Goal: Information Seeking & Learning: Learn about a topic

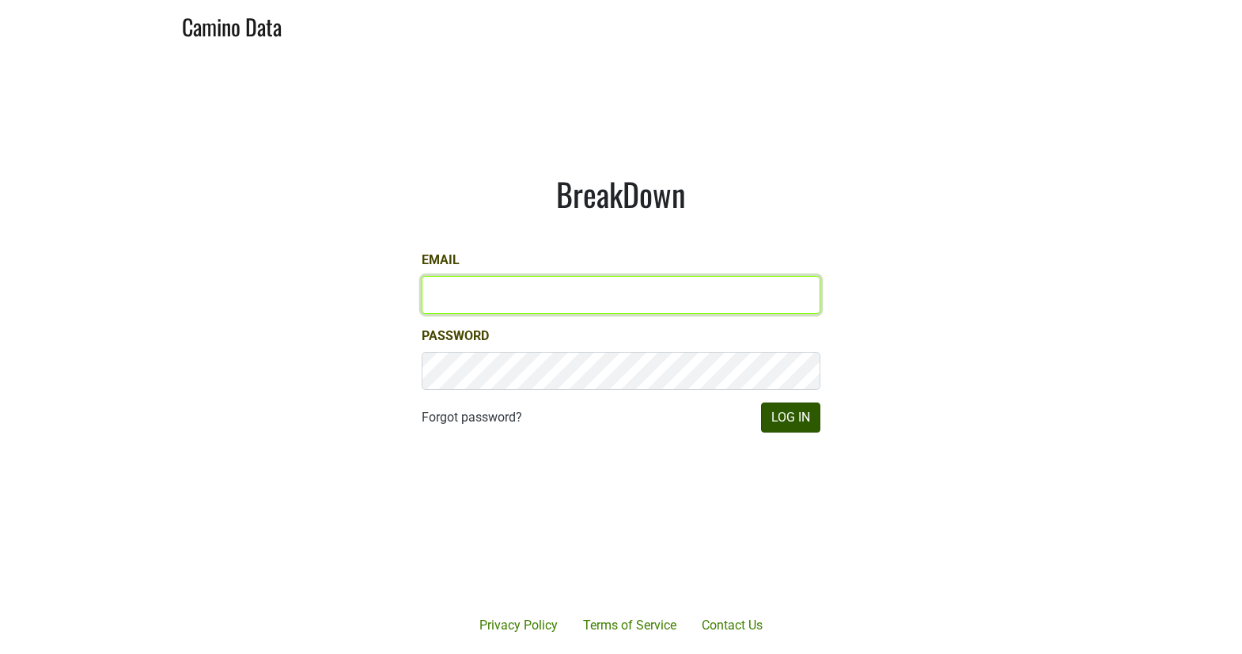
type input "[EMAIL_ADDRESS][DOMAIN_NAME]"
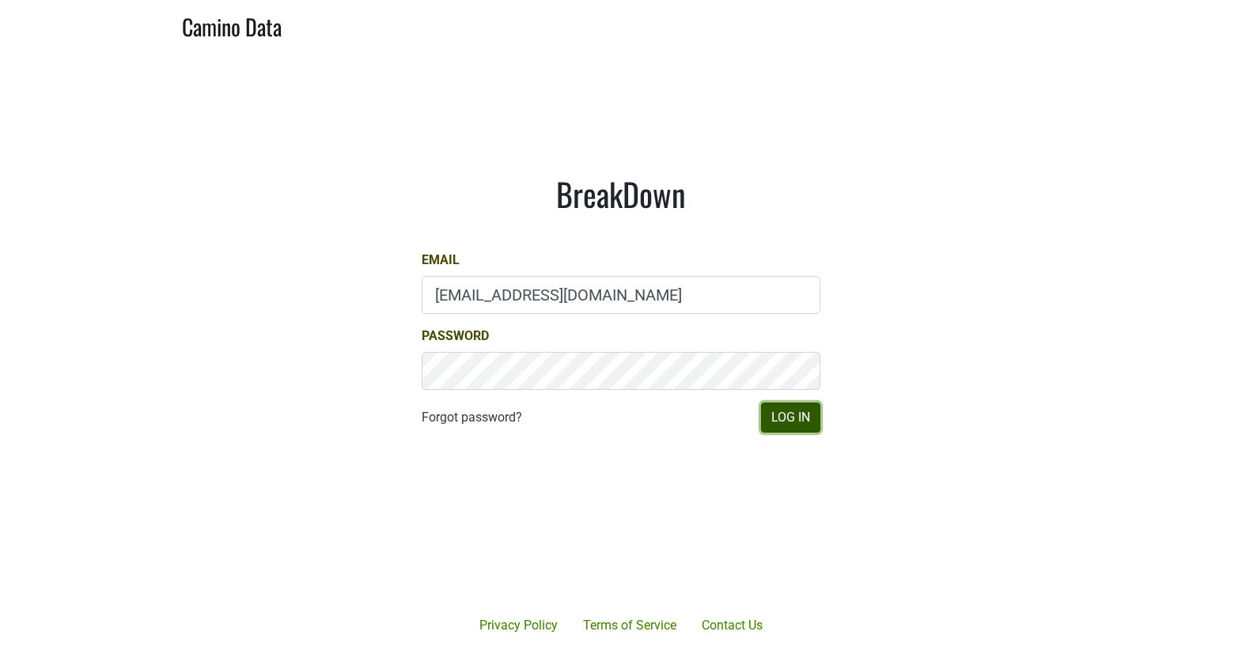
click at [804, 417] on button "Log In" at bounding box center [790, 418] width 59 height 30
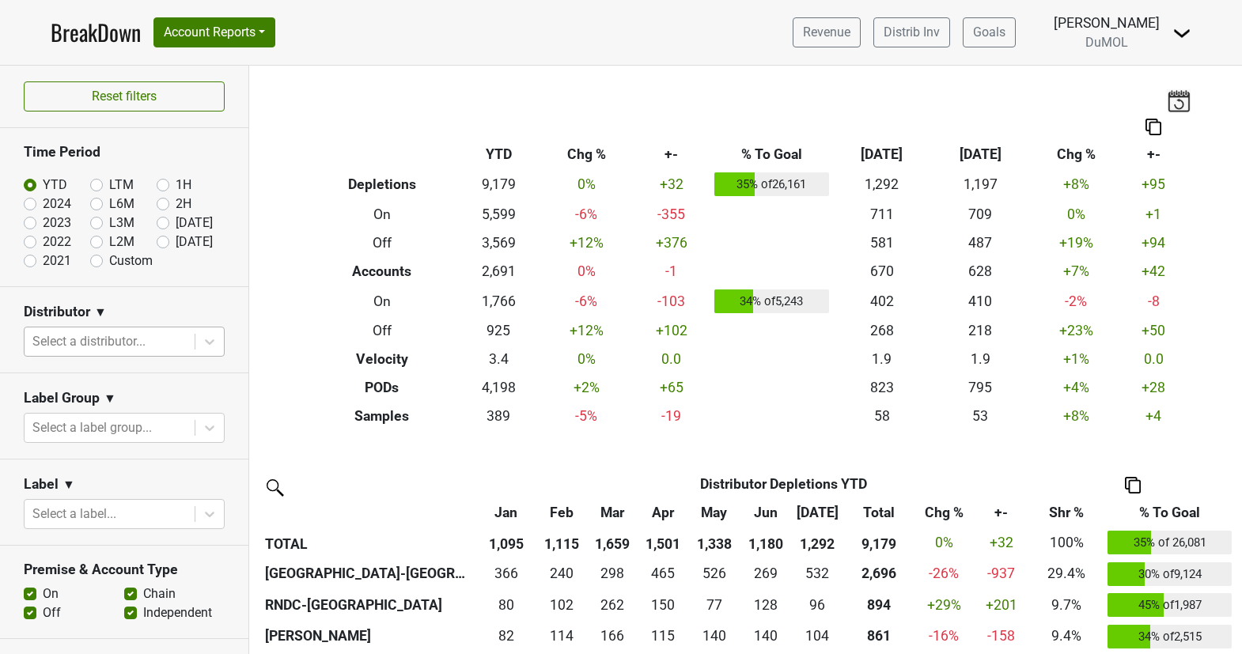
click at [127, 344] on div at bounding box center [109, 342] width 154 height 22
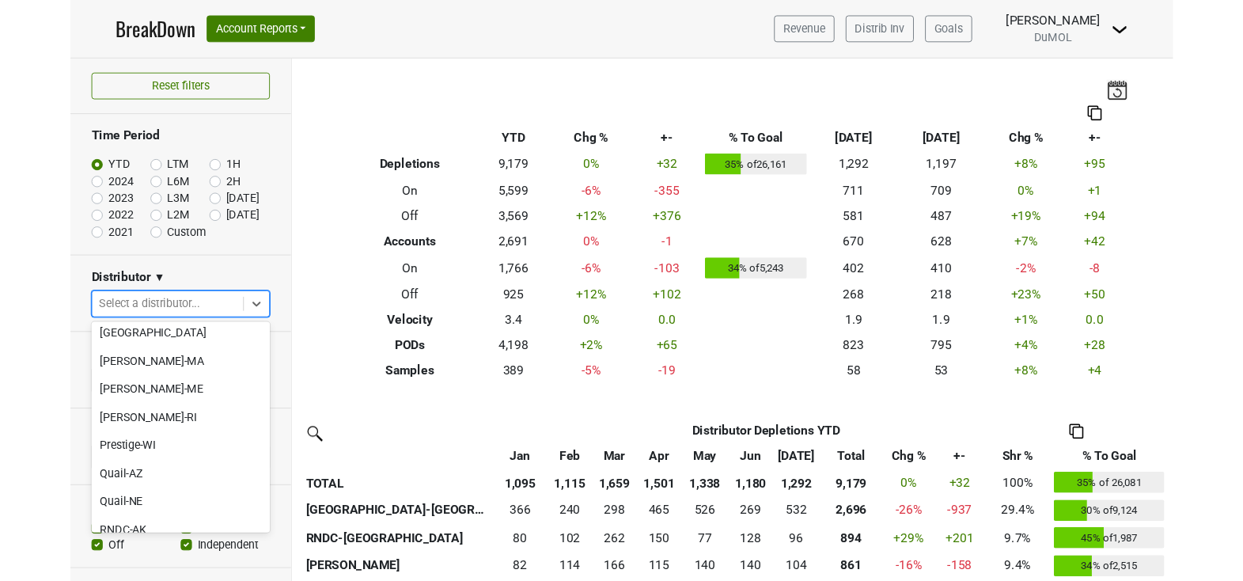
scroll to position [1634, 0]
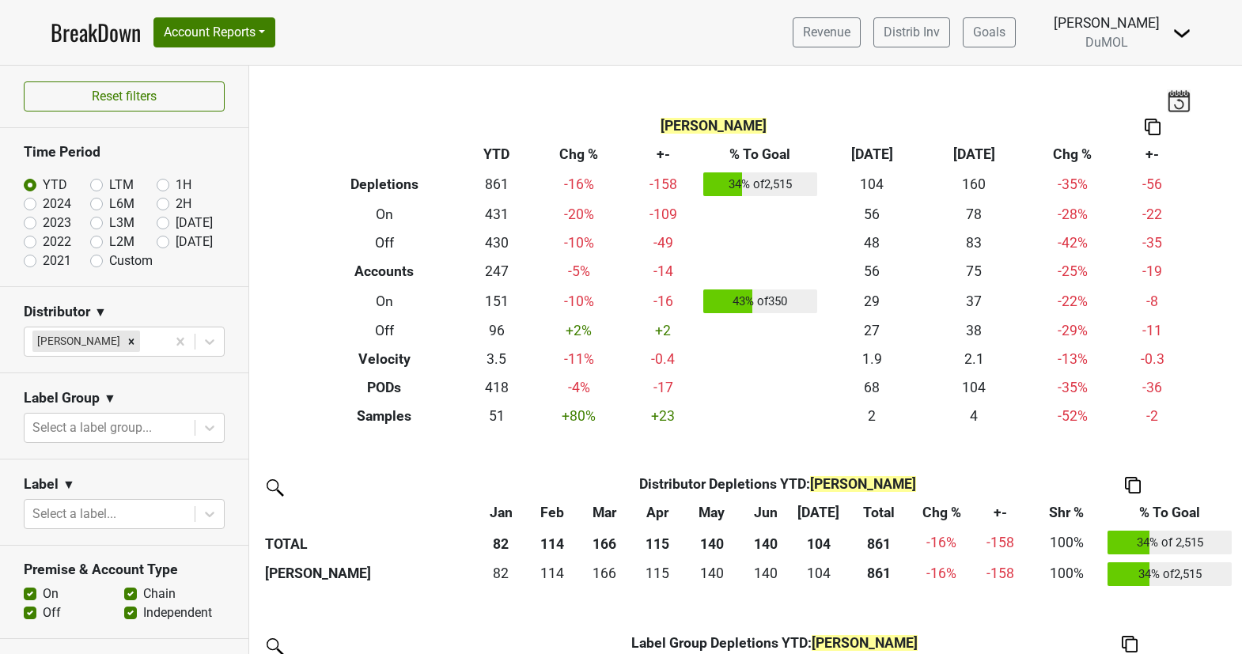
click at [43, 197] on label "2024" at bounding box center [57, 204] width 28 height 19
click at [25, 197] on input "2024" at bounding box center [55, 203] width 63 height 16
radio input "true"
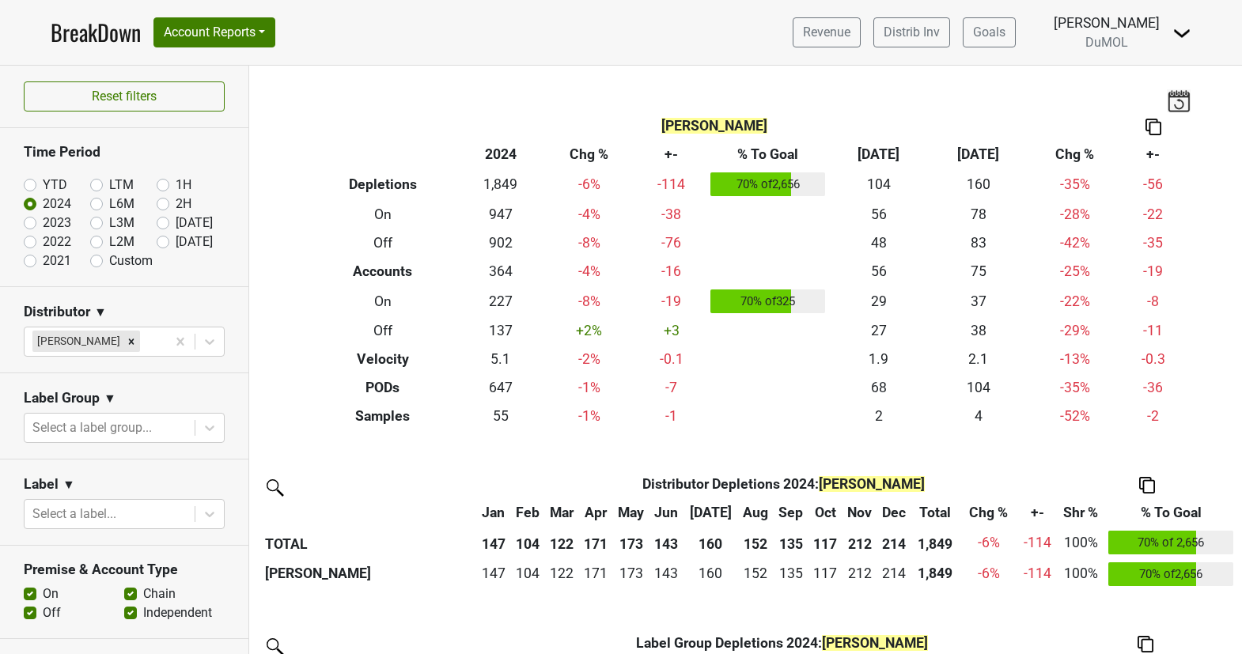
click at [43, 181] on label "YTD" at bounding box center [55, 185] width 25 height 19
click at [30, 181] on input "YTD" at bounding box center [55, 184] width 63 height 16
radio input "true"
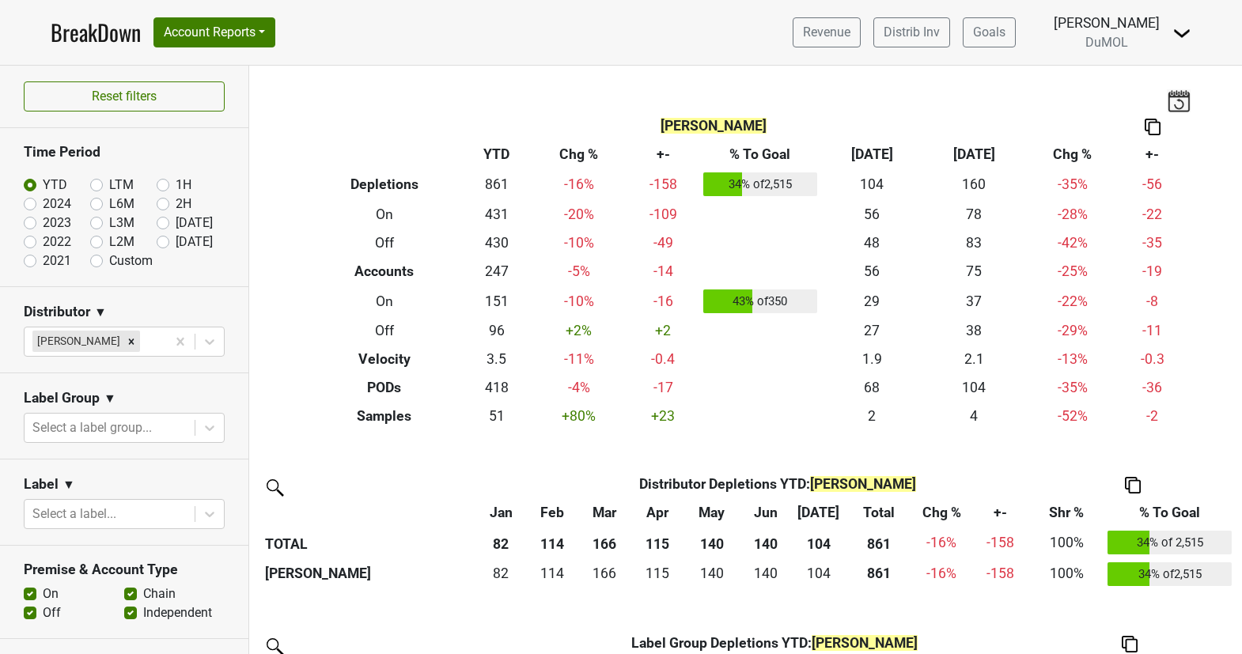
click at [43, 203] on label "2024" at bounding box center [57, 204] width 28 height 19
click at [31, 203] on input "2024" at bounding box center [55, 203] width 63 height 16
radio input "true"
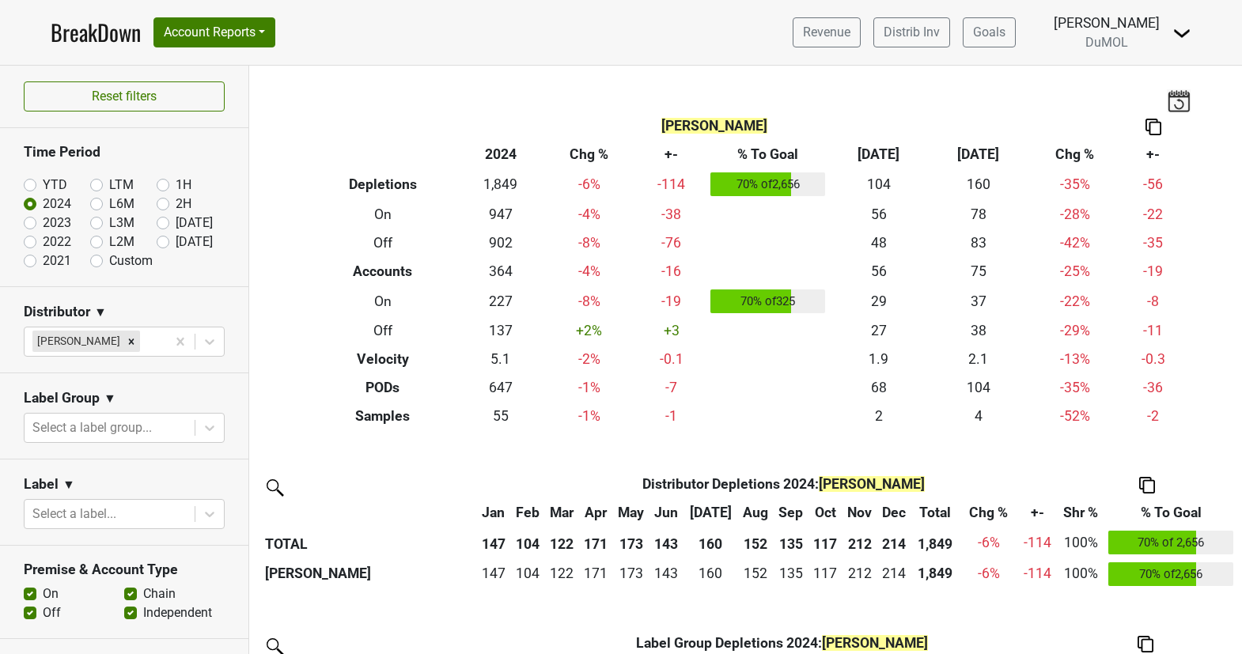
click at [43, 184] on label "YTD" at bounding box center [55, 185] width 25 height 19
click at [31, 184] on input "YTD" at bounding box center [55, 184] width 63 height 16
radio input "true"
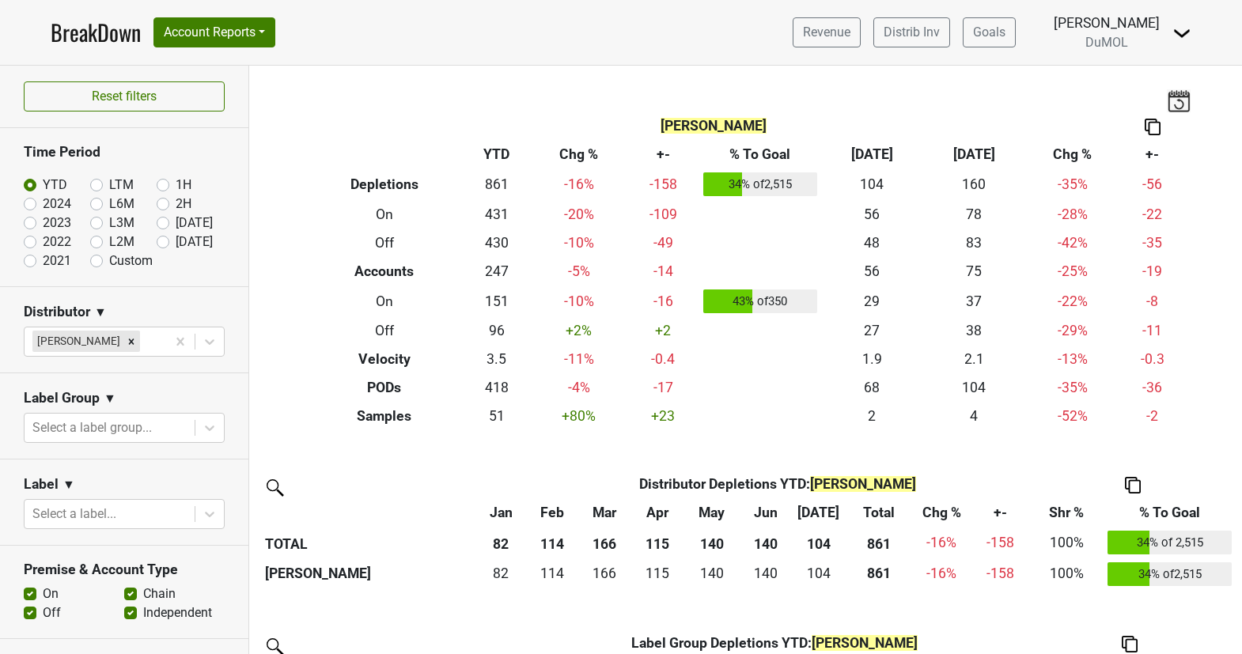
click at [43, 205] on label "2024" at bounding box center [57, 204] width 28 height 19
click at [29, 205] on input "2024" at bounding box center [55, 203] width 63 height 16
radio input "true"
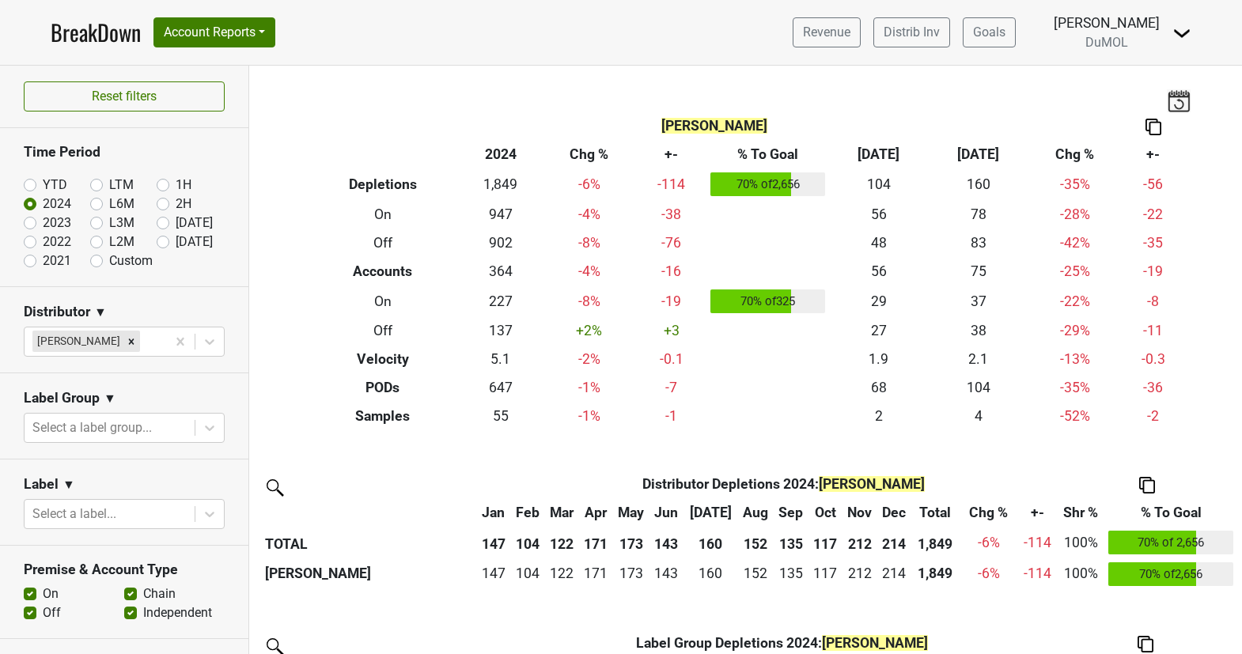
click at [43, 228] on label "2023" at bounding box center [57, 223] width 28 height 19
click at [28, 228] on input "2023" at bounding box center [55, 222] width 63 height 16
radio input "true"
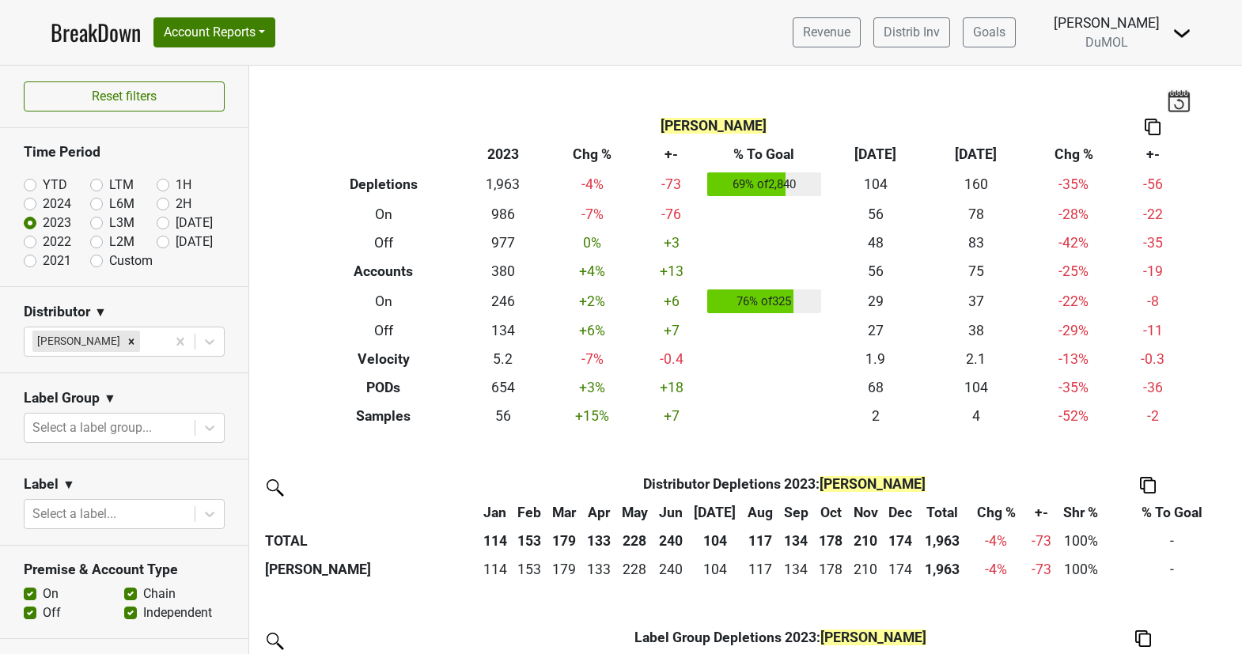
click at [43, 247] on label "2022" at bounding box center [57, 242] width 28 height 19
click at [29, 247] on input "2022" at bounding box center [55, 241] width 63 height 16
radio input "true"
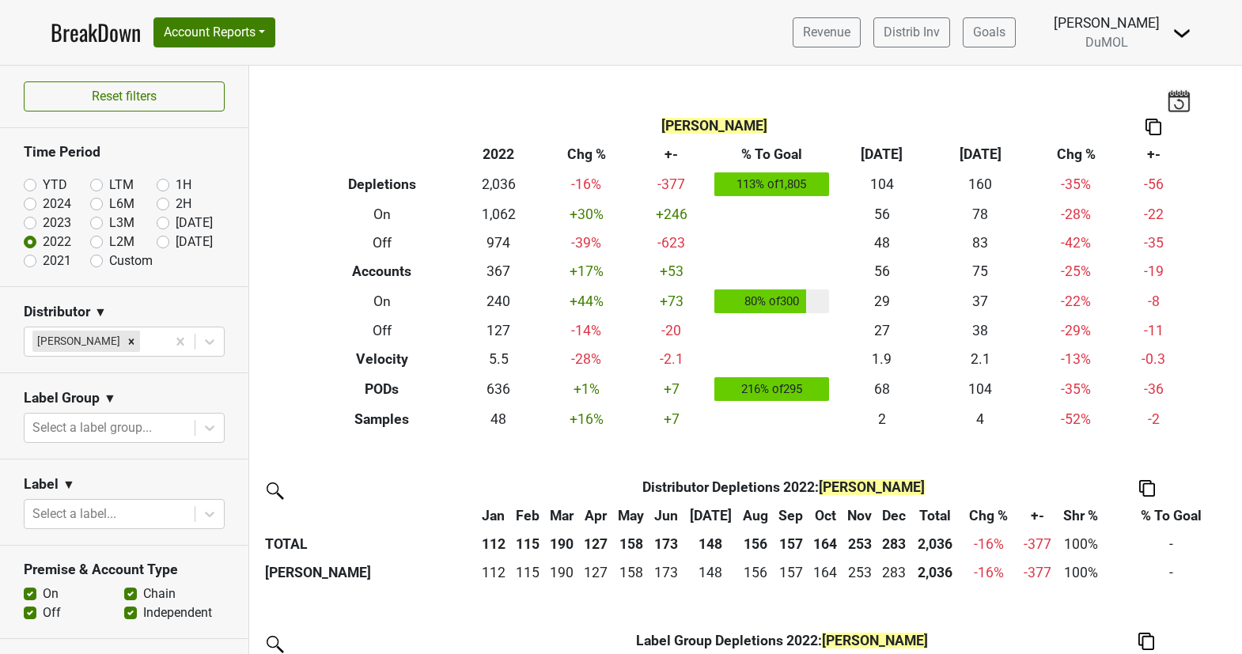
click at [43, 265] on label "2021" at bounding box center [57, 261] width 28 height 19
click at [27, 265] on input "2021" at bounding box center [55, 260] width 63 height 16
radio input "true"
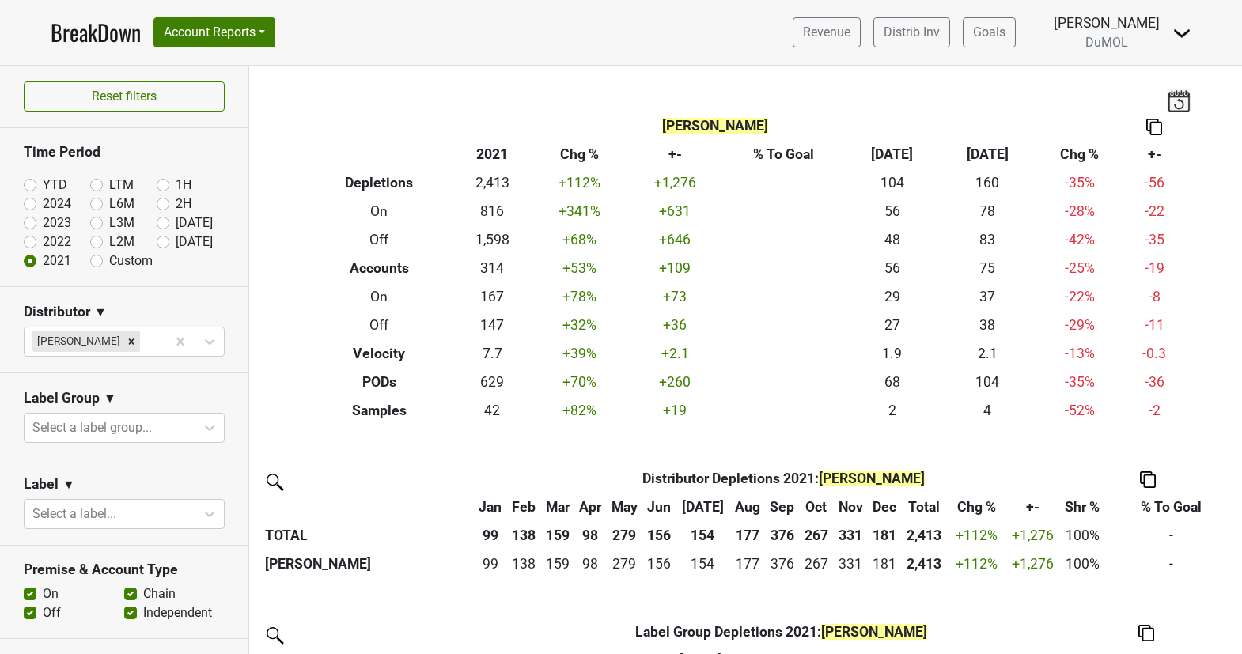
click at [43, 180] on label "YTD" at bounding box center [55, 185] width 25 height 19
click at [35, 180] on input "YTD" at bounding box center [55, 184] width 63 height 16
radio input "true"
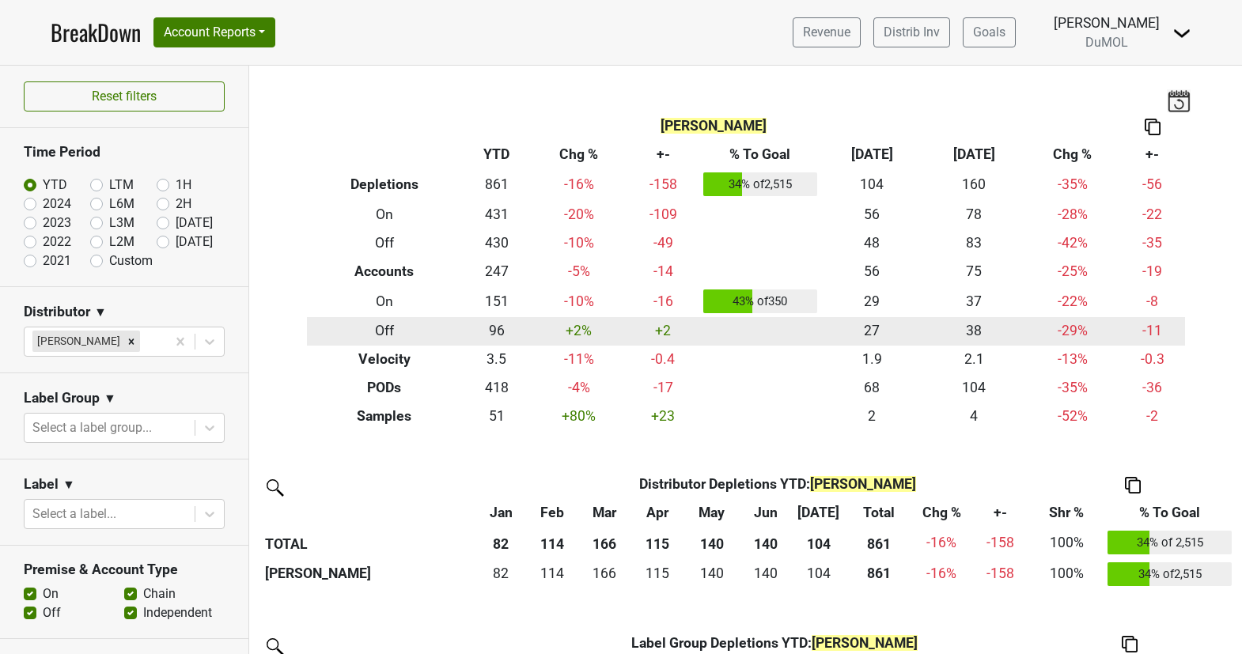
click at [497, 333] on td "96" at bounding box center [497, 331] width 70 height 28
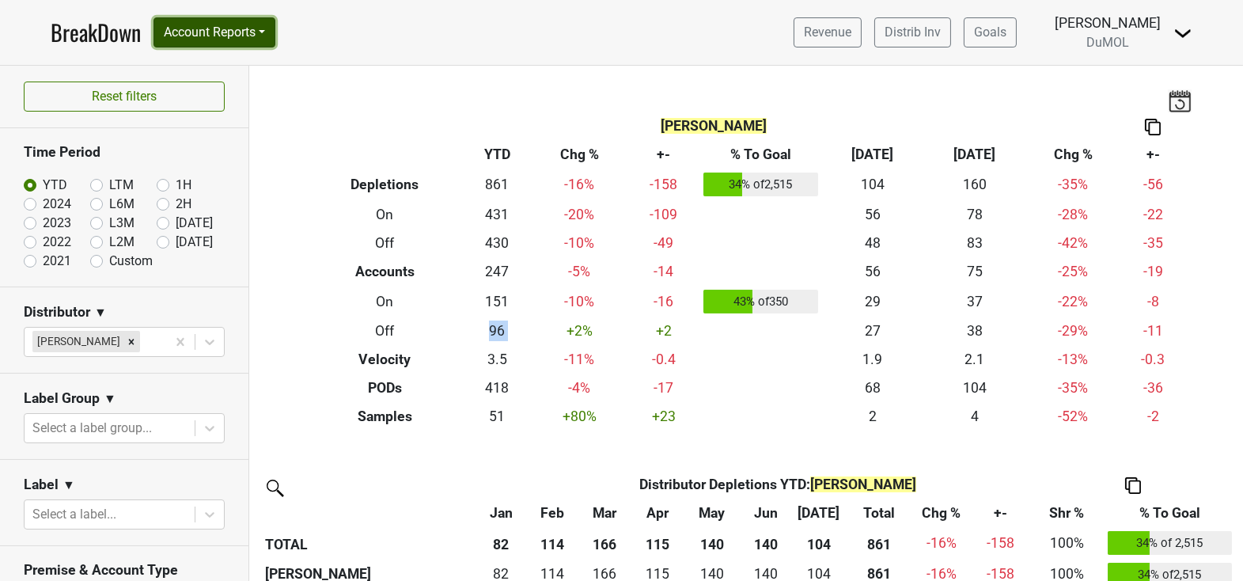
click at [255, 29] on button "Account Reports" at bounding box center [214, 32] width 122 height 30
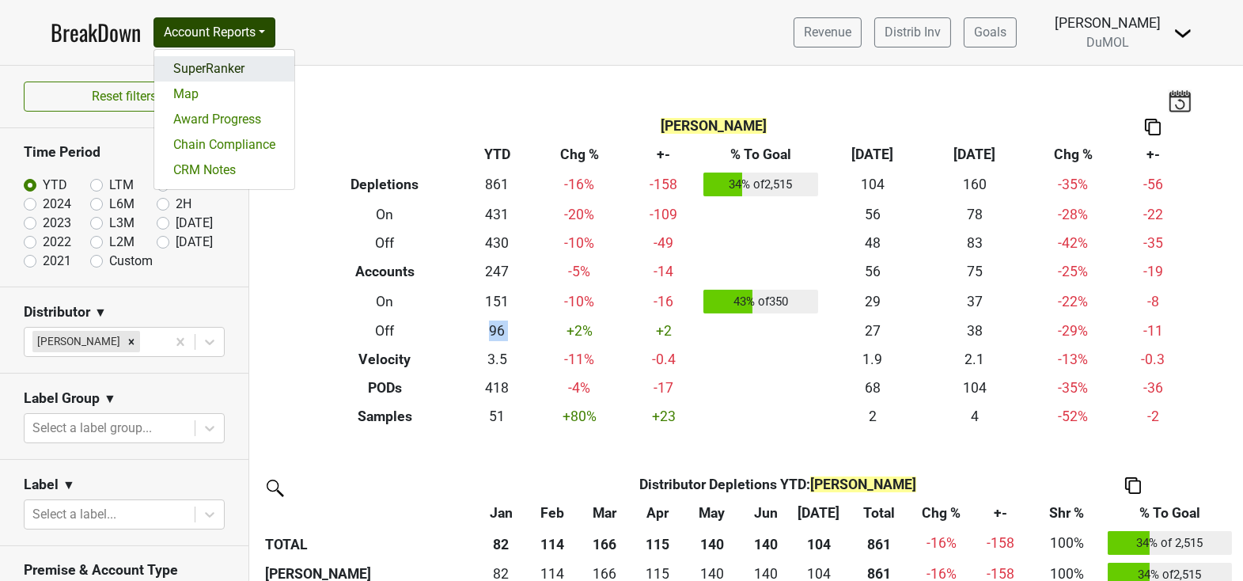
click at [238, 61] on link "SuperRanker" at bounding box center [224, 68] width 140 height 25
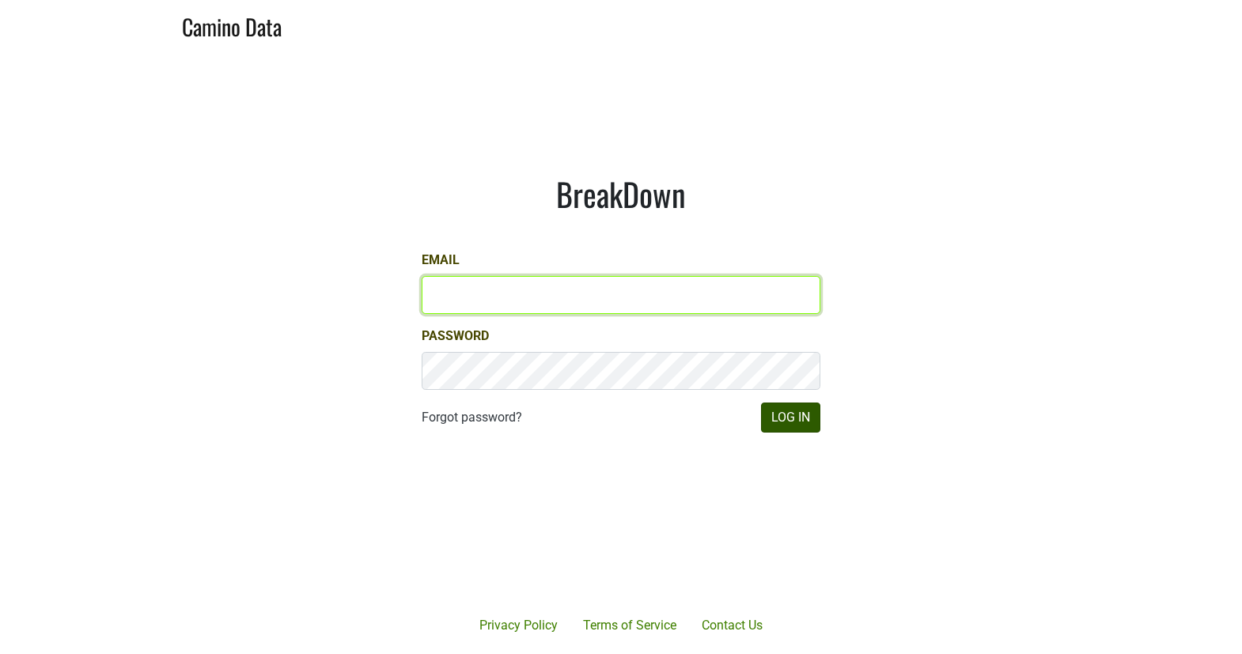
type input "[EMAIL_ADDRESS][DOMAIN_NAME]"
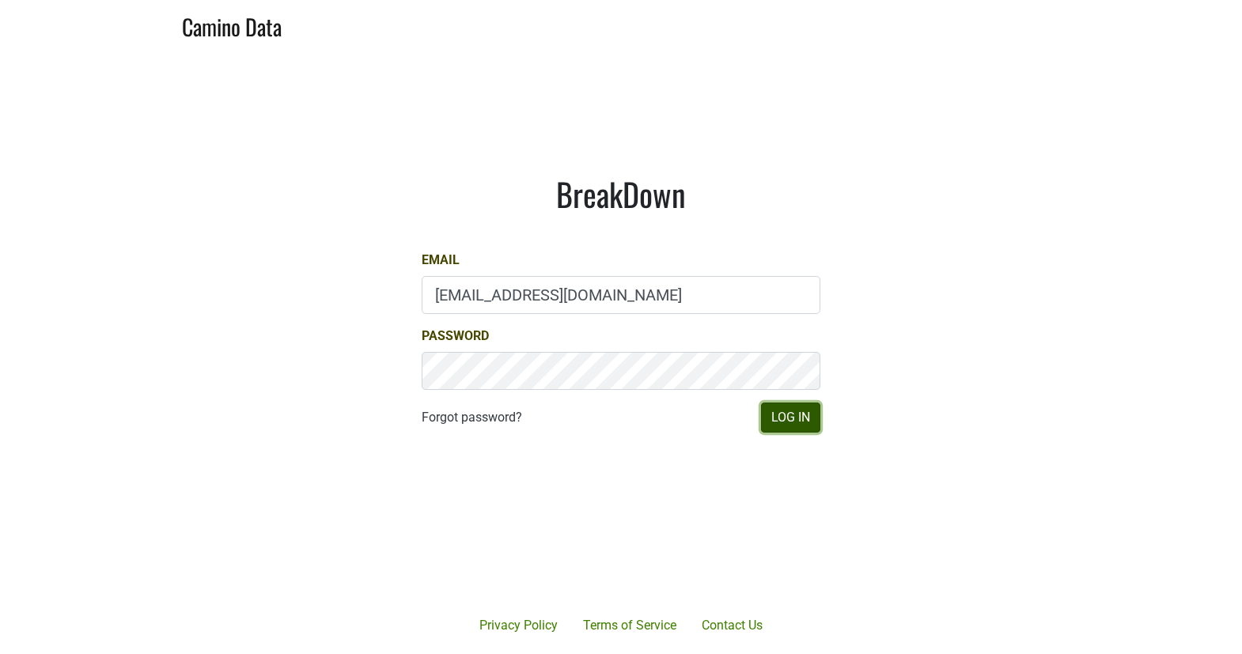
click at [781, 421] on button "Log In" at bounding box center [790, 418] width 59 height 30
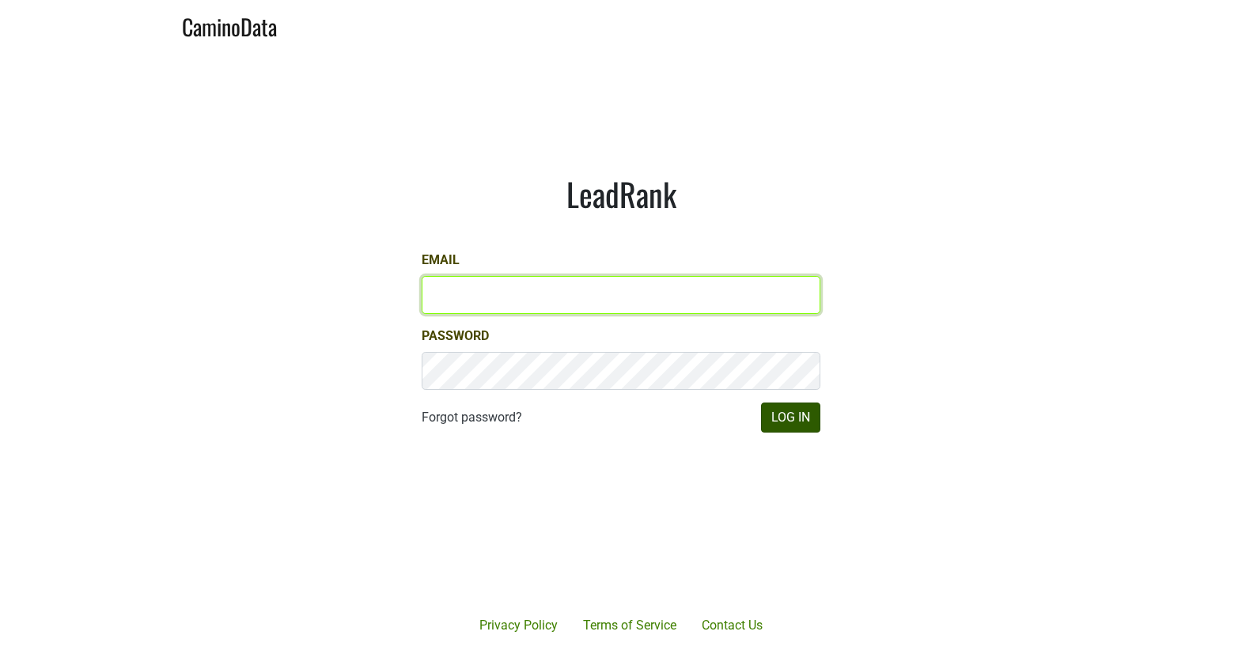
type input "matt@dumol.com"
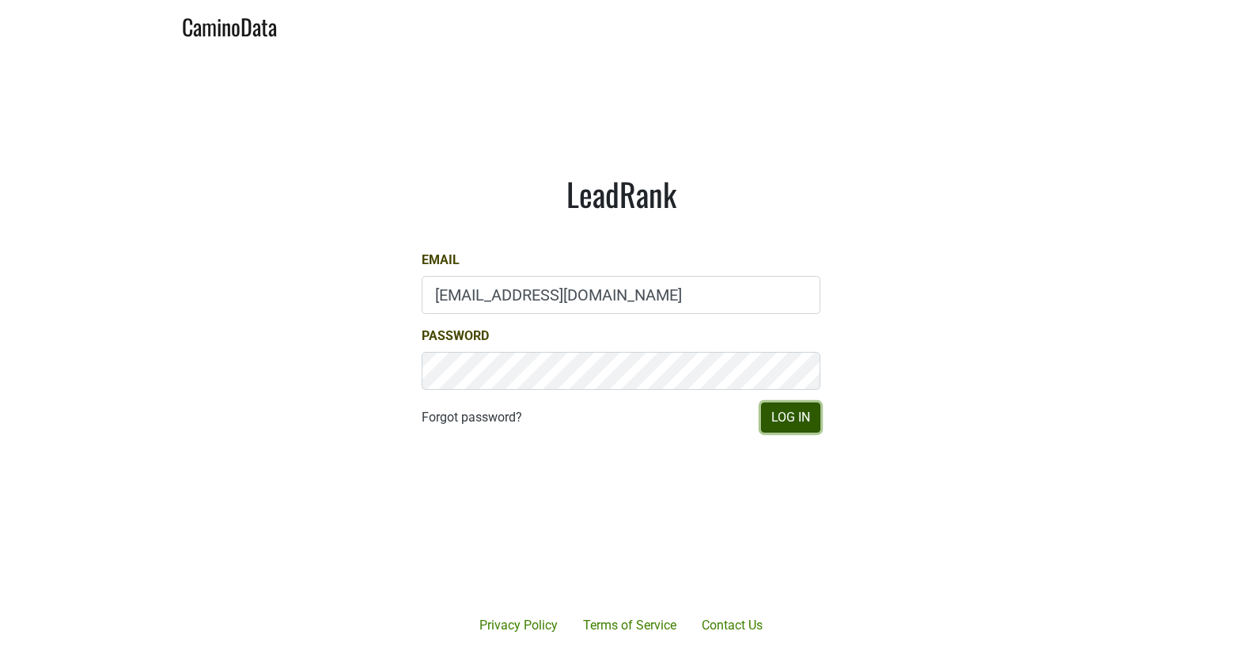
click at [807, 415] on button "Log In" at bounding box center [790, 418] width 59 height 30
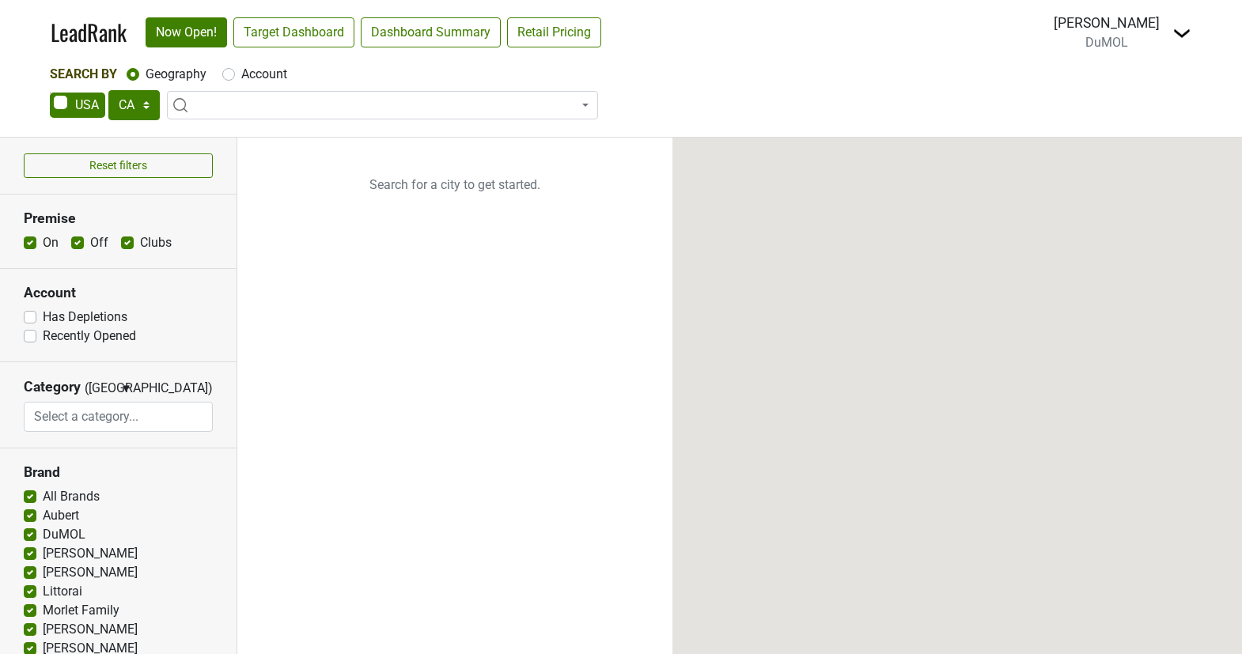
select select "CA"
select select
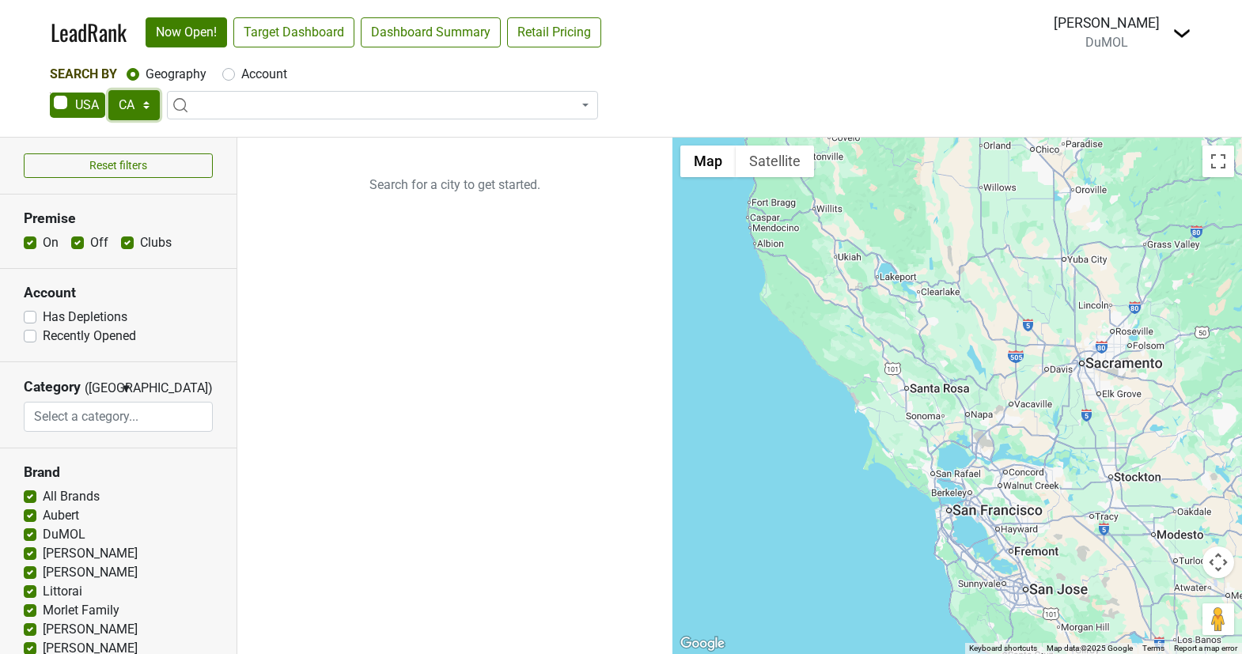
click at [146, 111] on select "AK AL AR AZ CA CO CT DC DE FL [GEOGRAPHIC_DATA] HI IA ID IL IN KS [GEOGRAPHIC_D…" at bounding box center [133, 105] width 51 height 30
click at [153, 99] on select "AK AL AR AZ CA CO CT DC DE FL [GEOGRAPHIC_DATA] HI IA ID IL IN KS [GEOGRAPHIC_D…" at bounding box center [133, 105] width 51 height 30
select select "NJ"
click at [108, 90] on select "AK AL AR AZ CA CO CT DC DE FL [GEOGRAPHIC_DATA] HI IA ID IL IN KS [GEOGRAPHIC_D…" at bounding box center [133, 105] width 51 height 30
click at [291, 119] on span at bounding box center [383, 135] width 430 height 33
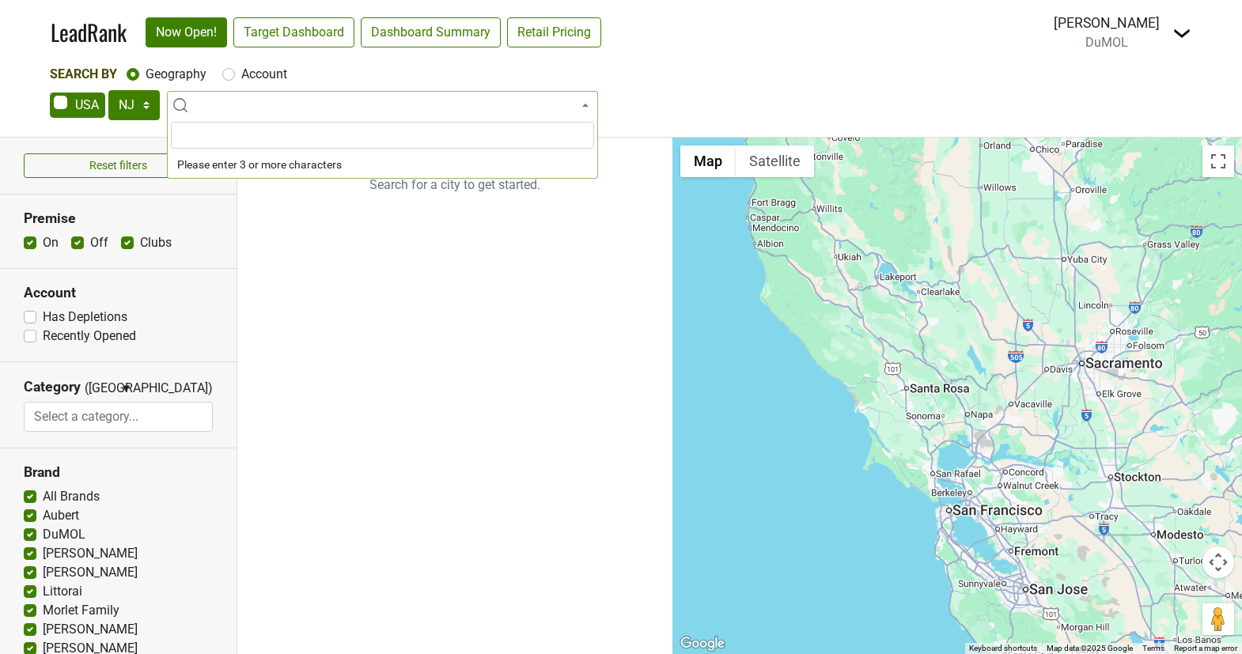
click at [296, 145] on input "search" at bounding box center [382, 135] width 423 height 27
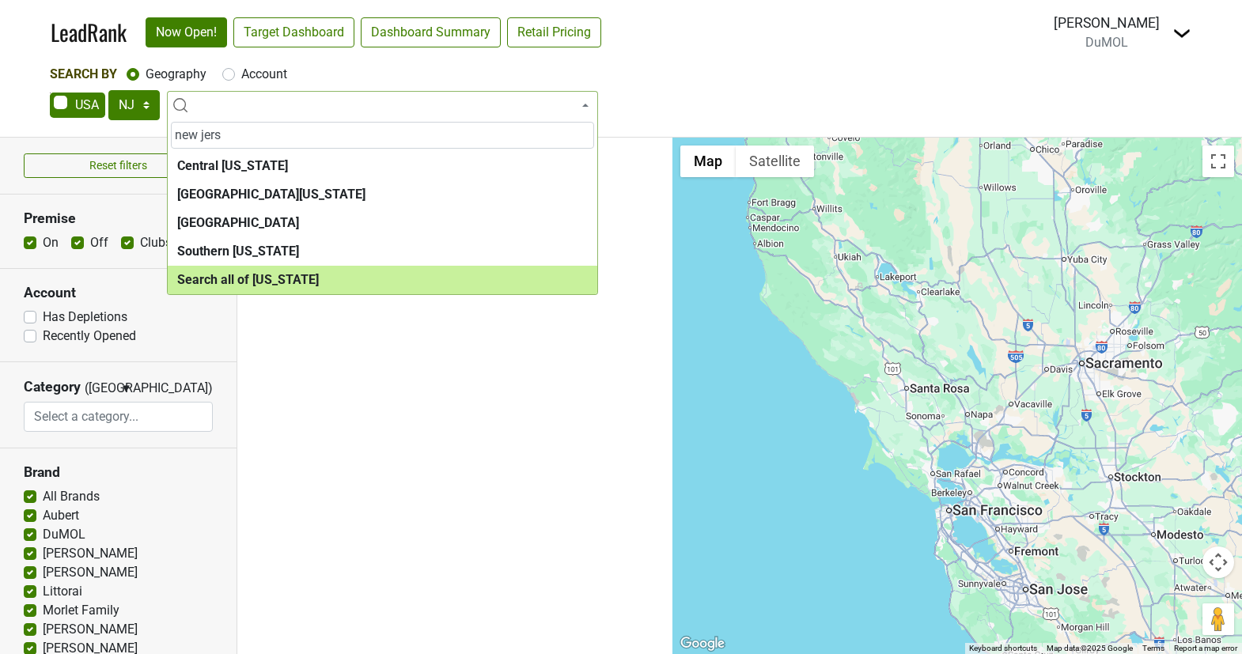
type input "new jers"
select select "ALL_NJ"
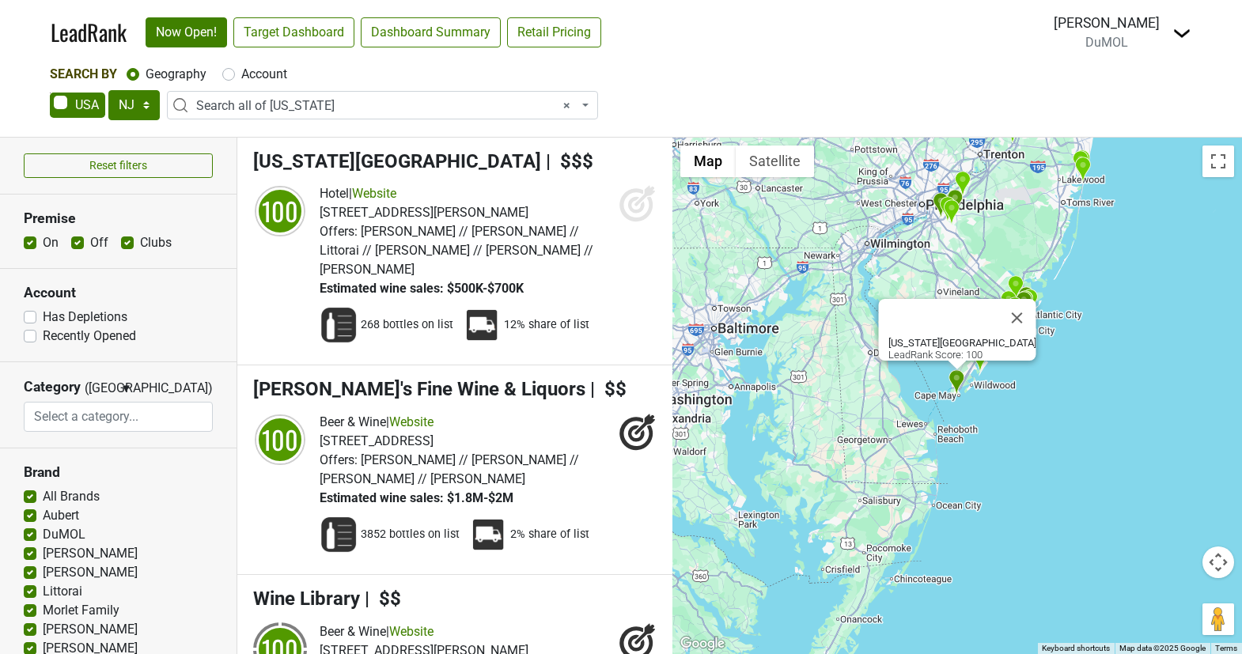
click at [140, 244] on label "Clubs" at bounding box center [156, 242] width 32 height 19
click at [128, 244] on input "Clubs" at bounding box center [127, 241] width 13 height 16
checkbox input "false"
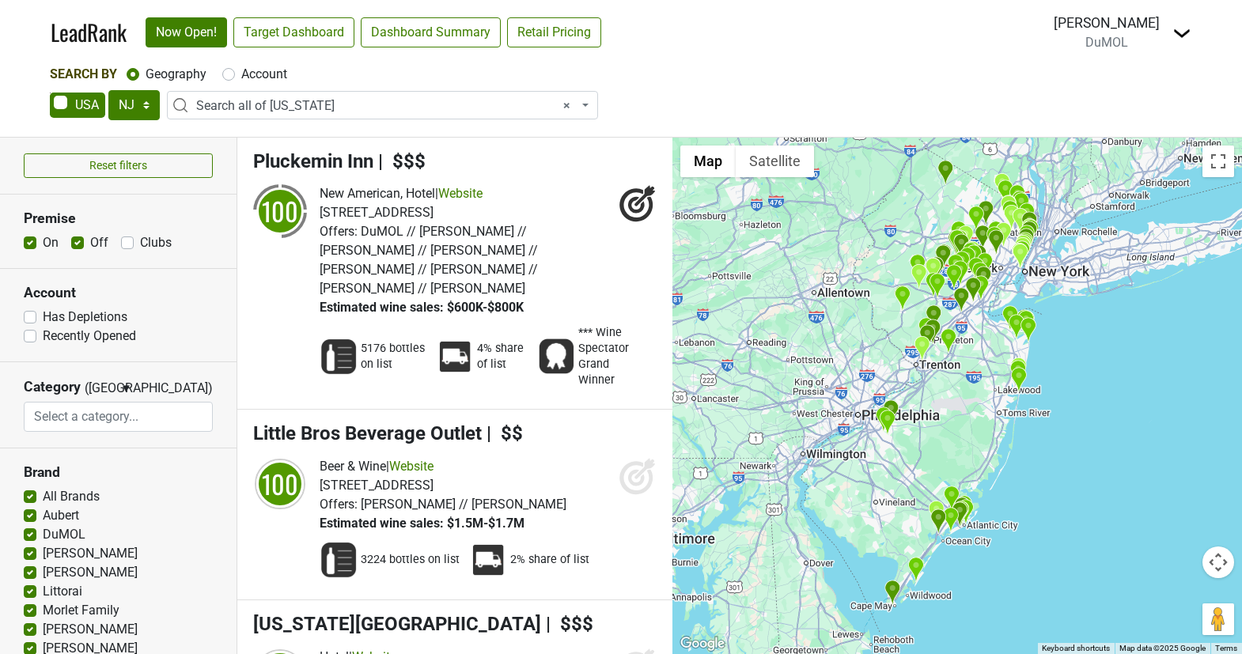
click at [43, 243] on label "On" at bounding box center [51, 242] width 16 height 19
click at [28, 243] on input "On" at bounding box center [30, 241] width 13 height 16
checkbox input "false"
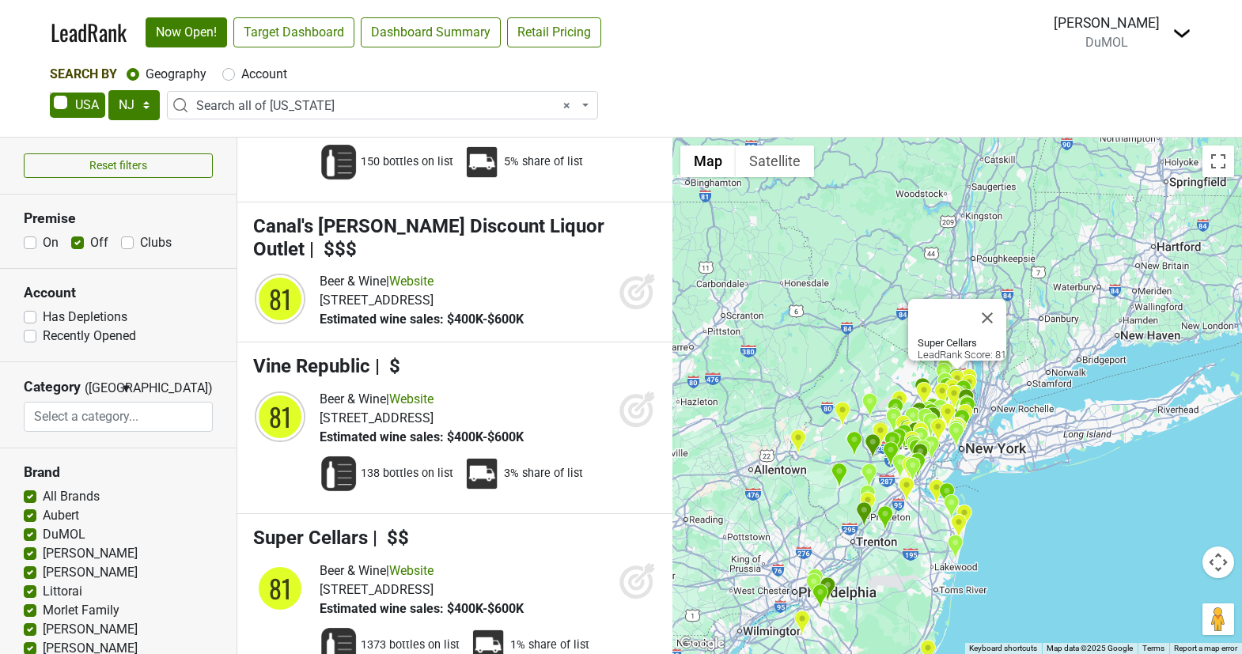
scroll to position [17602, 0]
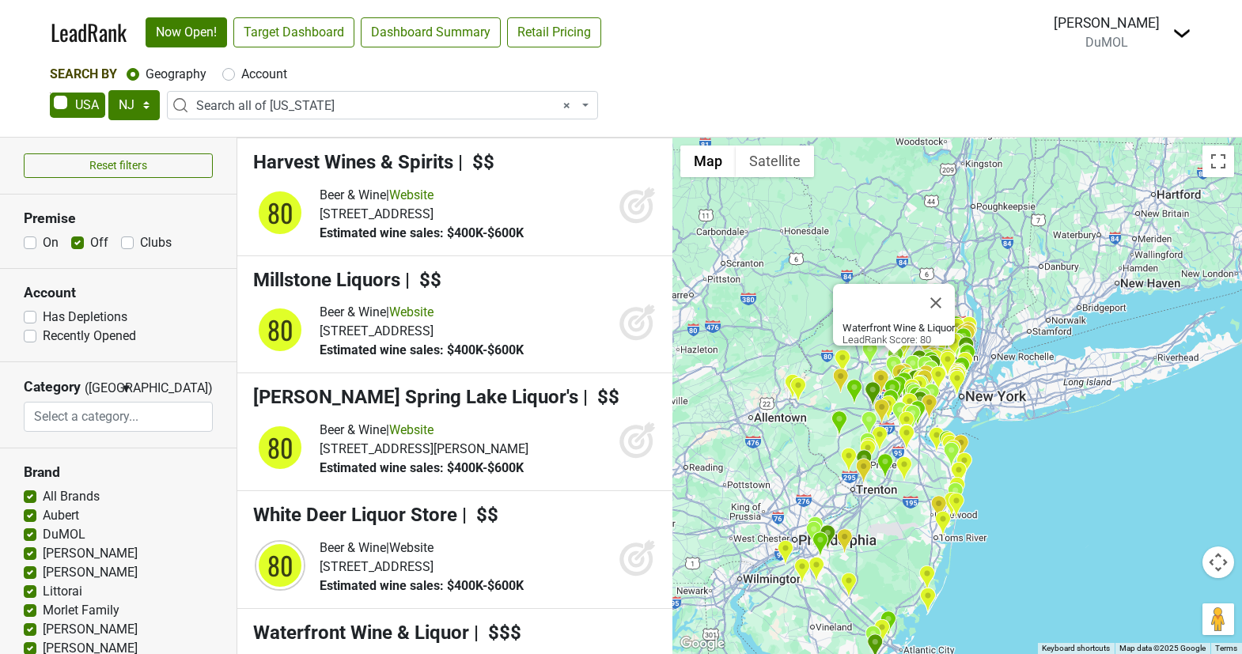
scroll to position [21614, 0]
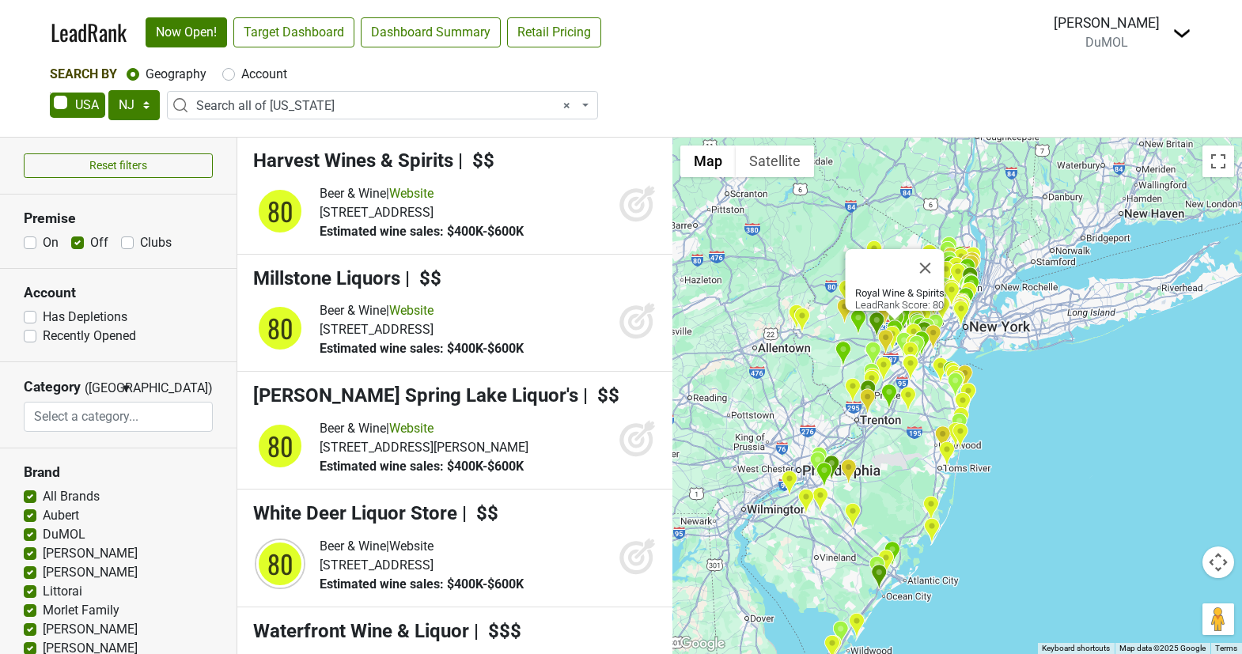
click at [43, 323] on label "Has Depletions" at bounding box center [85, 317] width 85 height 19
click at [32, 323] on input "Has Depletions" at bounding box center [30, 316] width 13 height 16
checkbox input "true"
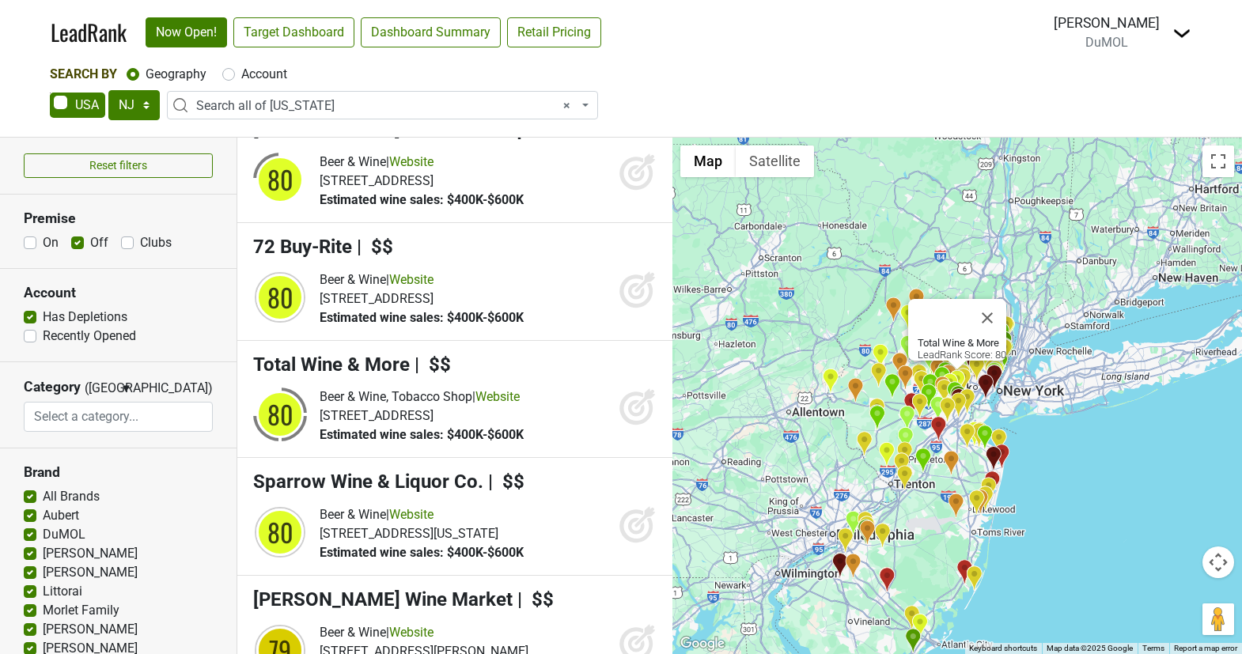
scroll to position [11340, 0]
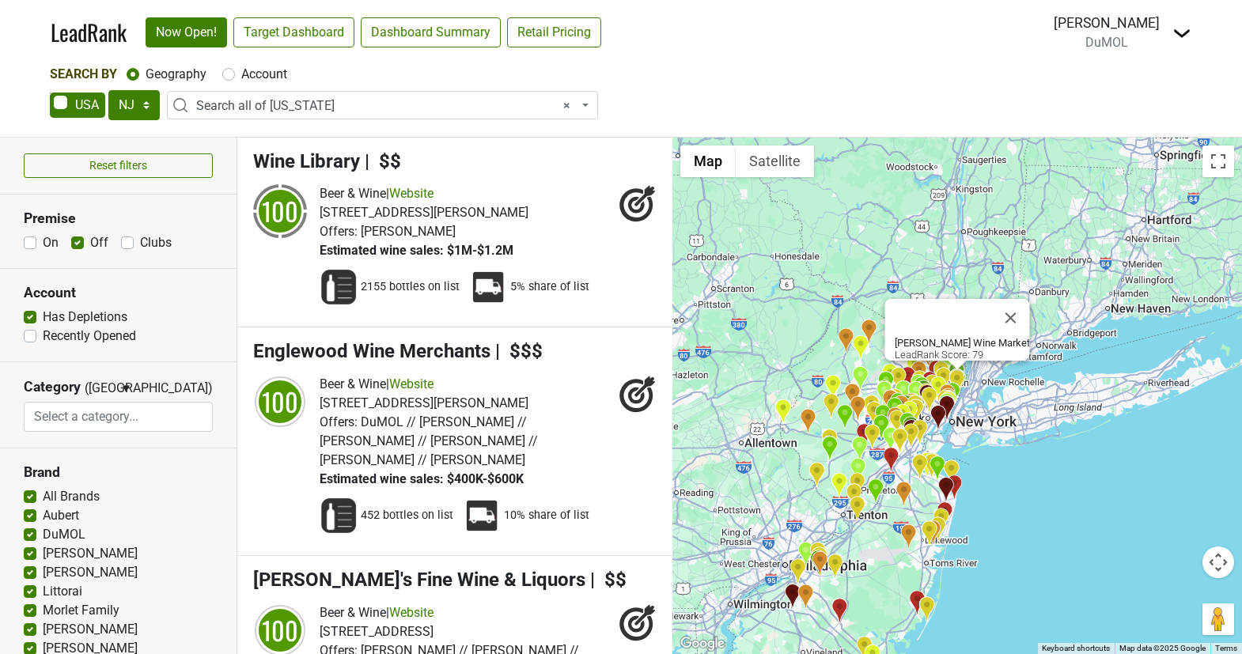
select select "NJ"
select select "ALL_NJ"
select select
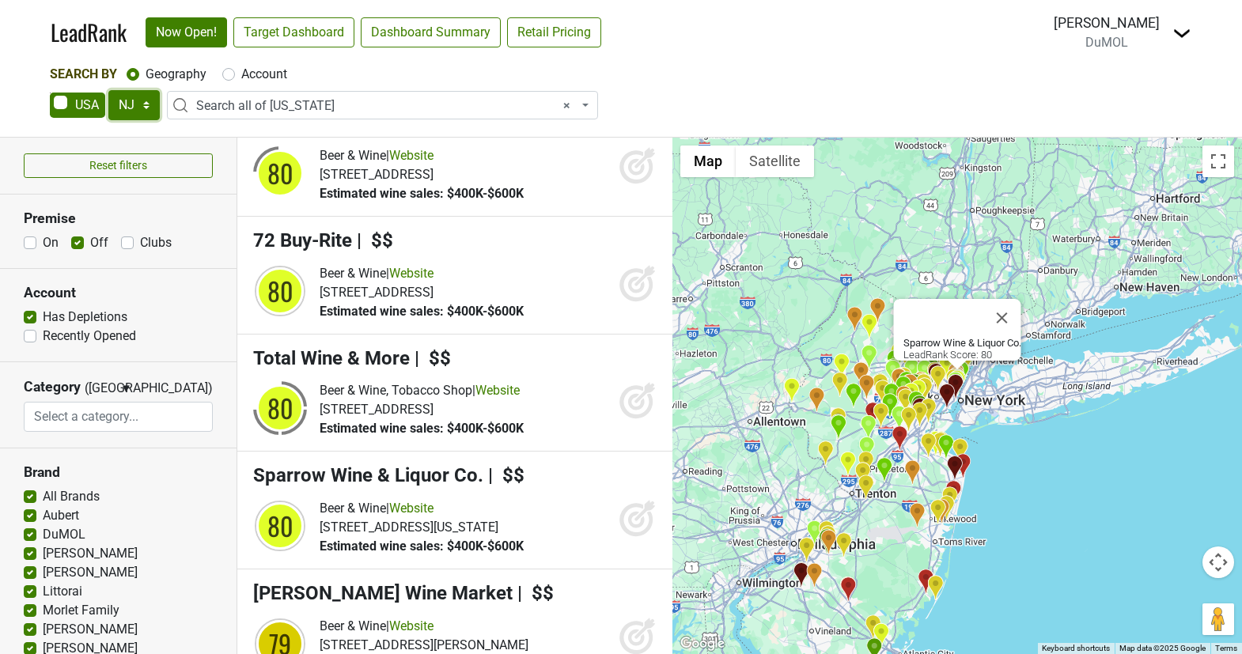
click at [155, 113] on select "AK AL AR AZ CA CO CT DC DE FL [GEOGRAPHIC_DATA] HI IA ID IL IN KS [GEOGRAPHIC_D…" at bounding box center [133, 105] width 51 height 30
select select "NY"
click at [108, 90] on select "AK AL AR AZ CA CO CT DC DE FL [GEOGRAPHIC_DATA] HI IA ID IL IN KS [GEOGRAPHIC_D…" at bounding box center [133, 105] width 51 height 30
select select
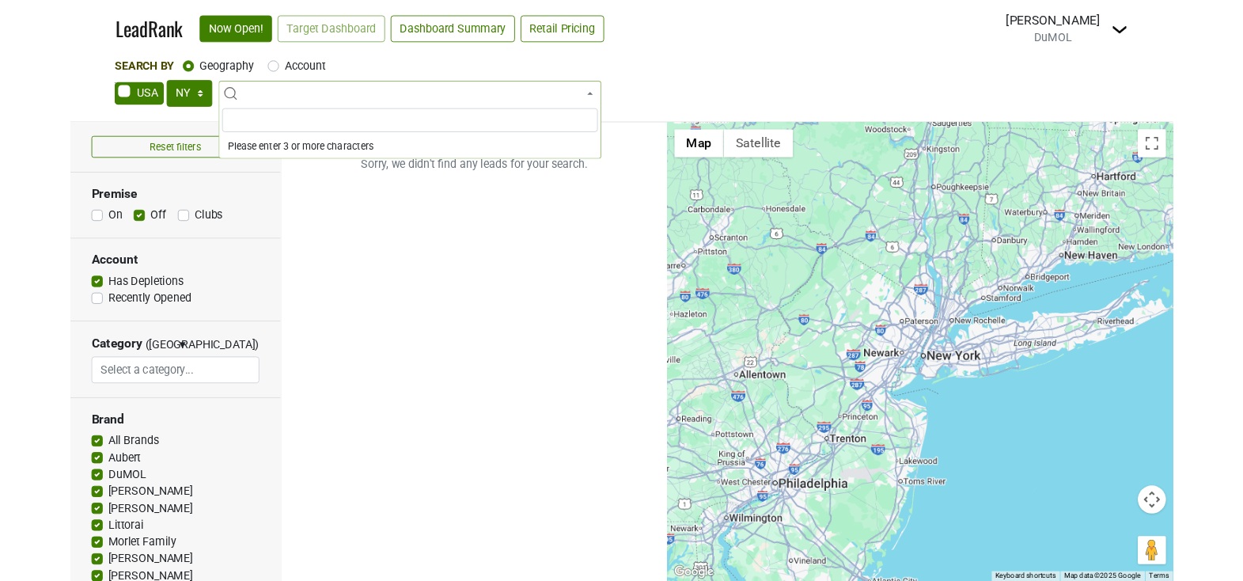
scroll to position [0, 0]
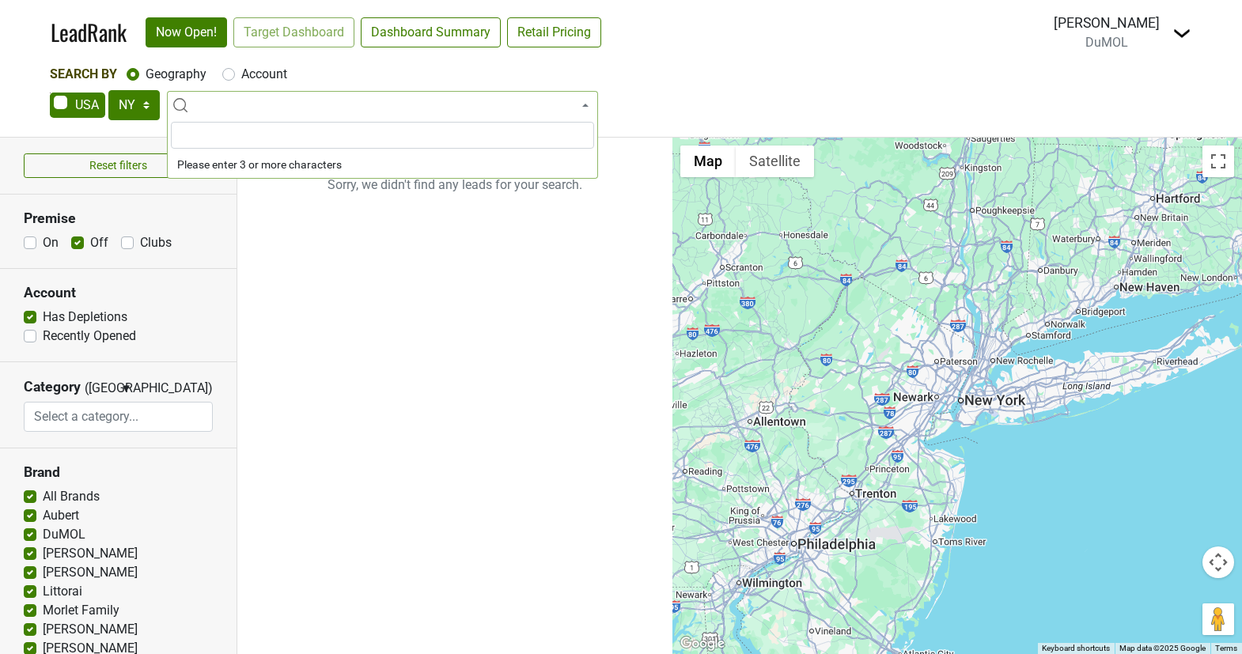
click at [329, 101] on span at bounding box center [382, 105] width 431 height 28
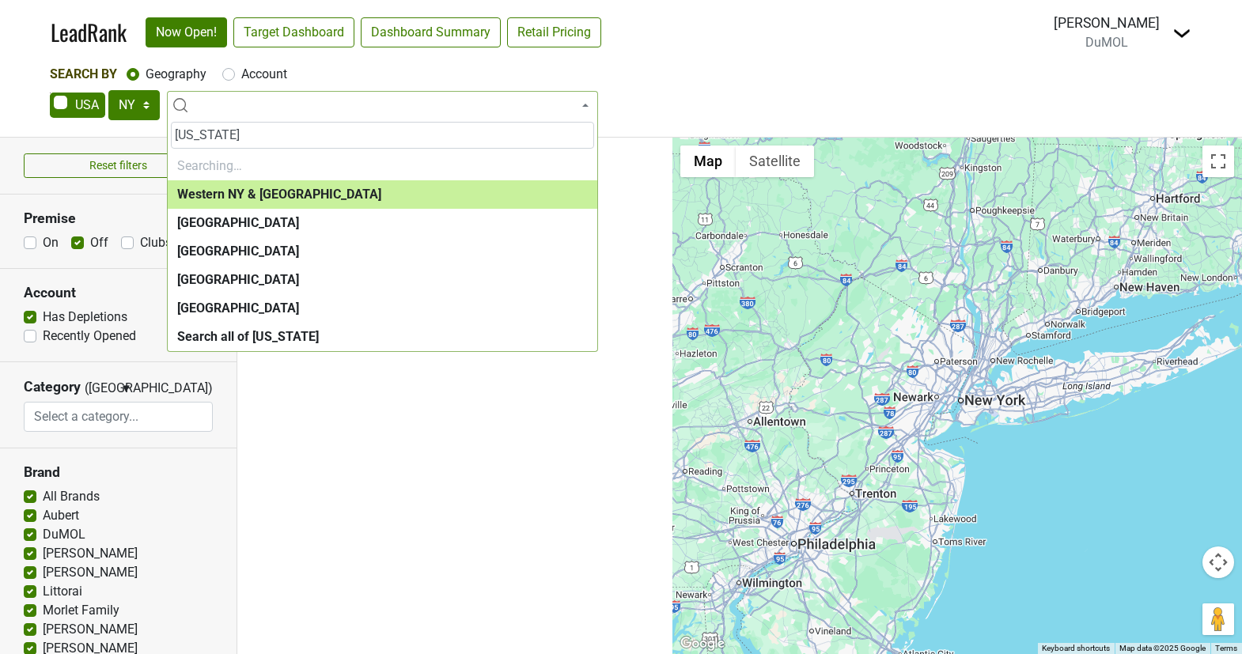
type input "new york"
select select "1049"
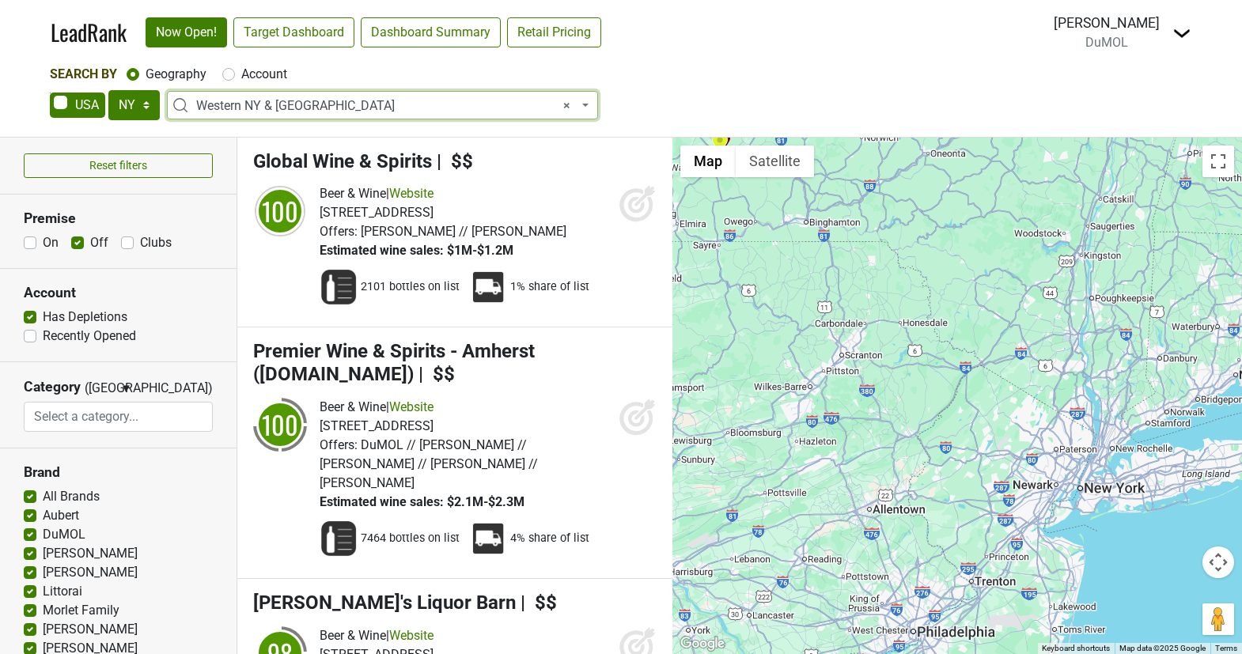
click at [317, 111] on span "× Western NY & Finger Lakes" at bounding box center [387, 106] width 382 height 19
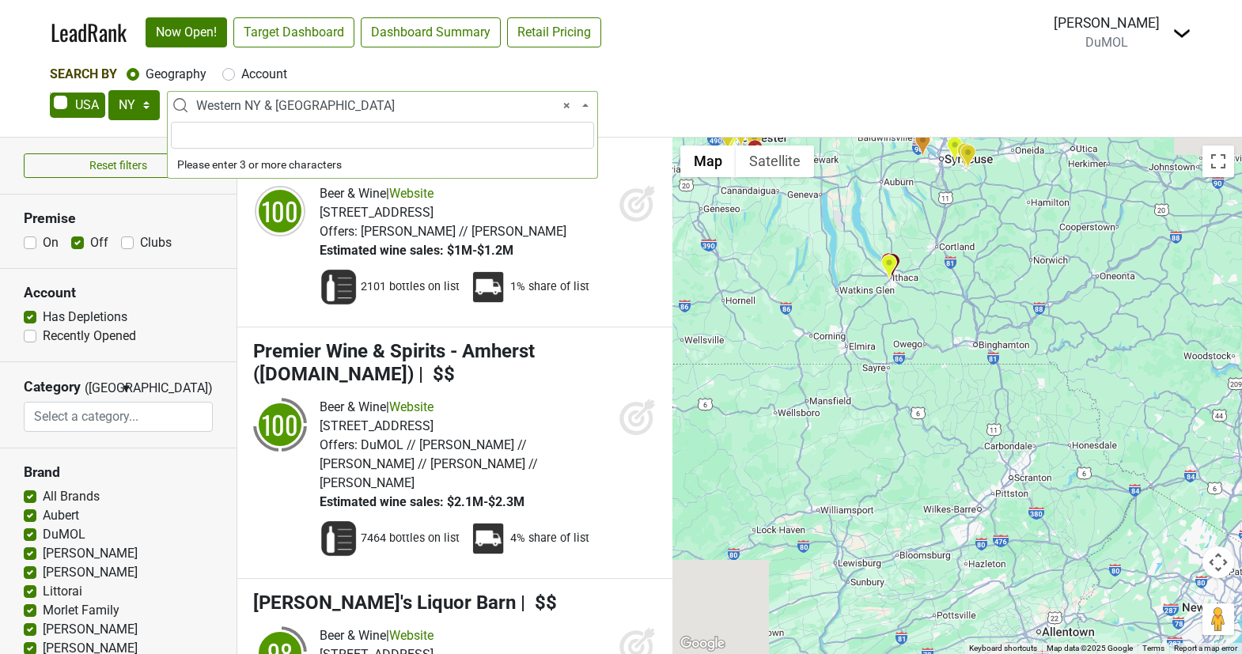
click at [317, 111] on span "× Western NY & Finger Lakes" at bounding box center [387, 106] width 382 height 19
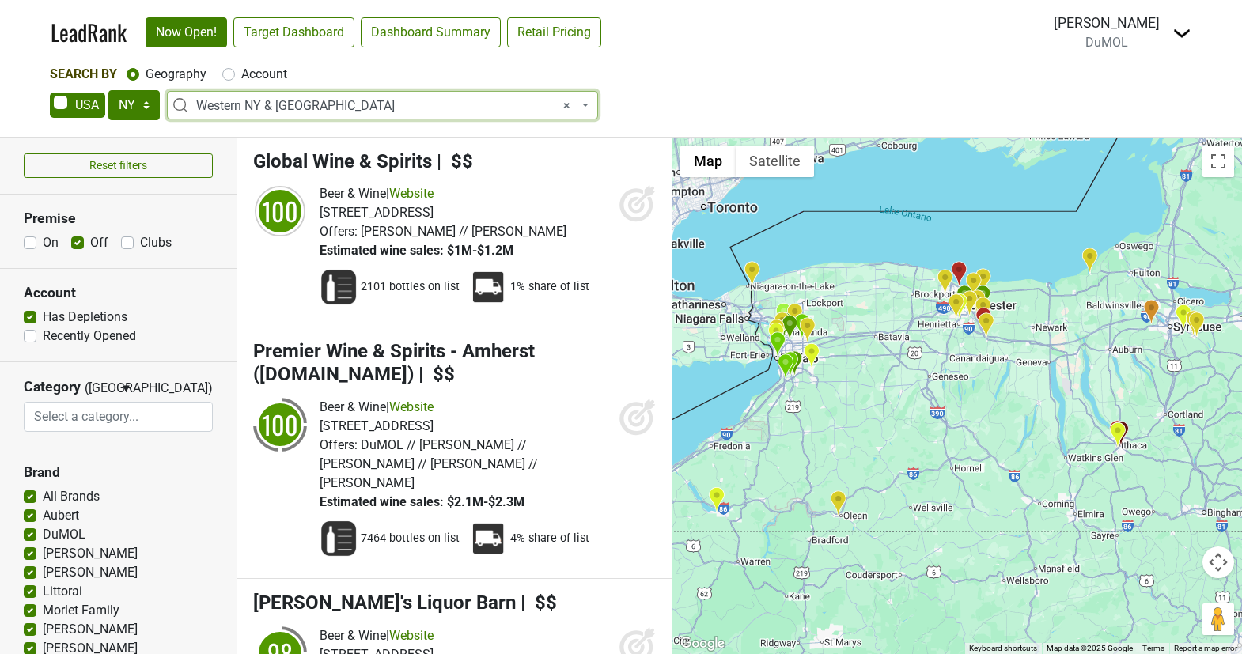
click at [317, 111] on span "× Western NY & Finger Lakes" at bounding box center [387, 106] width 382 height 19
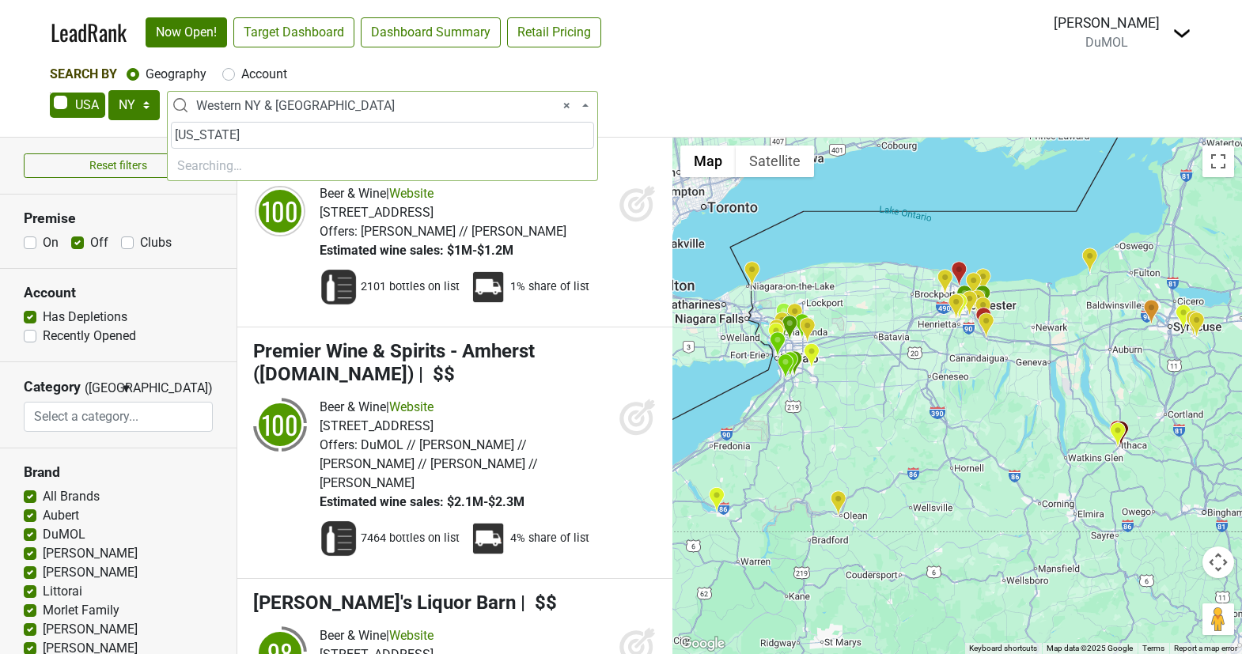
type input "new york"
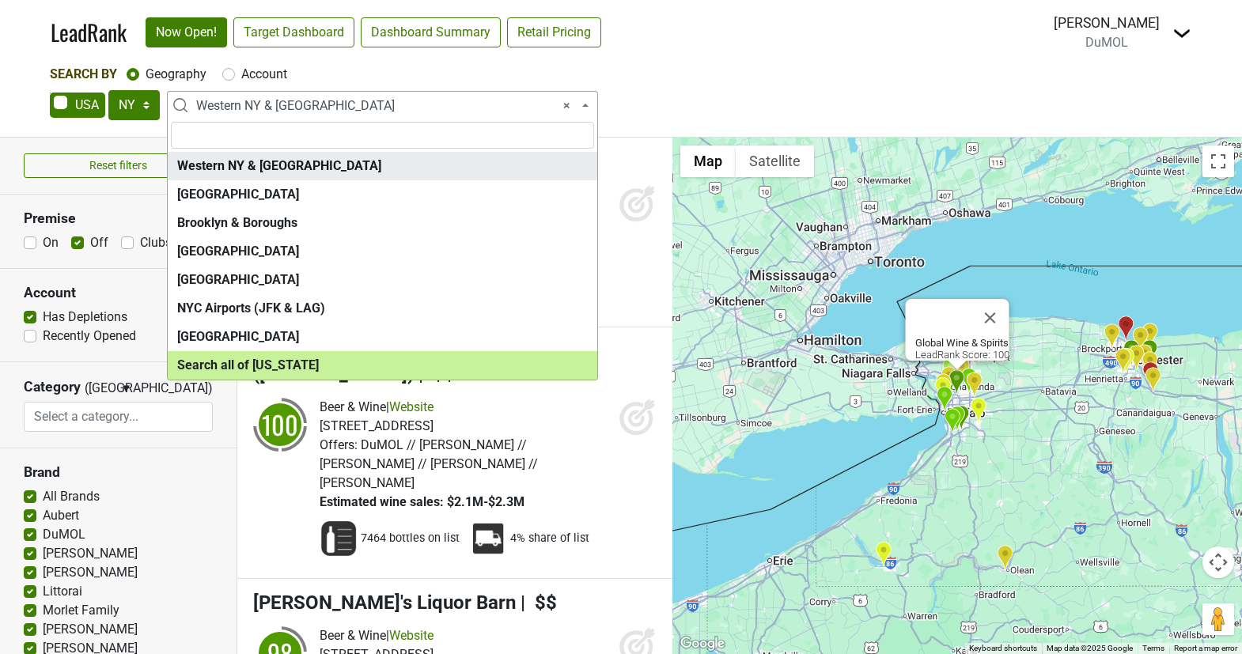
select select "ALL_NY"
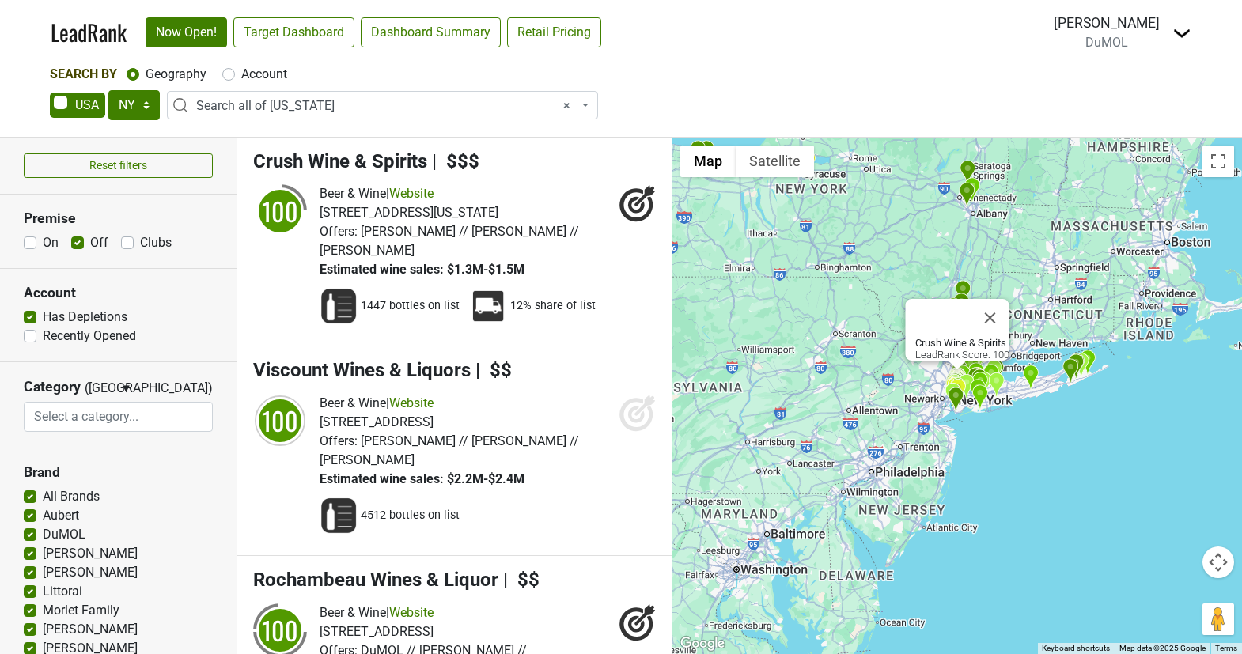
click at [90, 241] on label "Off" at bounding box center [99, 242] width 18 height 19
click at [73, 241] on input "Off" at bounding box center [77, 241] width 13 height 16
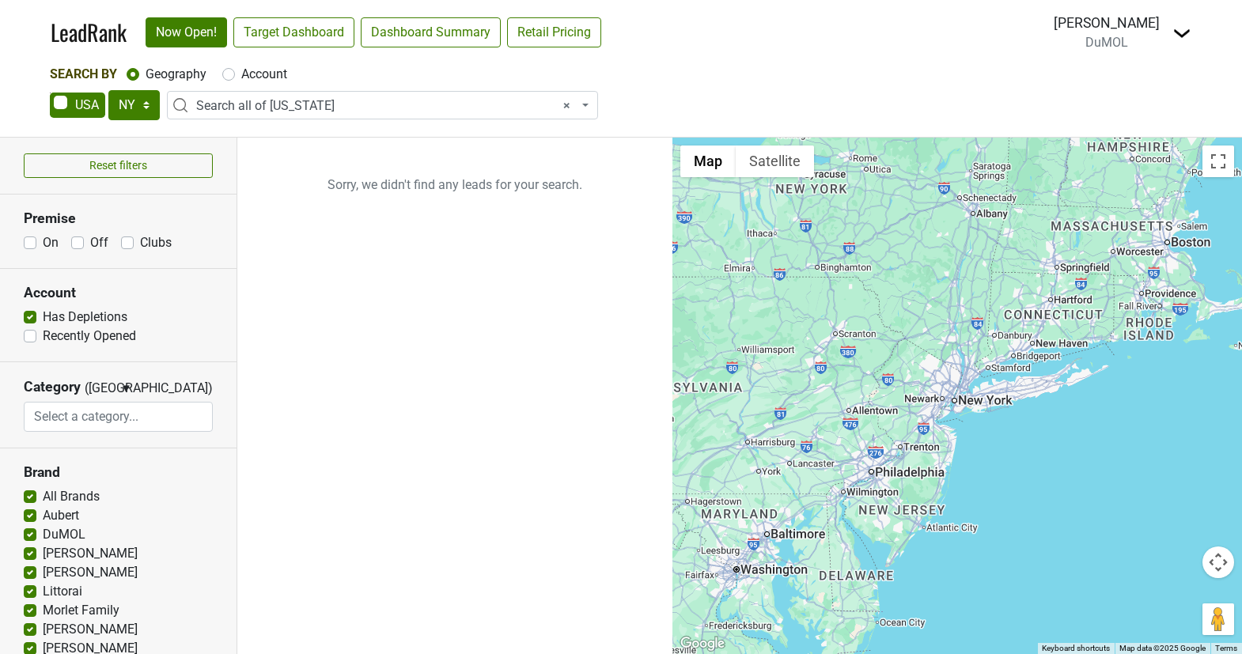
click at [90, 242] on label "Off" at bounding box center [99, 242] width 18 height 19
click at [74, 242] on input "Off" at bounding box center [77, 241] width 13 height 16
checkbox input "true"
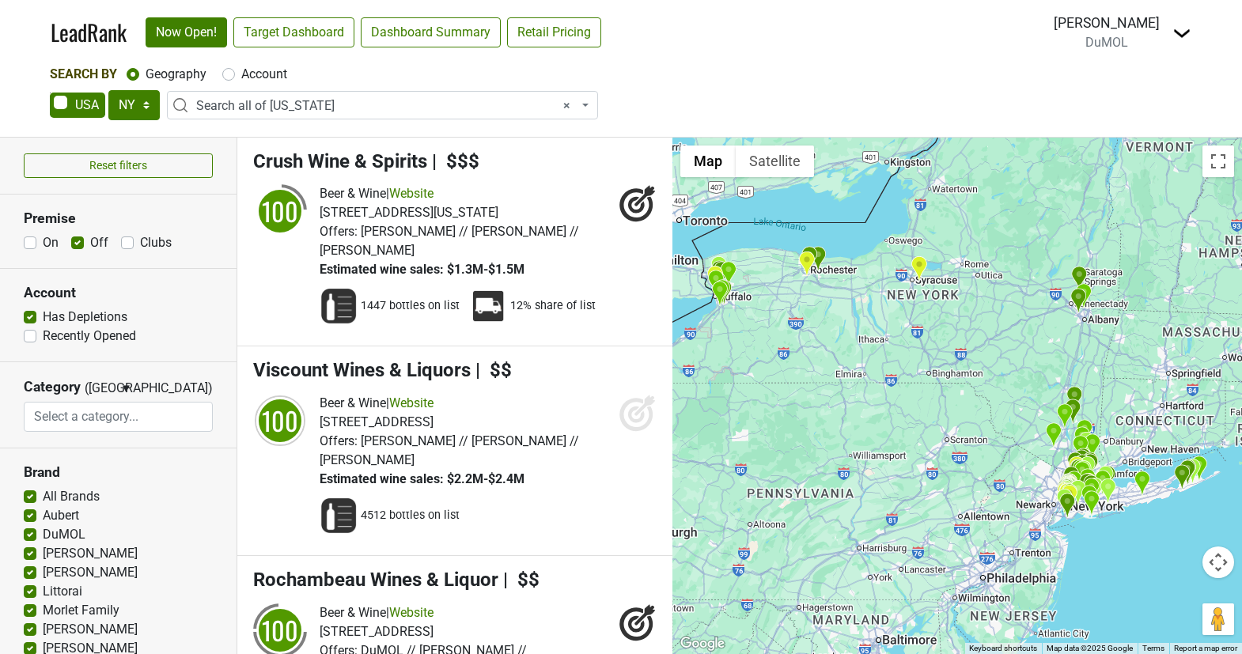
click at [43, 319] on label "Has Depletions" at bounding box center [85, 317] width 85 height 19
click at [31, 319] on input "Has Depletions" at bounding box center [30, 316] width 13 height 16
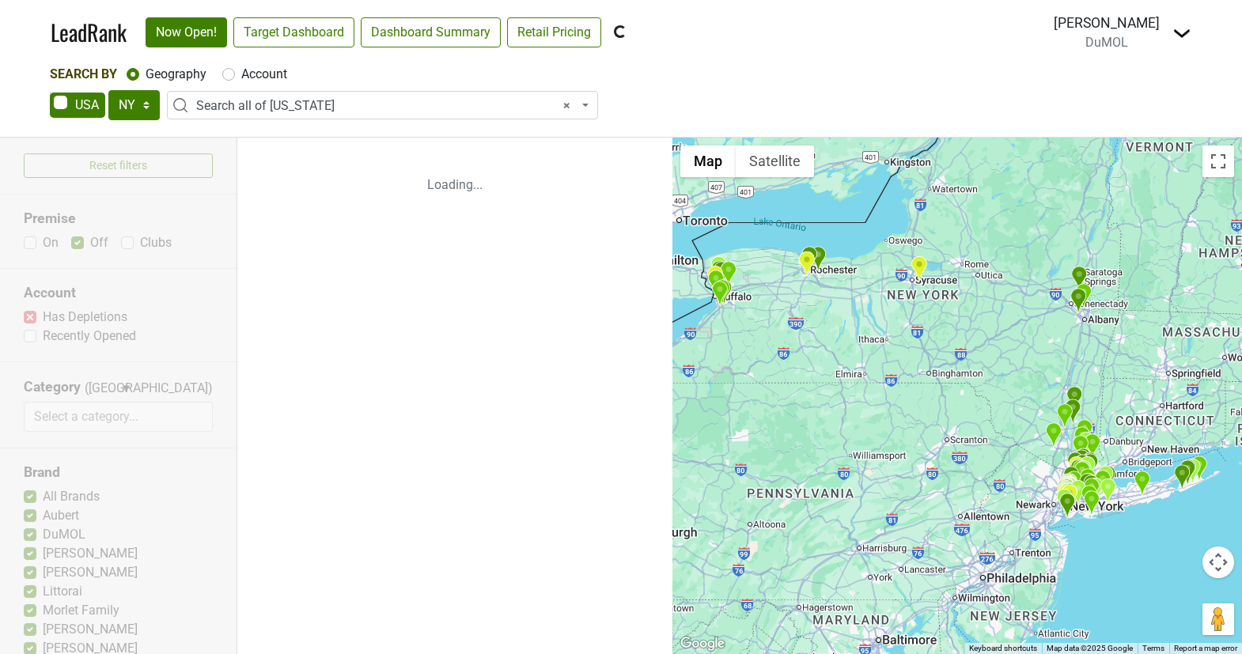
click at [30, 318] on div "Reset filters Premise On Off Clubs Account Has Depletions Recently Opened Categ…" at bounding box center [118, 396] width 237 height 517
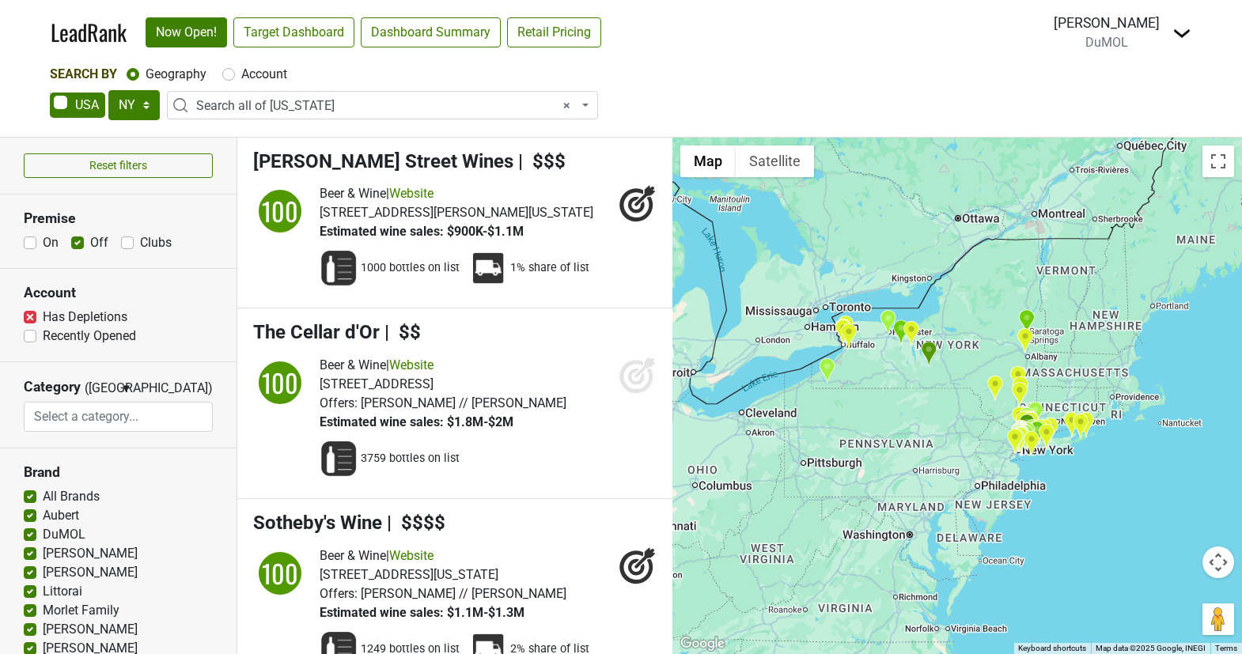
click at [43, 320] on label "Has Depletions" at bounding box center [85, 317] width 85 height 19
click at [32, 320] on input "Has Depletions" at bounding box center [30, 316] width 13 height 16
checkbox input "false"
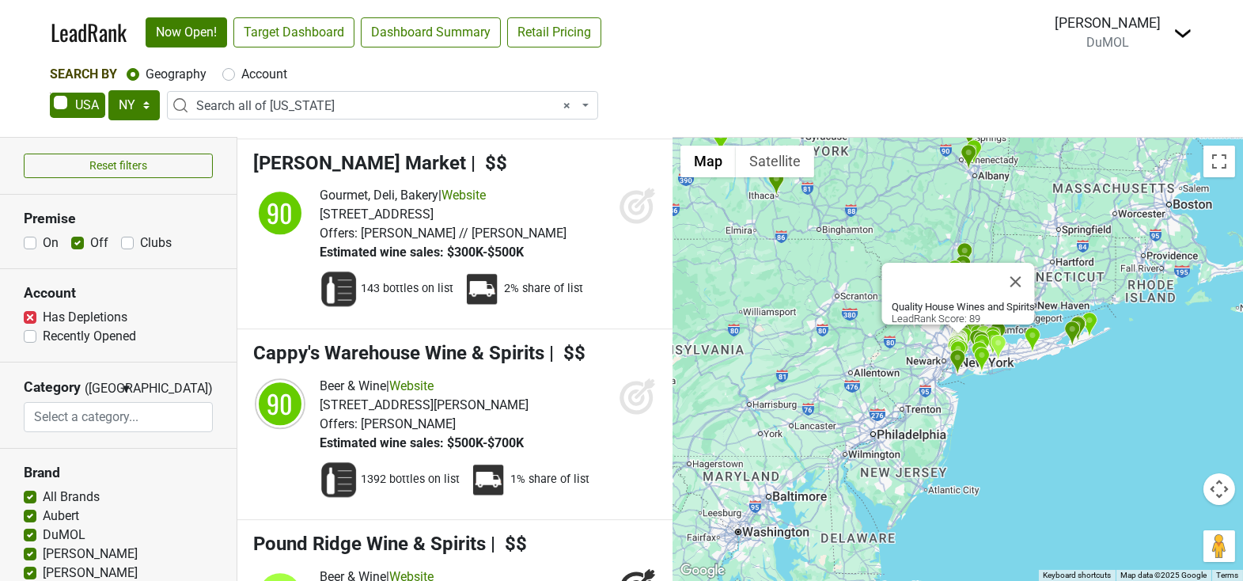
scroll to position [18667, 0]
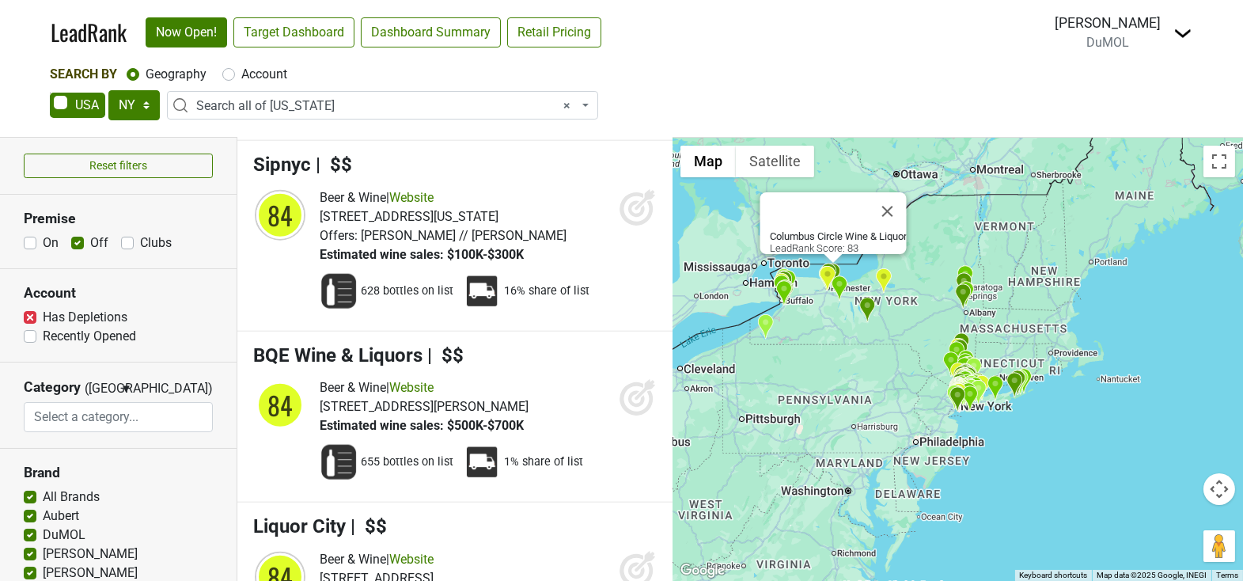
scroll to position [25948, 0]
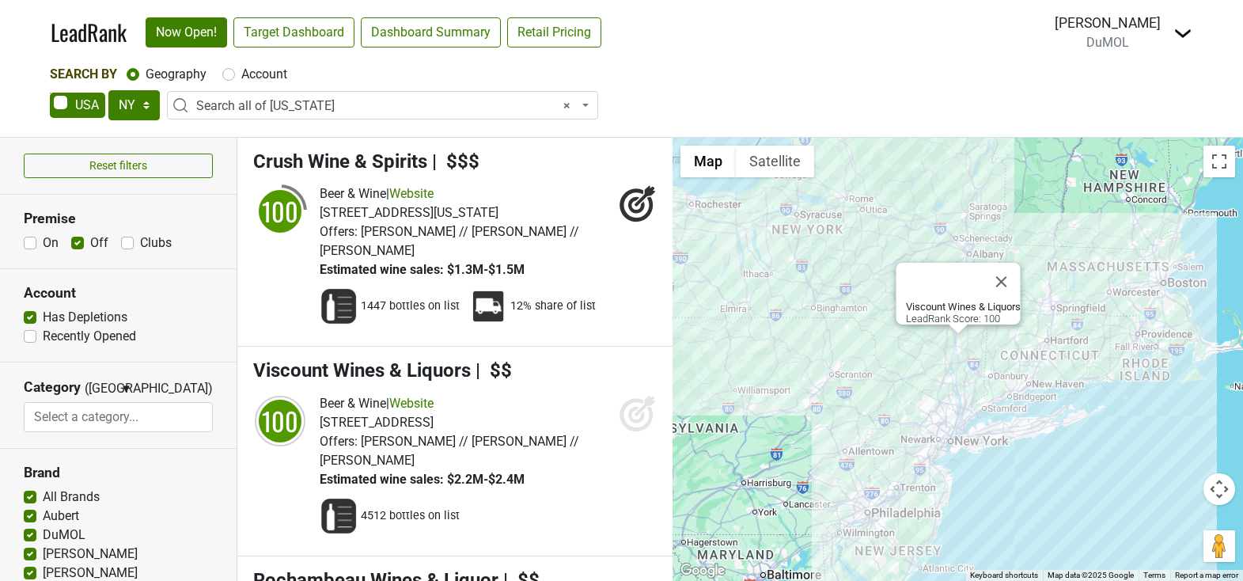
select select "NY"
select select "ALL_NY"
select select
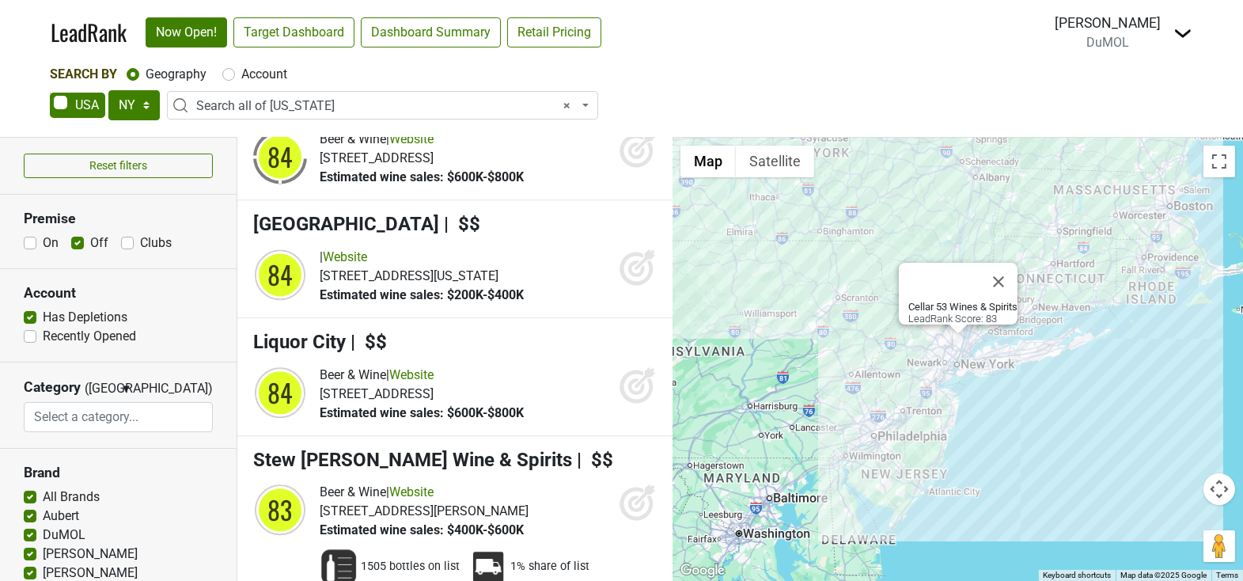
scroll to position [18027, 0]
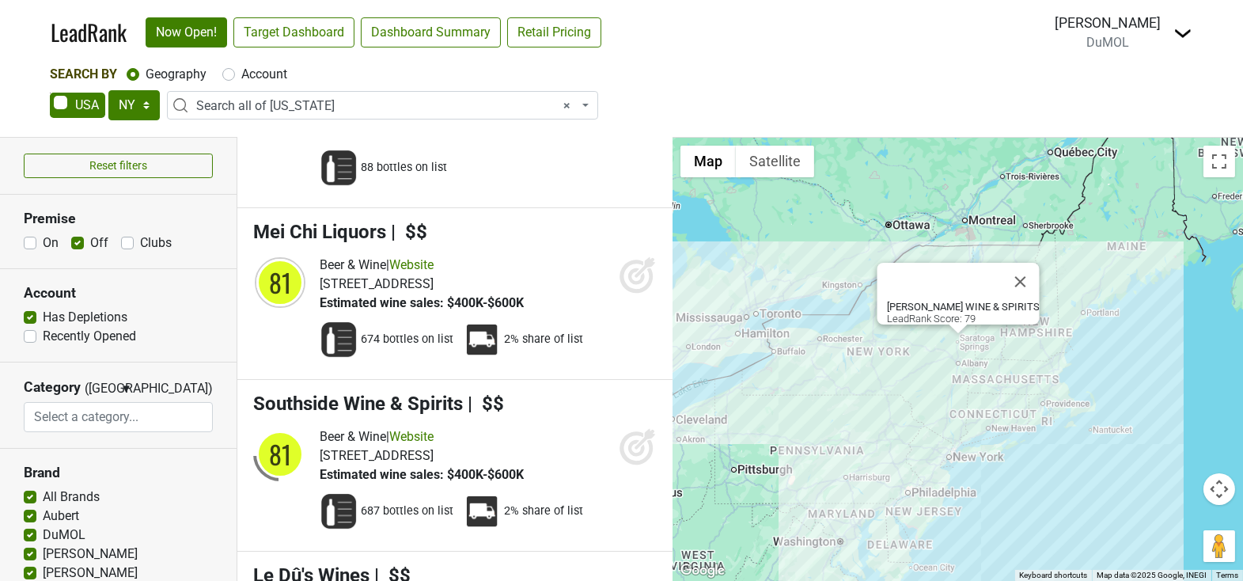
scroll to position [21549, 0]
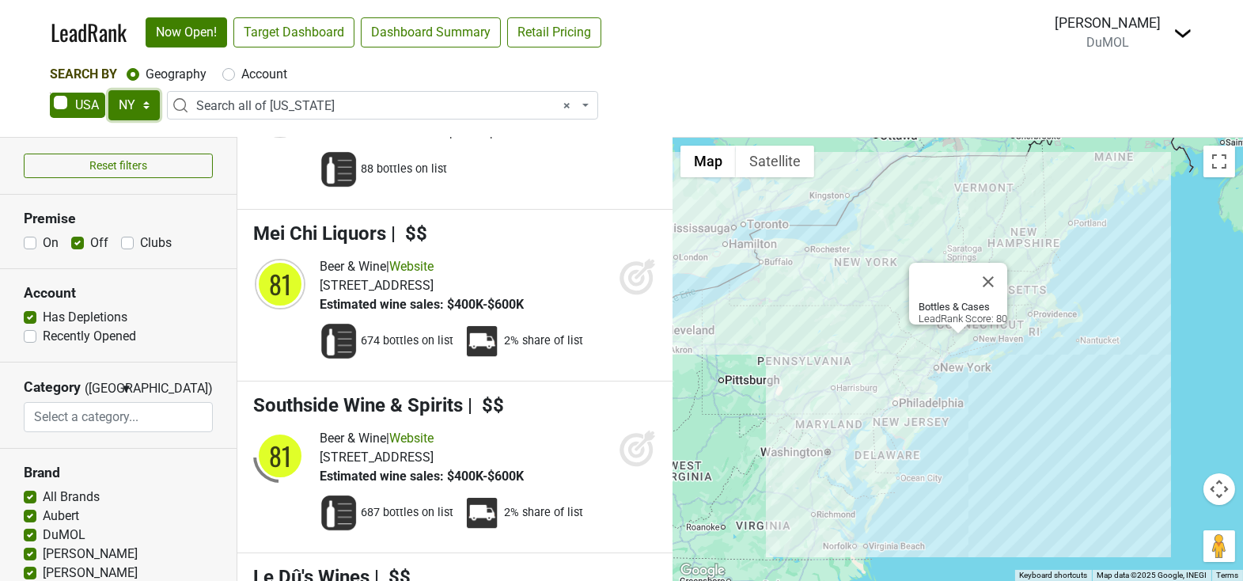
click at [140, 112] on select "AK AL AR AZ CA CO CT DC DE FL GA HI IA ID IL IN KS KY LA MA MD ME MI MN MO MS M…" at bounding box center [133, 105] width 51 height 30
click at [293, 27] on link "Target Dashboard" at bounding box center [293, 32] width 121 height 30
click at [153, 104] on select "AK AL AR AZ CA CO CT DC DE FL GA HI IA ID IL IN KS KY LA MA MD ME MI MN MO MS M…" at bounding box center [133, 105] width 51 height 30
select select "NM"
click at [108, 90] on select "AK AL AR AZ CA CO CT DC DE FL GA HI IA ID IL IN KS KY LA MA MD ME MI MN MO MS M…" at bounding box center [133, 105] width 51 height 30
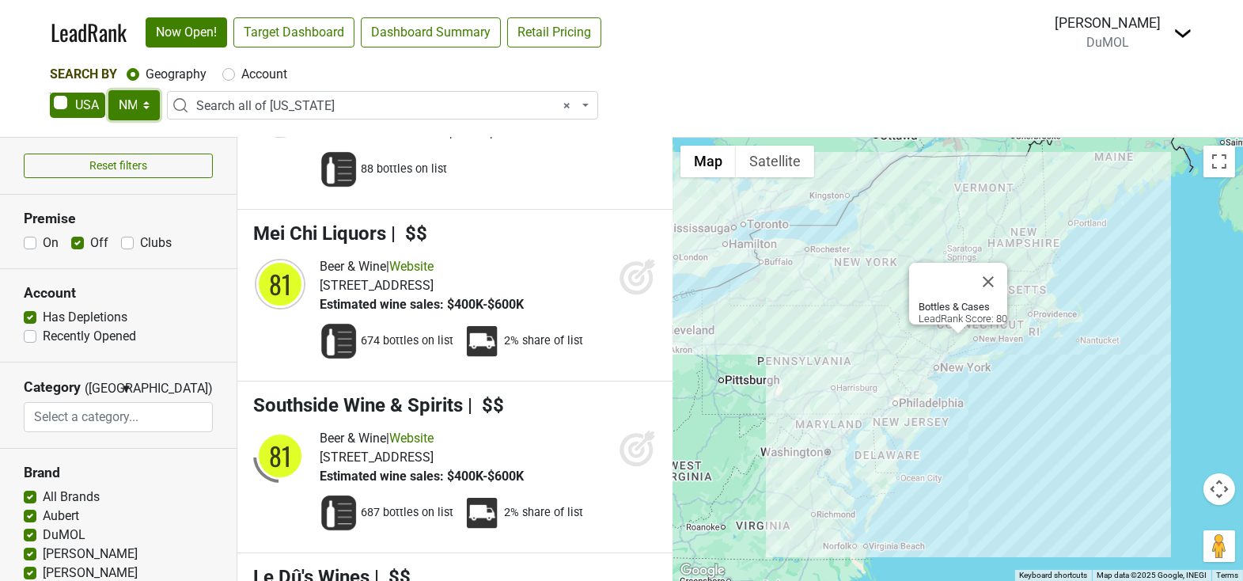
select select
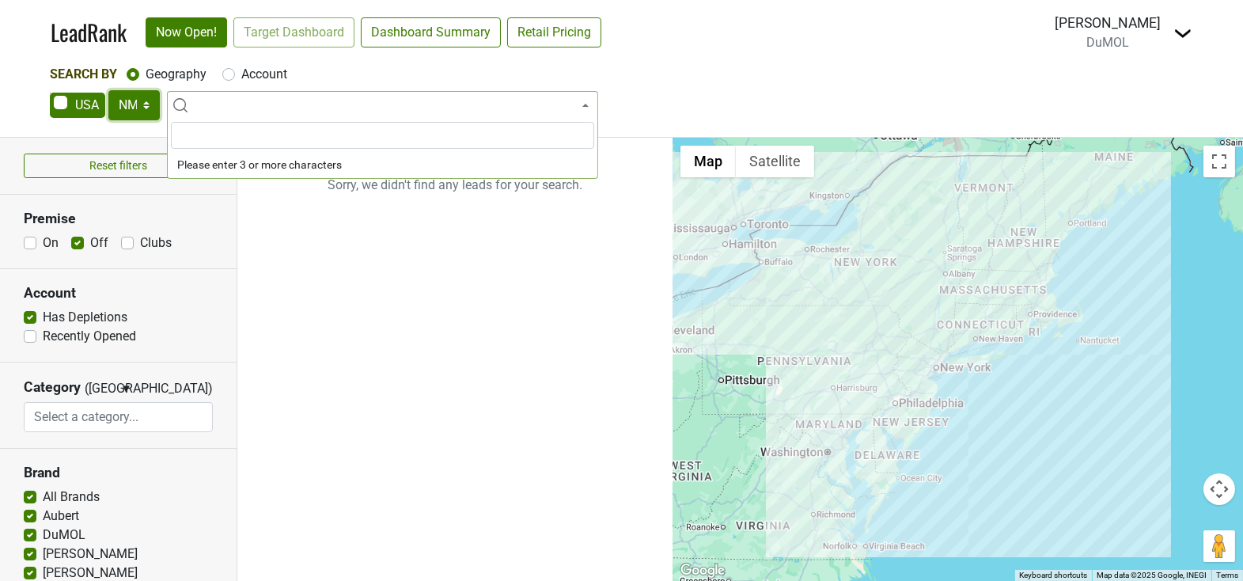
click at [156, 104] on select "AK AL AR AZ CA CO CT DC DE FL GA HI IA ID IL IN KS KY LA MA MD ME MI MN MO MS M…" at bounding box center [133, 105] width 51 height 30
click at [108, 90] on select "AK AL AR AZ CA CO CT DC DE FL GA HI IA ID IL IN KS KY LA MA MD ME MI MN MO MS M…" at bounding box center [133, 105] width 51 height 30
click at [296, 32] on link "Target Dashboard" at bounding box center [293, 32] width 121 height 30
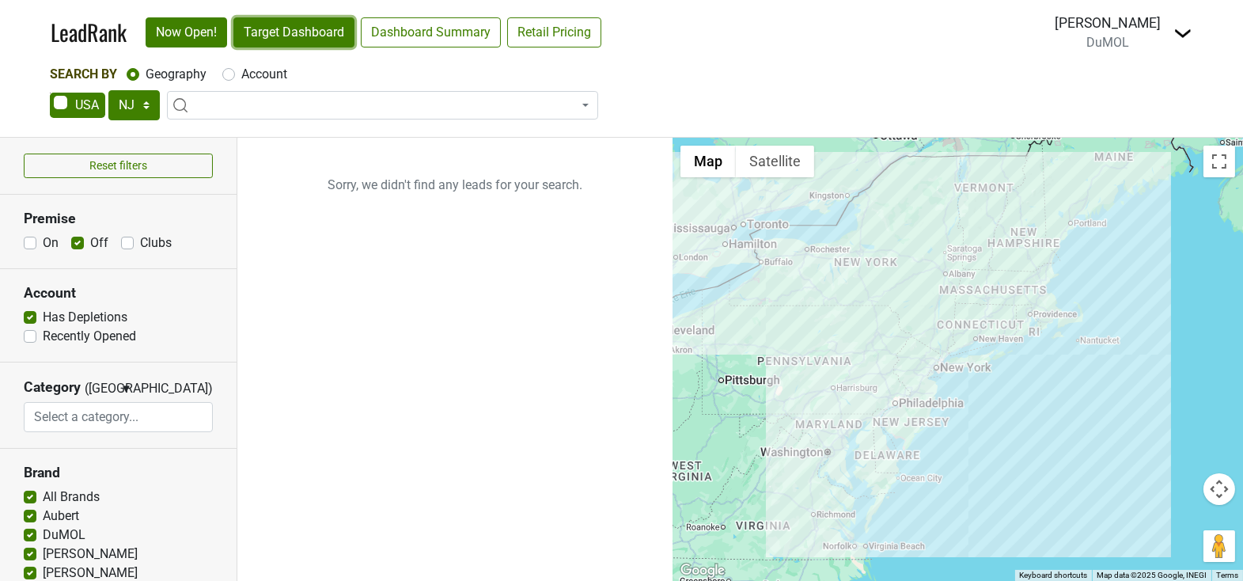
click at [296, 33] on link "Target Dashboard" at bounding box center [293, 32] width 121 height 30
click at [132, 108] on select "AK AL AR AZ CA CO CT DC DE FL GA HI IA ID IL IN KS KY LA MA MD ME MI MN MO MS M…" at bounding box center [133, 105] width 51 height 30
select select "NY"
click at [108, 90] on select "AK AL AR AZ CA CO CT DC DE FL GA HI IA ID IL IN KS KY LA MA MD ME MI MN MO MS M…" at bounding box center [133, 105] width 51 height 30
click at [313, 36] on link "Target Dashboard" at bounding box center [293, 32] width 121 height 30
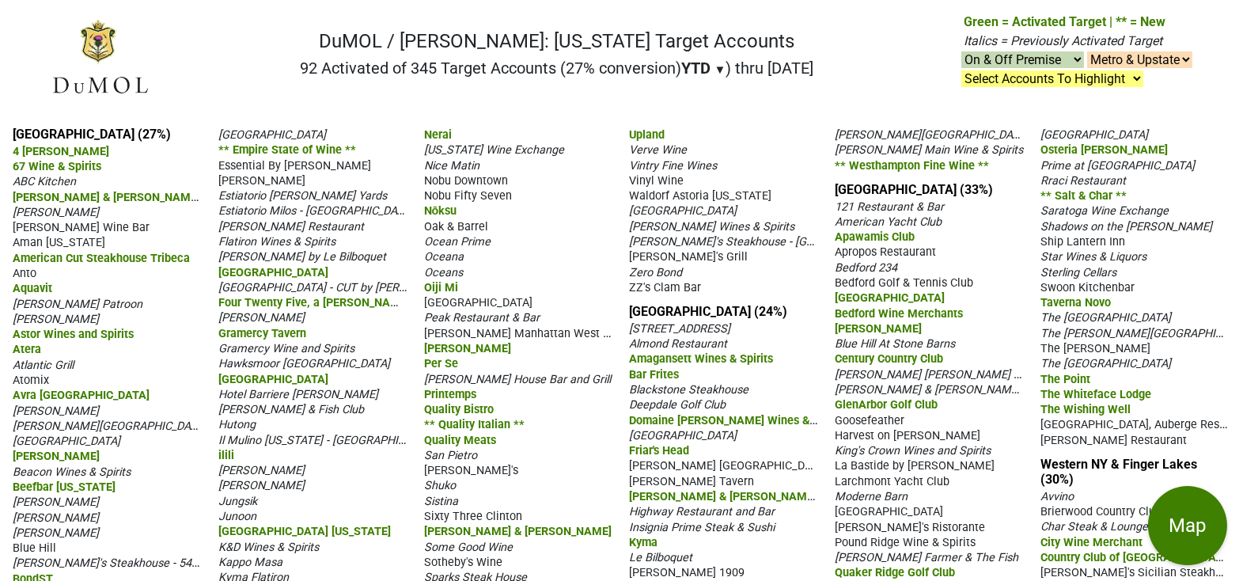
click at [1052, 60] on select "On & Off Premise On Premise Off Premise Country Clubs Only" at bounding box center [1022, 59] width 123 height 17
select select "off"
click at [961, 52] on select "On & Off Premise On Premise Off Premise Country Clubs Only" at bounding box center [1022, 59] width 123 height 17
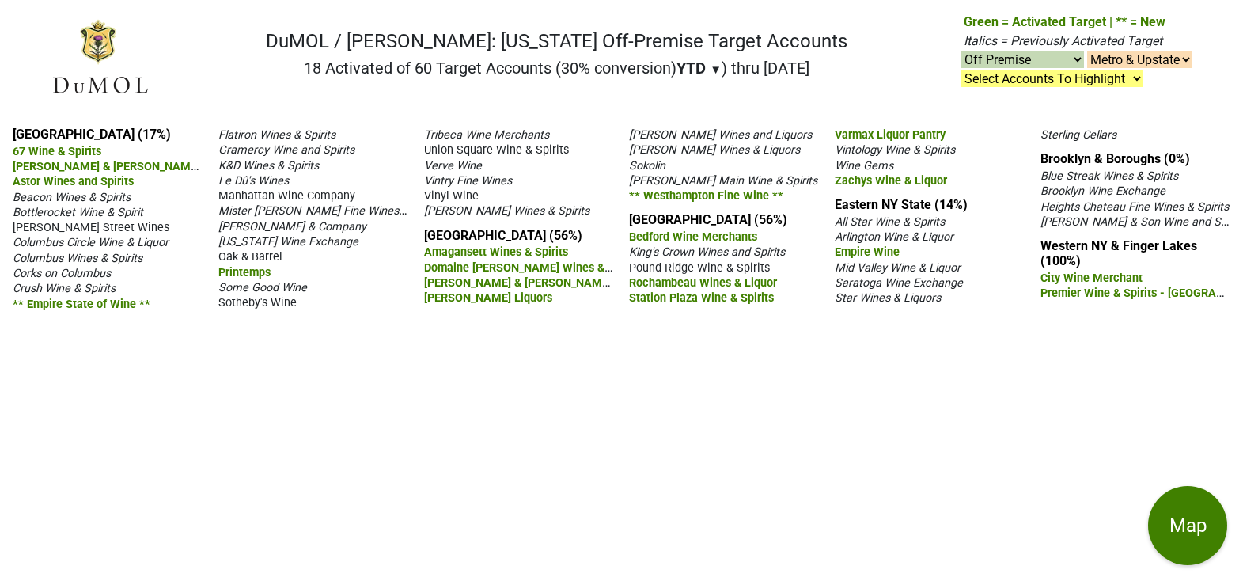
select select "off"
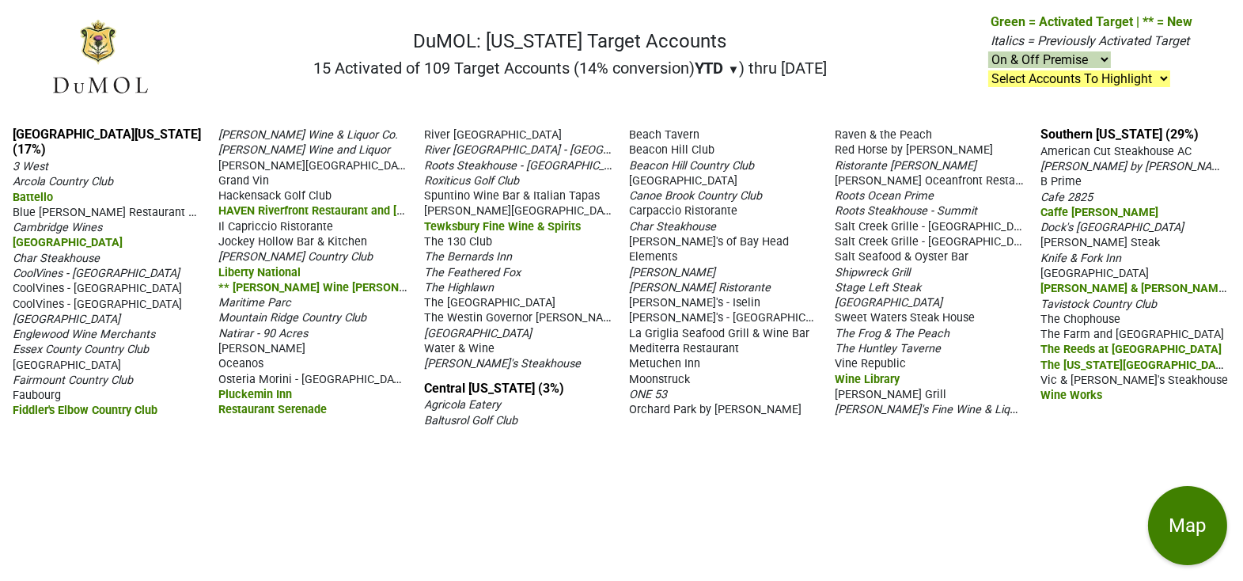
click at [459, 296] on span "The [GEOGRAPHIC_DATA]" at bounding box center [489, 302] width 131 height 13
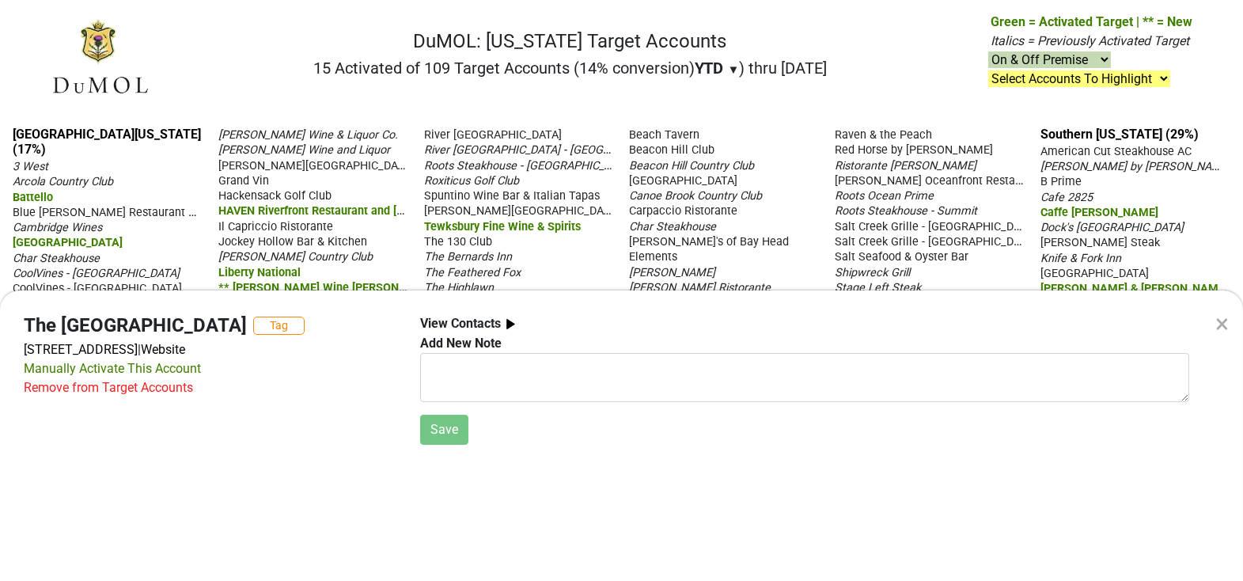
click at [316, 169] on div "× The Sergeantsville Inn Tag [STREET_ADDRESS] | Website Manually Activate This …" at bounding box center [621, 290] width 1243 height 581
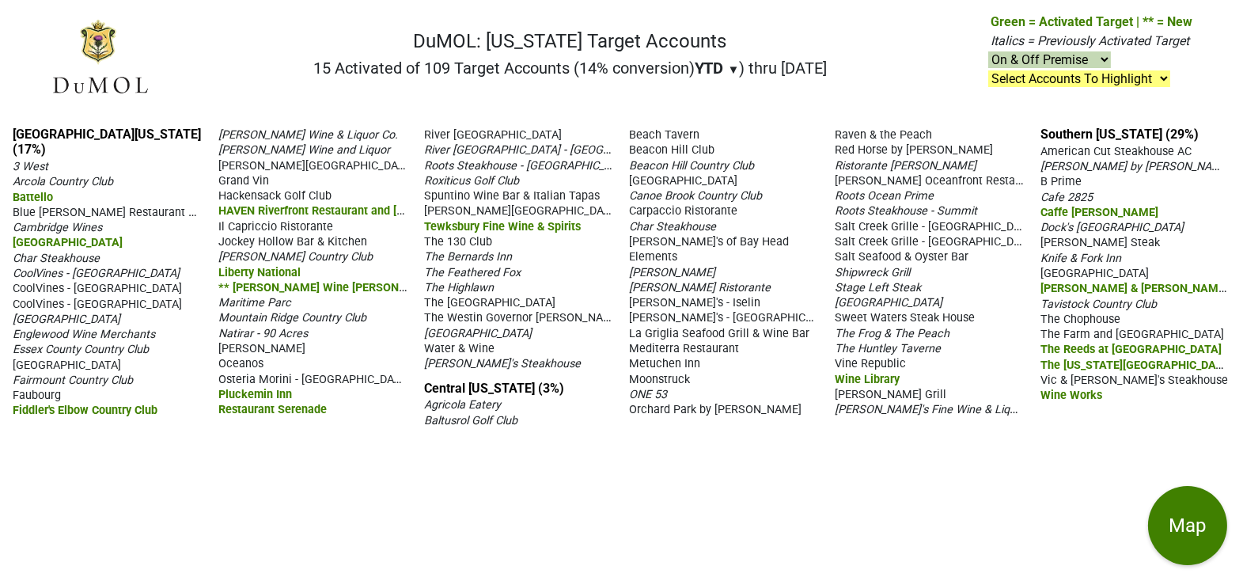
click at [1067, 62] on select "On & Off Premise On Premise Off Premise Country Clubs Only" at bounding box center [1049, 59] width 123 height 17
select select "off"
click at [989, 52] on select "On & Off Premise On Premise Off Premise Country Clubs Only" at bounding box center [1049, 59] width 123 height 17
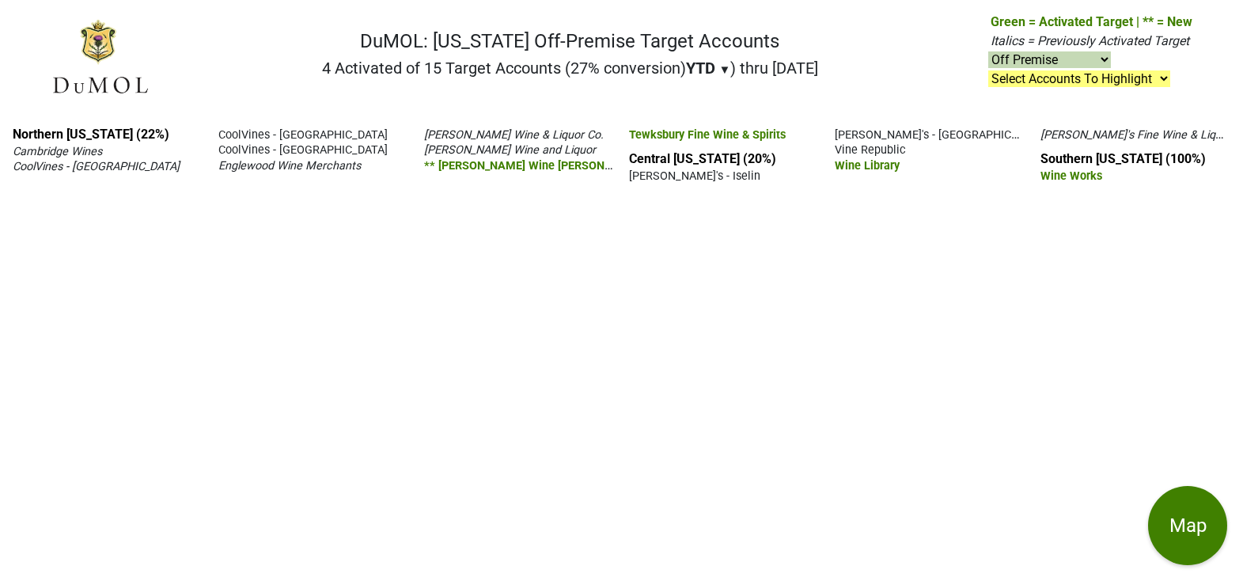
select select "off"
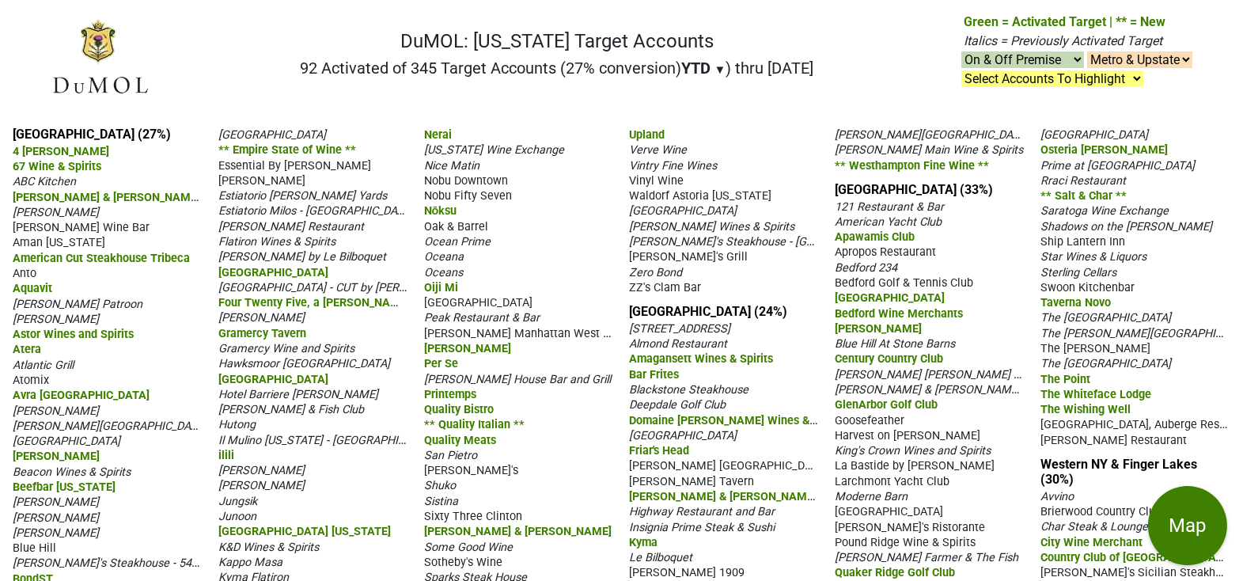
click at [1055, 61] on select "On & Off Premise On Premise Off Premise Country Clubs Only" at bounding box center [1022, 59] width 123 height 17
select select "off"
click at [961, 52] on select "On & Off Premise On Premise Off Premise Country Clubs Only" at bounding box center [1022, 59] width 123 height 17
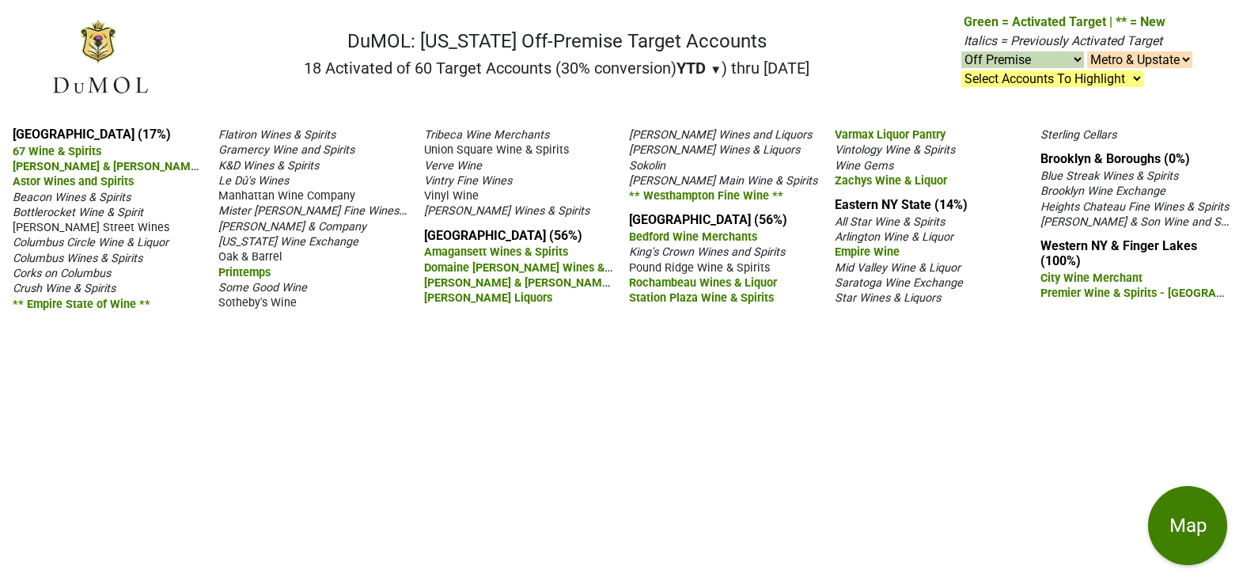
select select "off"
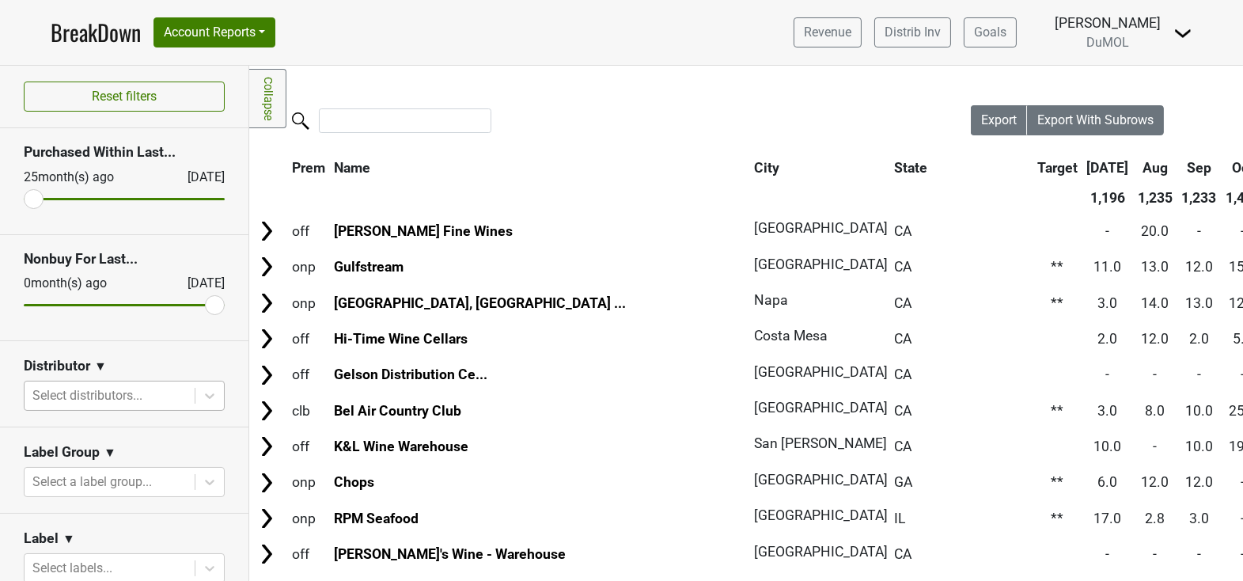
click at [92, 397] on div at bounding box center [109, 395] width 154 height 22
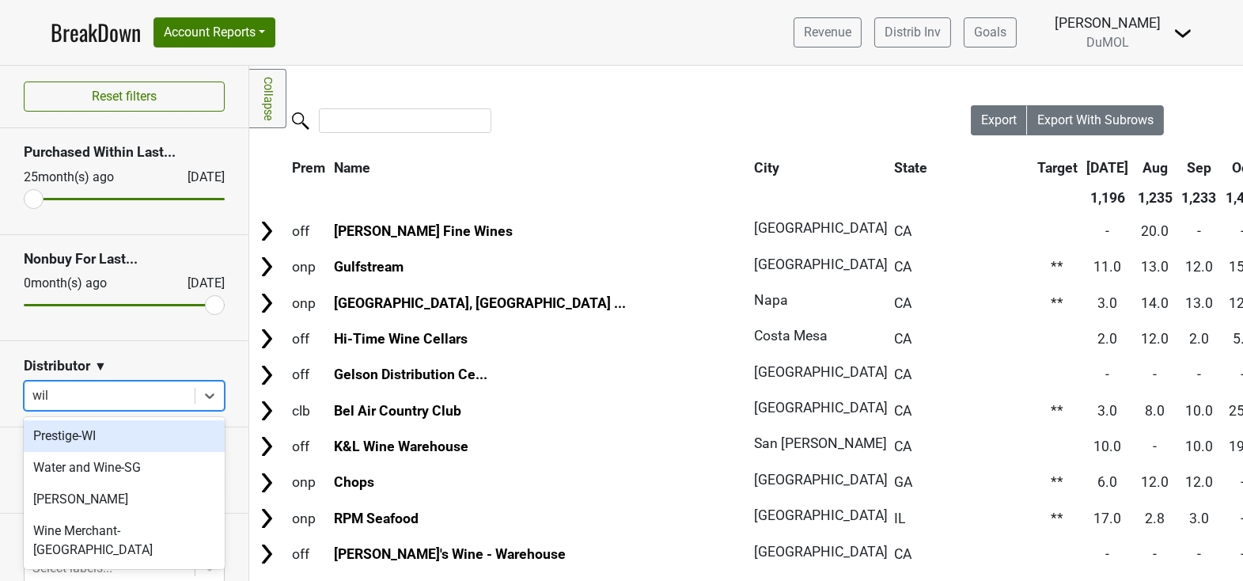
type input "wils"
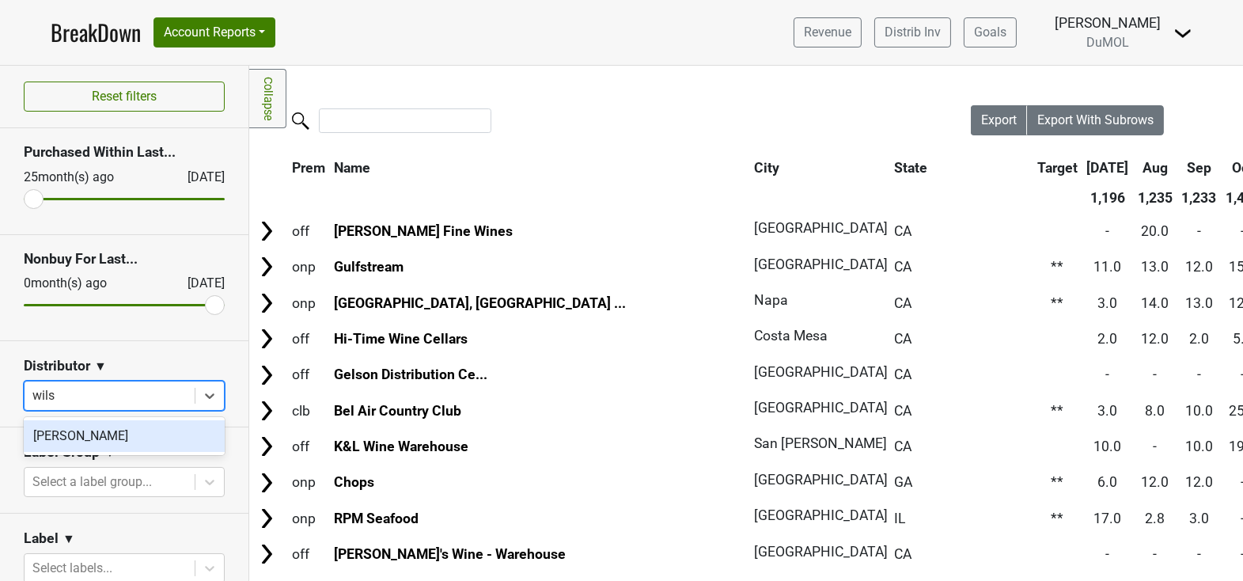
click at [136, 441] on div "[PERSON_NAME]" at bounding box center [124, 436] width 201 height 32
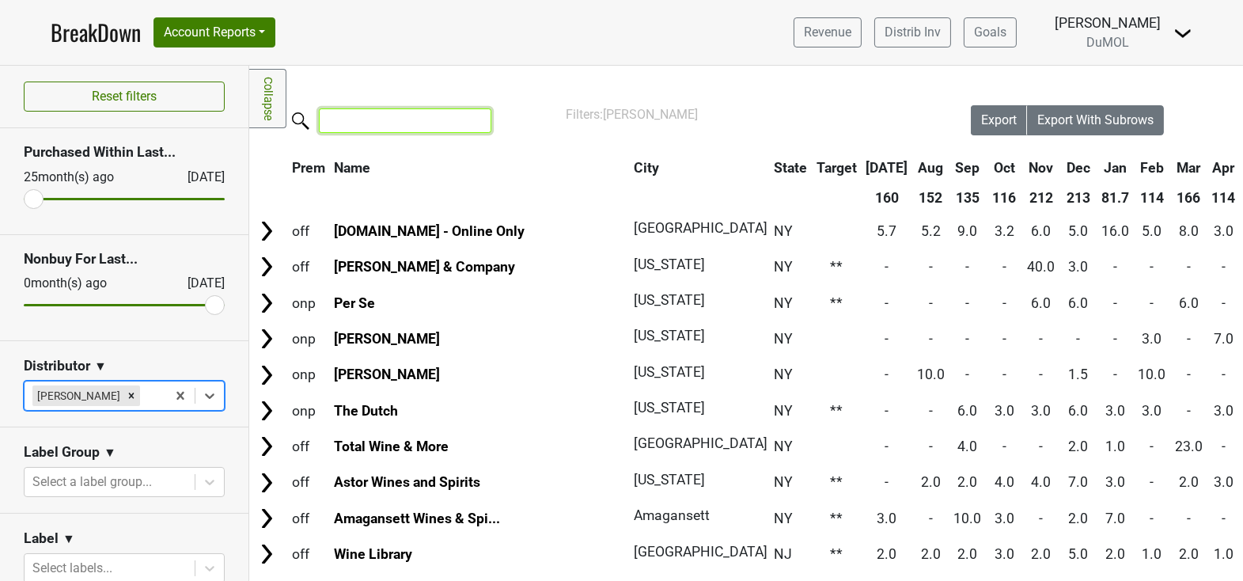
click at [429, 121] on input "search" at bounding box center [405, 120] width 172 height 25
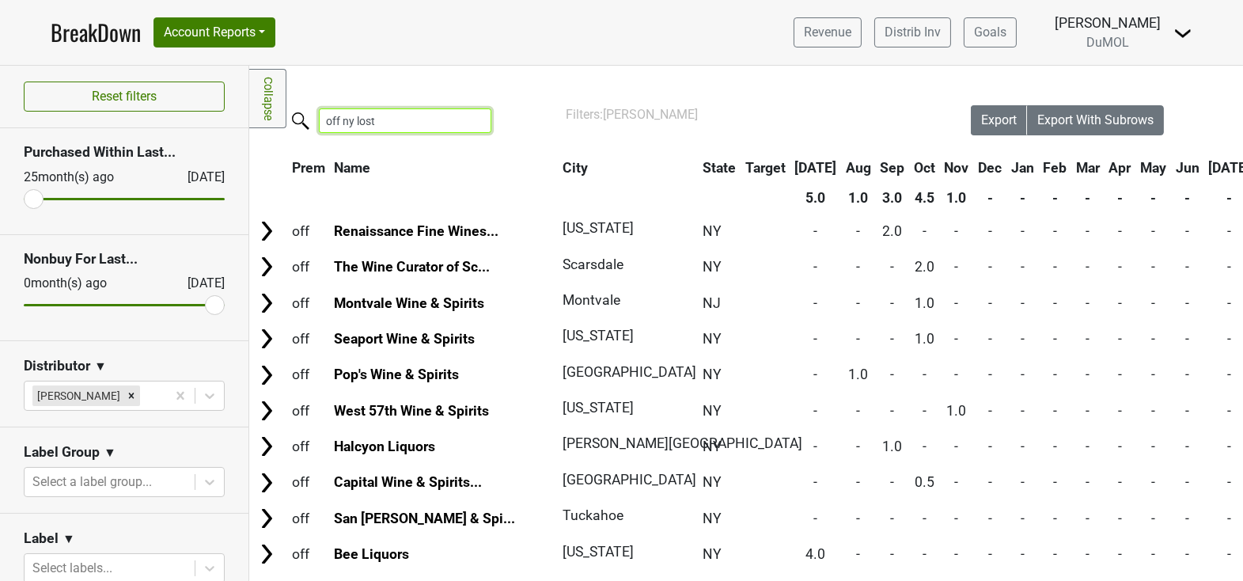
type input "off ny lost"
drag, startPoint x: 207, startPoint y: 301, endPoint x: -32, endPoint y: 279, distance: 239.9
click at [24, 304] on input "range" at bounding box center [124, 305] width 201 height 2
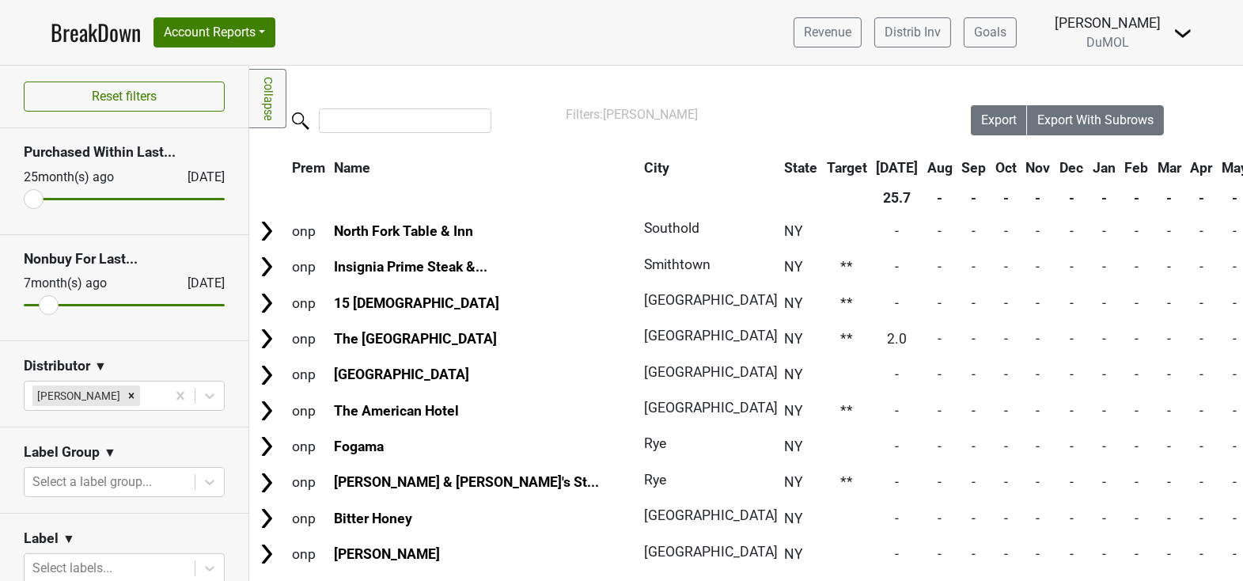
type input "12"
drag, startPoint x: 37, startPoint y: 303, endPoint x: -9, endPoint y: 289, distance: 48.0
click at [24, 304] on input "range" at bounding box center [124, 305] width 201 height 2
click at [406, 129] on input "search" at bounding box center [405, 120] width 172 height 25
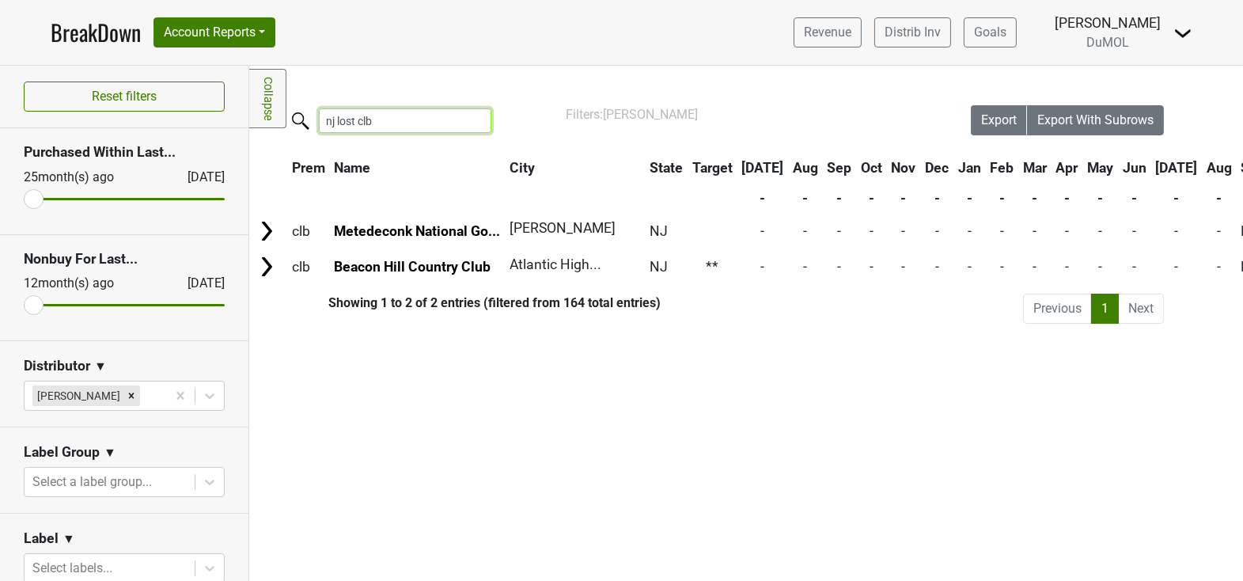
click at [333, 121] on input "nj lost clb" at bounding box center [405, 120] width 172 height 25
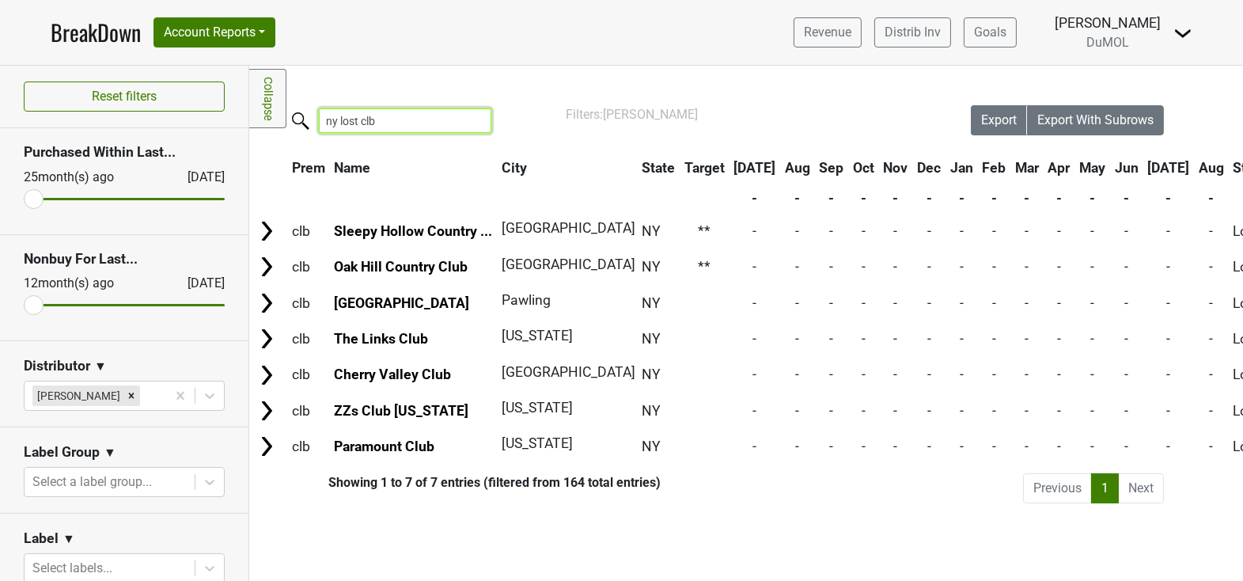
type input "ny lost clb"
drag, startPoint x: 33, startPoint y: 304, endPoint x: 90, endPoint y: 306, distance: 57.0
type input "8"
click at [90, 306] on input "range" at bounding box center [124, 305] width 201 height 2
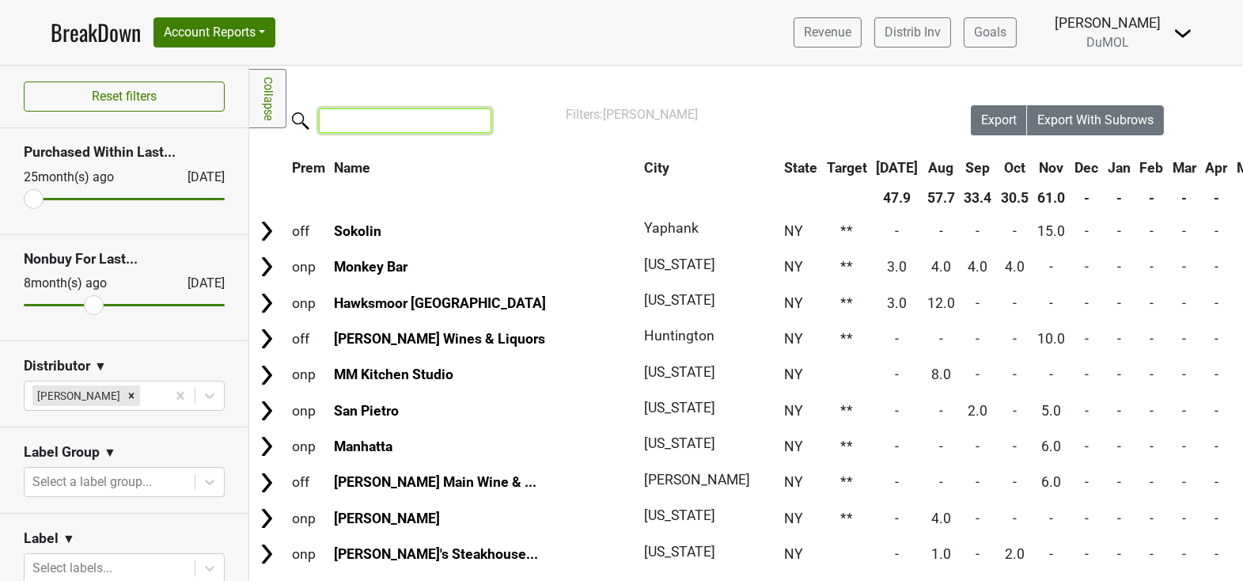
click at [381, 127] on input "search" at bounding box center [405, 120] width 172 height 25
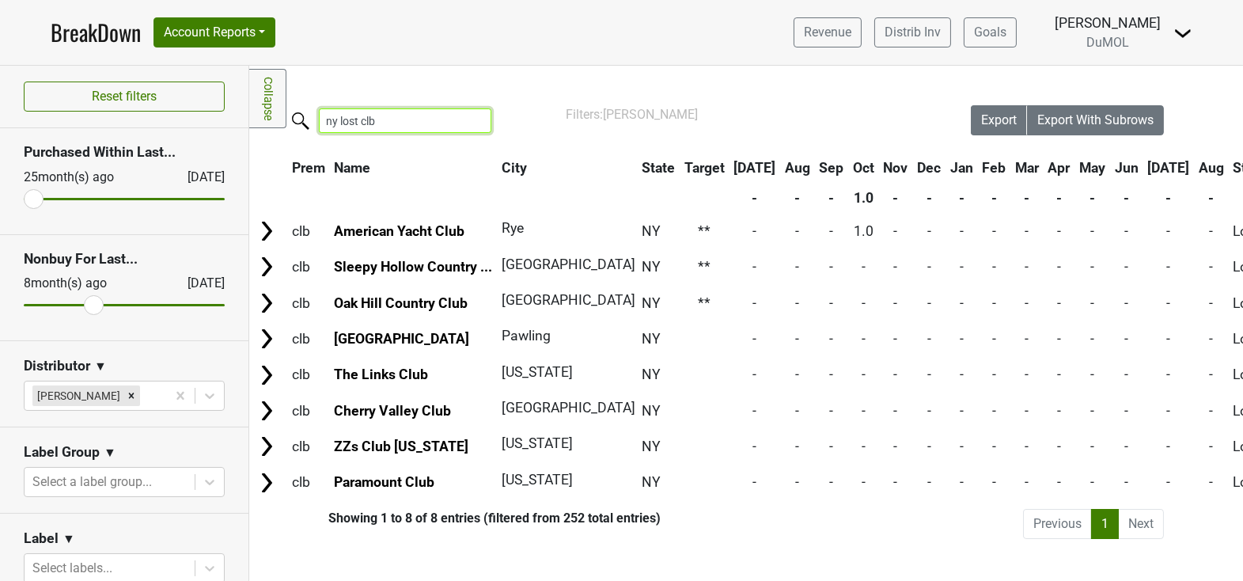
type input "ny lost clb"
drag, startPoint x: 99, startPoint y: 312, endPoint x: 15, endPoint y: 309, distance: 83.9
type input "12"
click at [24, 306] on input "range" at bounding box center [124, 305] width 201 height 2
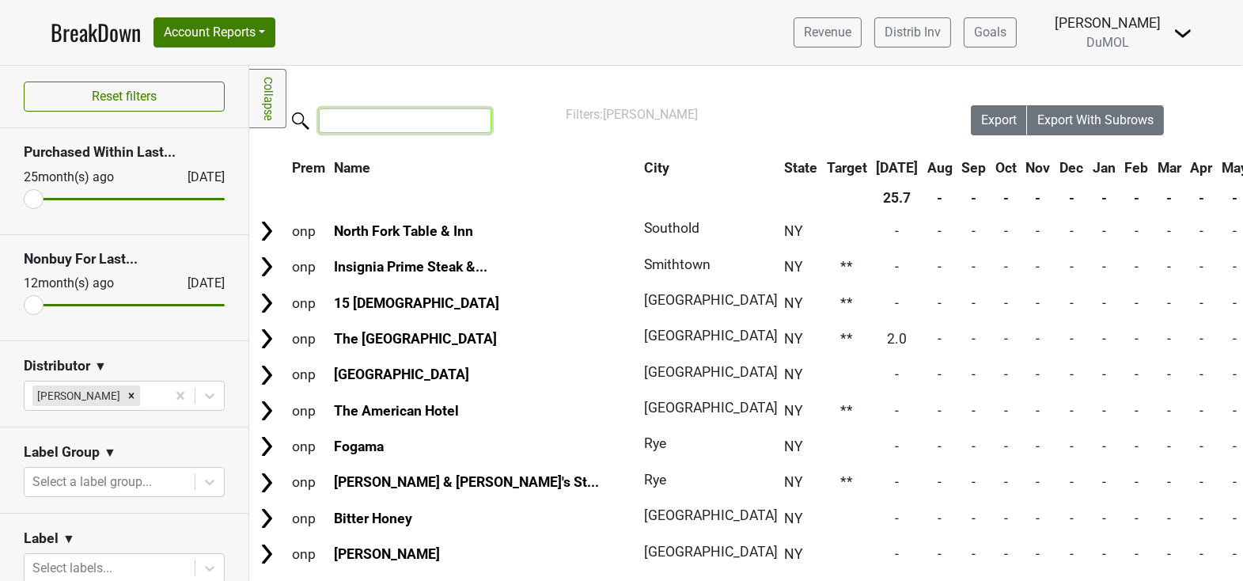
click at [388, 123] on input "search" at bounding box center [405, 120] width 172 height 25
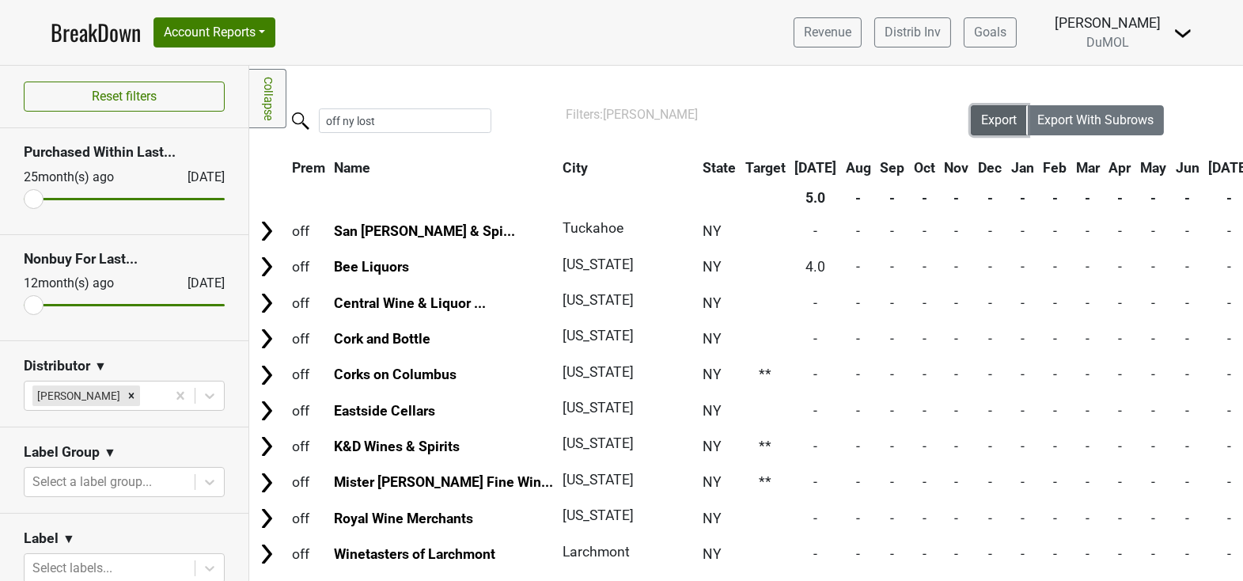
click at [996, 121] on span "Export" at bounding box center [999, 119] width 36 height 15
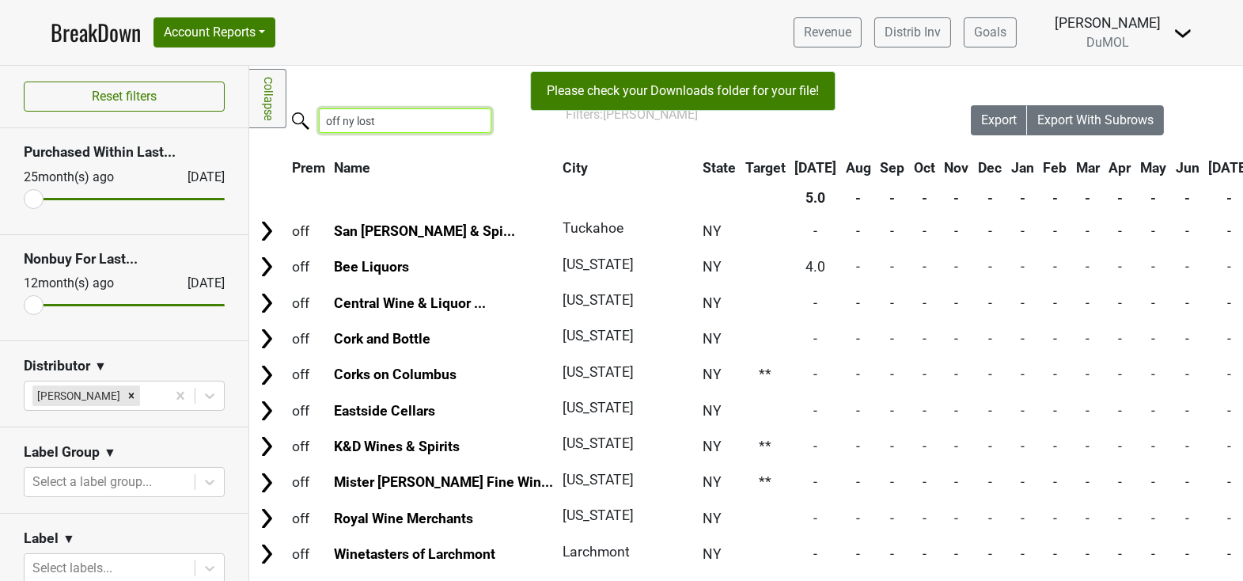
click at [354, 119] on input "off ny lost" at bounding box center [405, 120] width 172 height 25
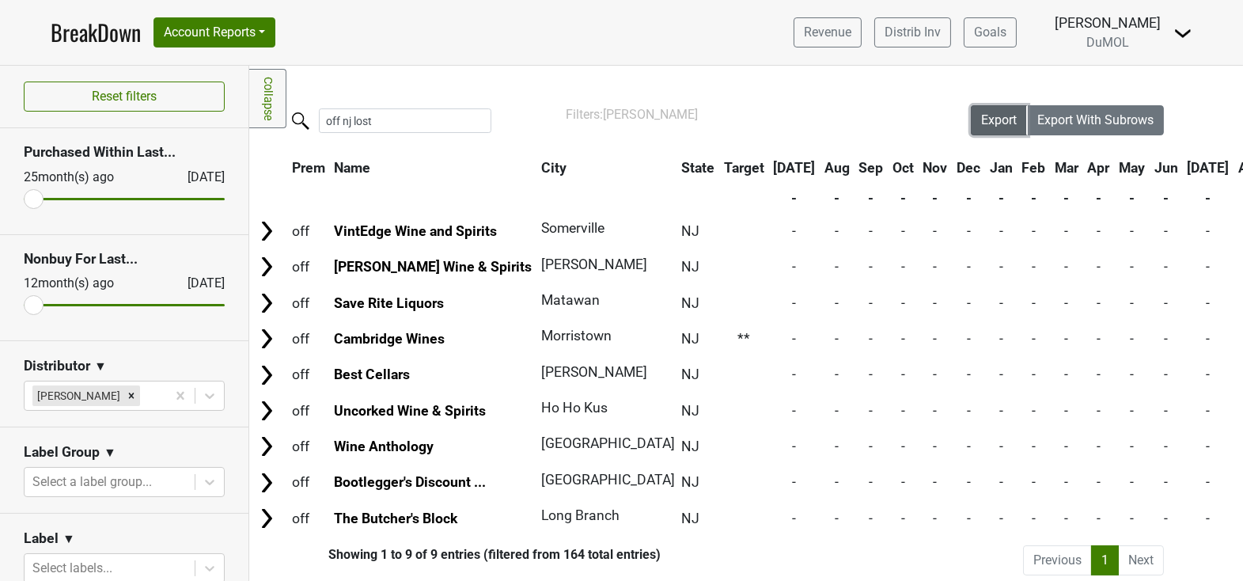
click at [996, 123] on span "Export" at bounding box center [999, 119] width 36 height 15
click at [1012, 119] on span "Export" at bounding box center [999, 119] width 36 height 15
click at [350, 119] on input "off nj lost" at bounding box center [405, 120] width 172 height 25
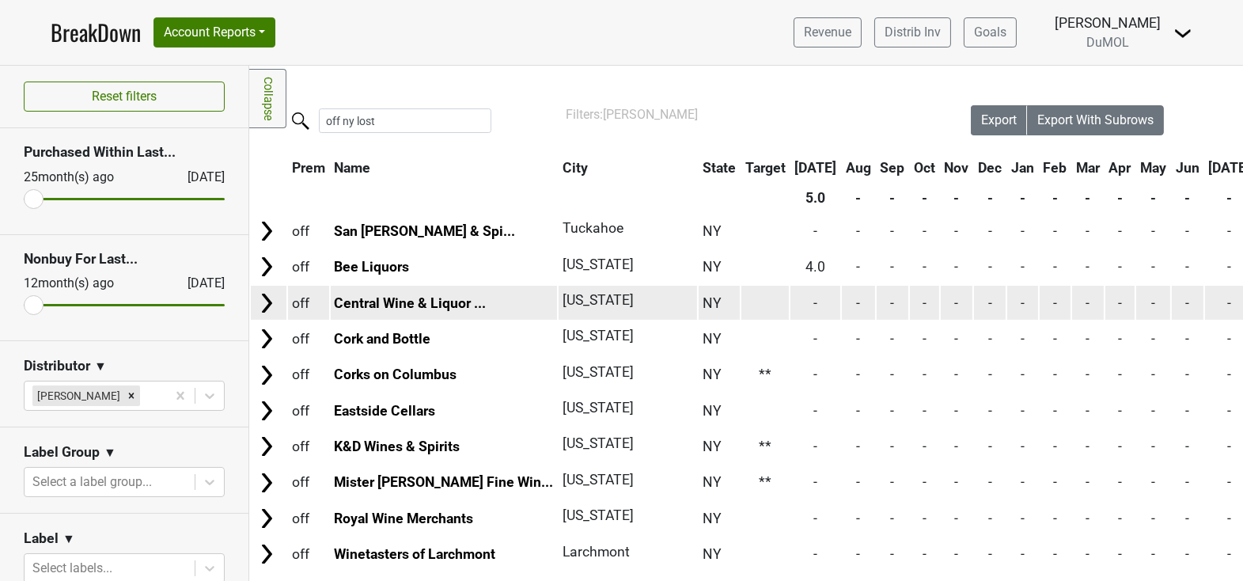
click at [623, 286] on td "New York" at bounding box center [628, 303] width 138 height 34
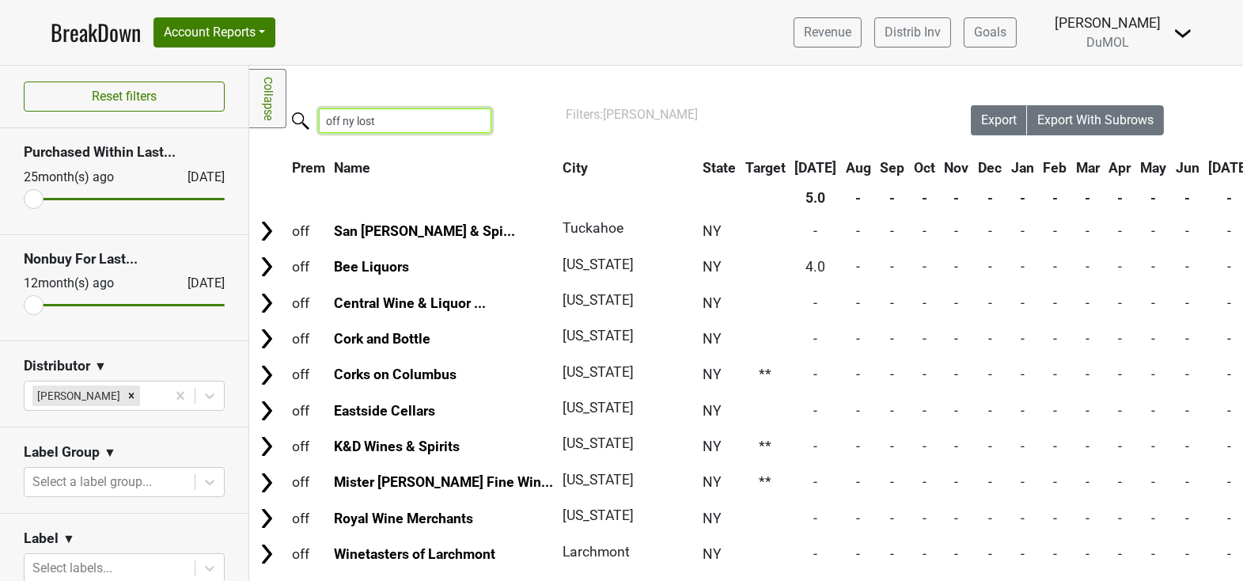
click at [406, 122] on input "off ny lost" at bounding box center [405, 120] width 172 height 25
click at [338, 118] on input "off ny lost" at bounding box center [405, 120] width 172 height 25
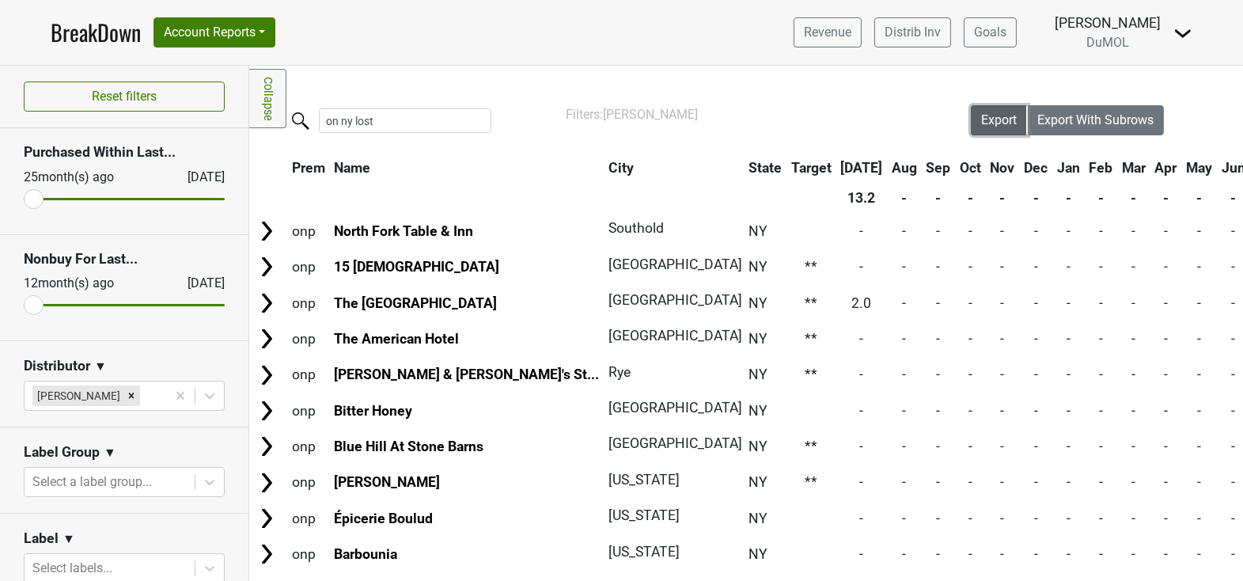
click at [1002, 123] on span "Export" at bounding box center [999, 119] width 36 height 15
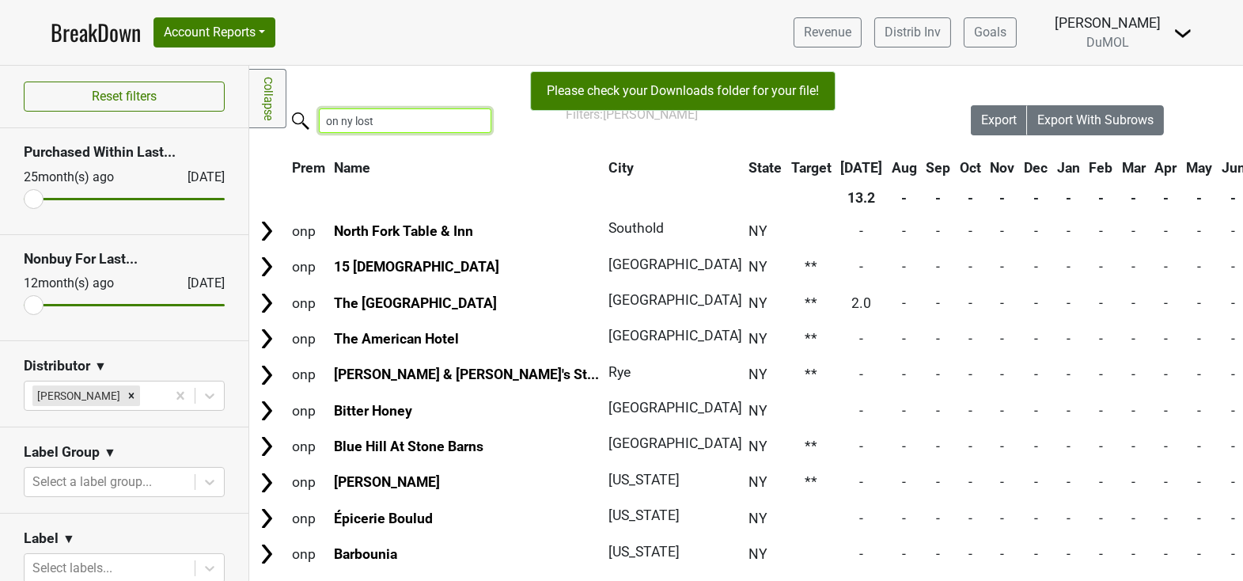
click at [351, 119] on input "on ny lost" at bounding box center [405, 120] width 172 height 25
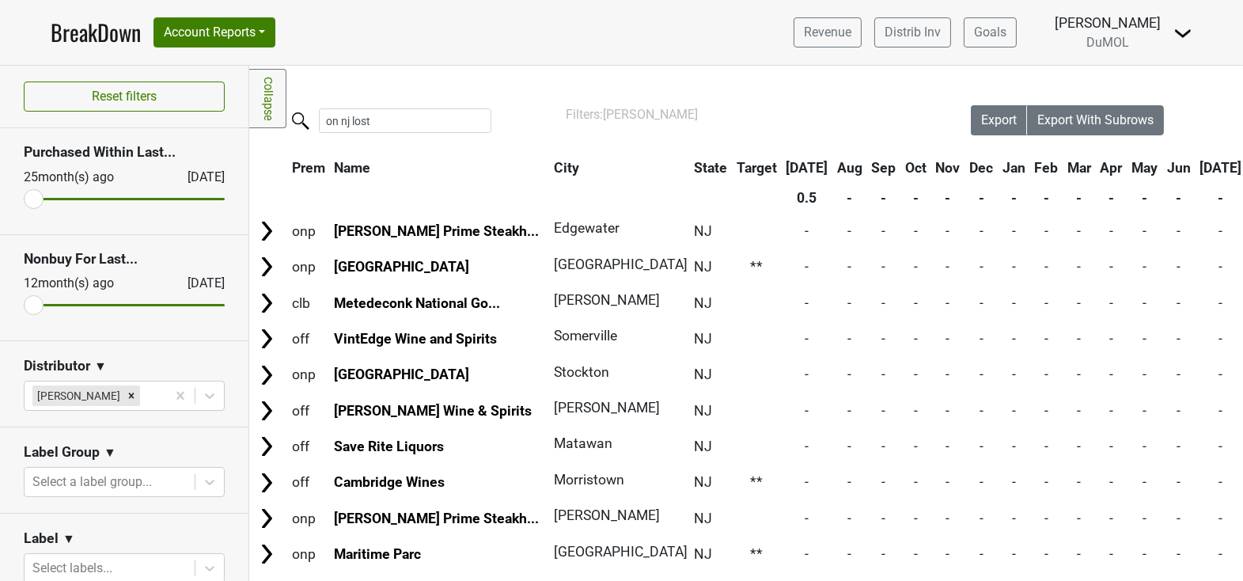
click at [783, 116] on div "Filters: Wilson Daniels" at bounding box center [746, 114] width 361 height 19
click at [1002, 118] on span "Export" at bounding box center [999, 119] width 36 height 15
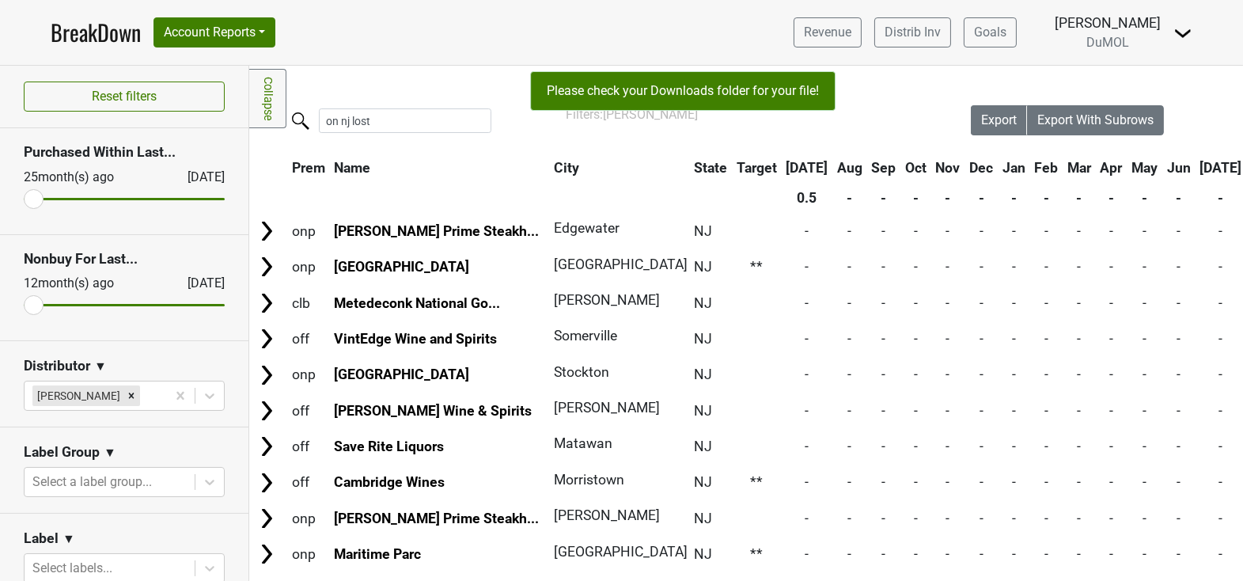
click at [686, 146] on div "Export Export With Subrows on nj lost Prem Name City State Target Jul Aug Sep O…" at bounding box center [746, 527] width 994 height 845
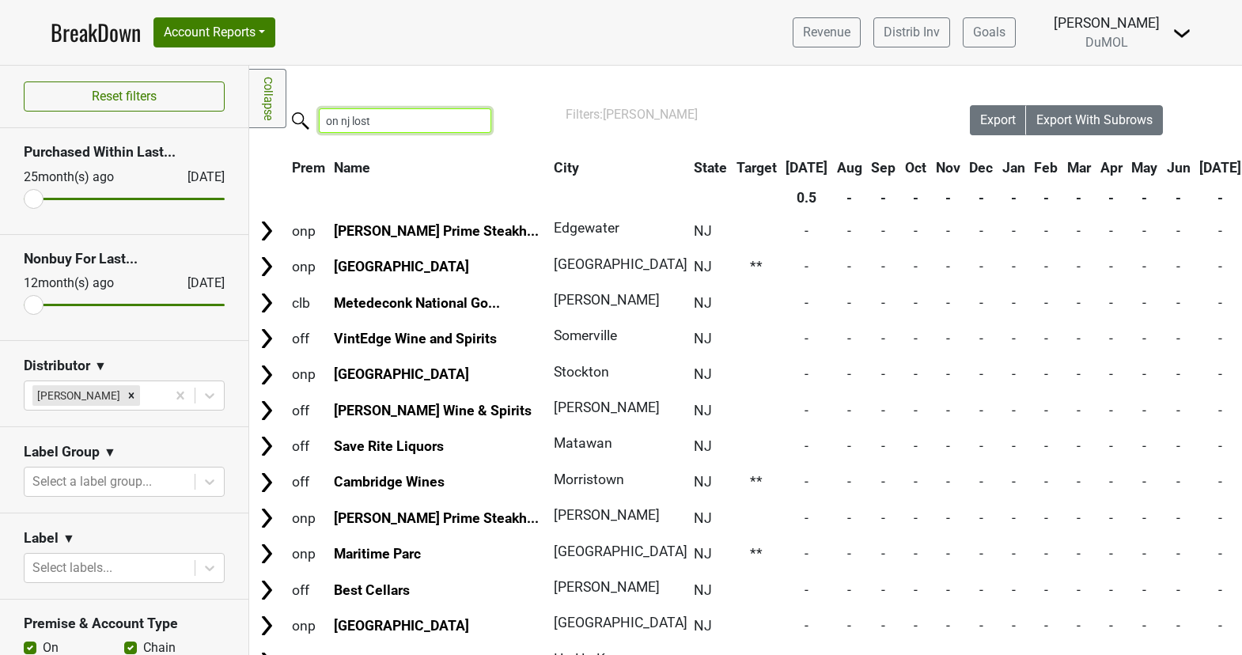
click at [419, 124] on input "on nj lost" at bounding box center [405, 120] width 172 height 25
type input "on nj lost"
click at [408, 124] on input "on nj lost" at bounding box center [405, 120] width 172 height 25
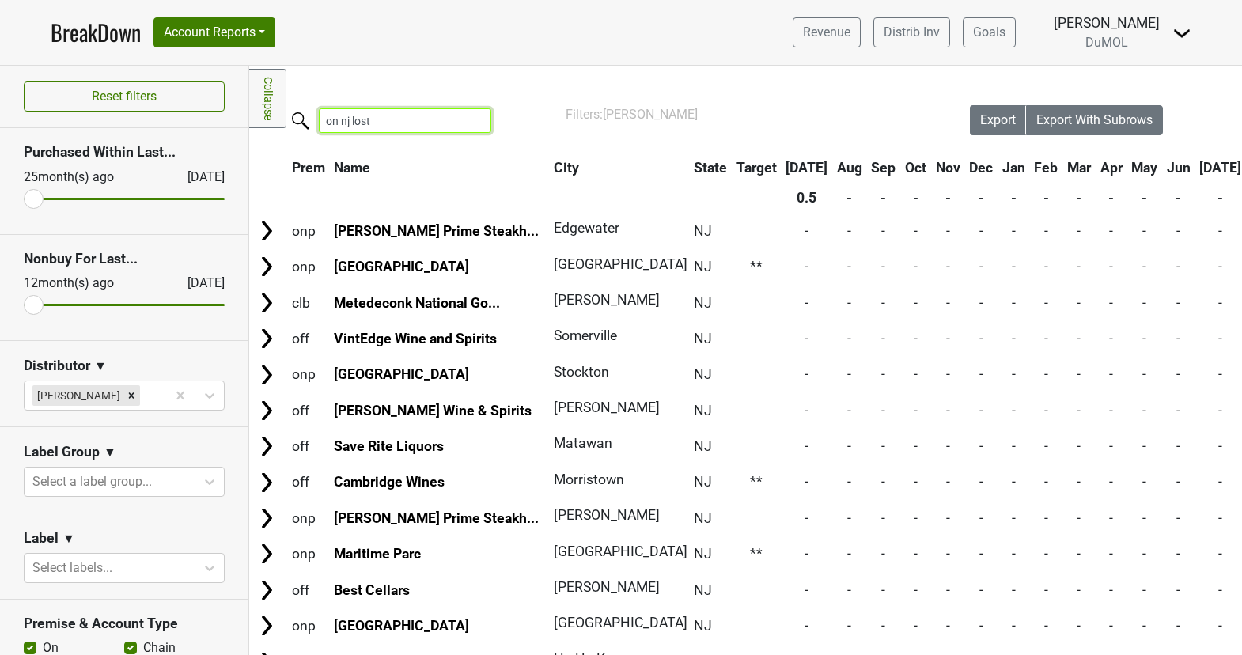
click at [408, 124] on input "on nj lost" at bounding box center [405, 120] width 172 height 25
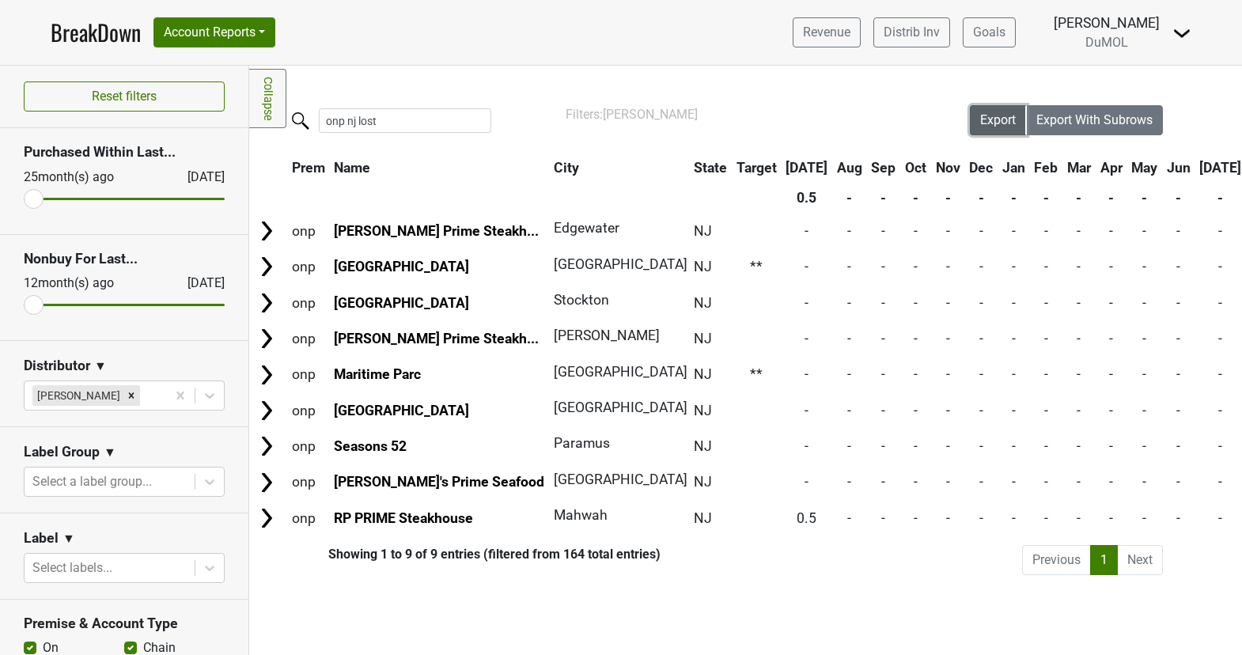
click at [993, 126] on span "Export" at bounding box center [998, 119] width 36 height 15
click at [356, 122] on input "onp nj lost" at bounding box center [405, 120] width 172 height 25
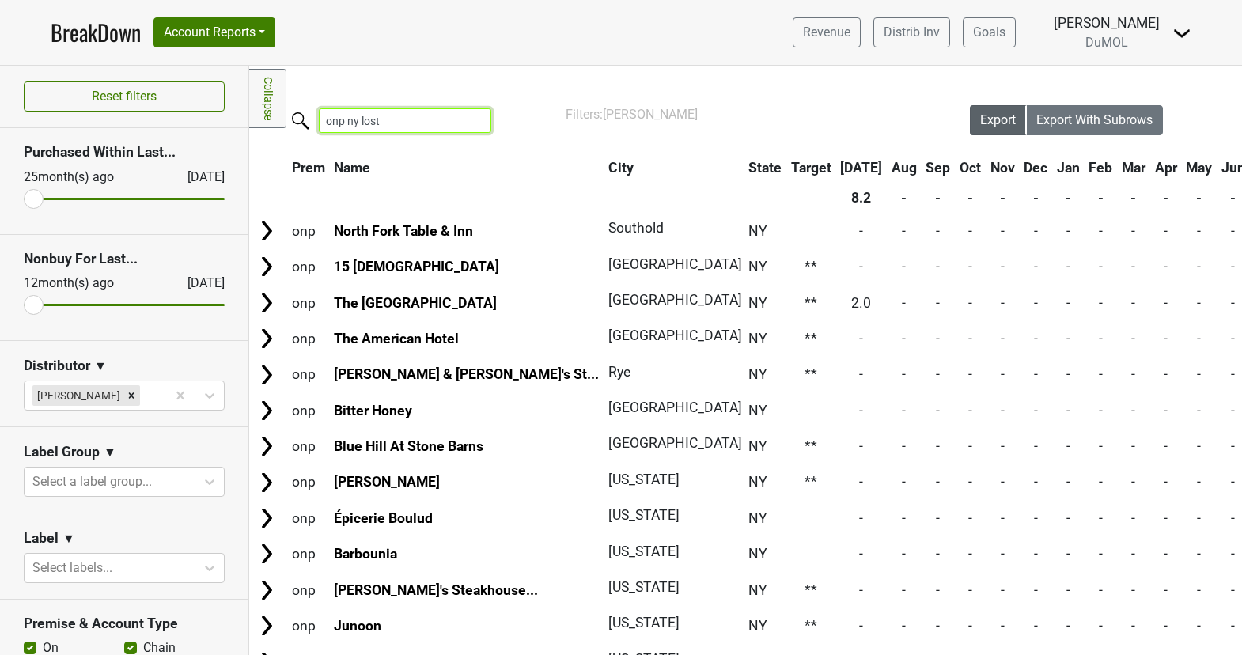
type input "onp ny lost"
click at [993, 115] on span "Export" at bounding box center [998, 119] width 36 height 15
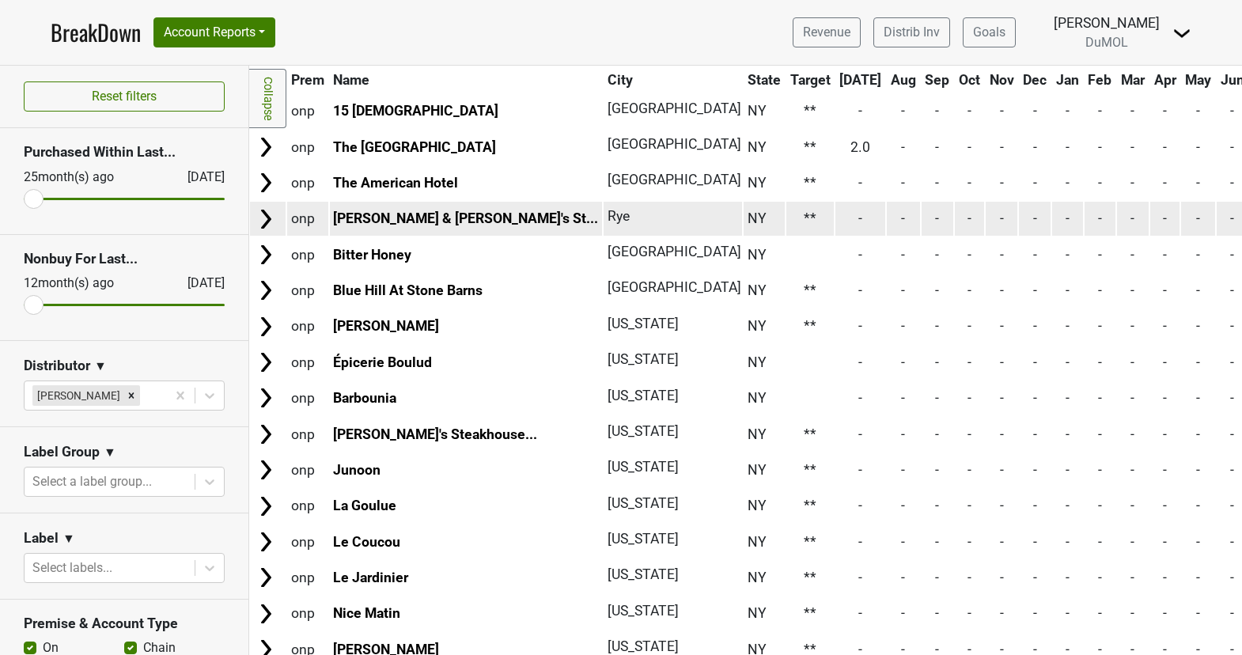
scroll to position [130, 1]
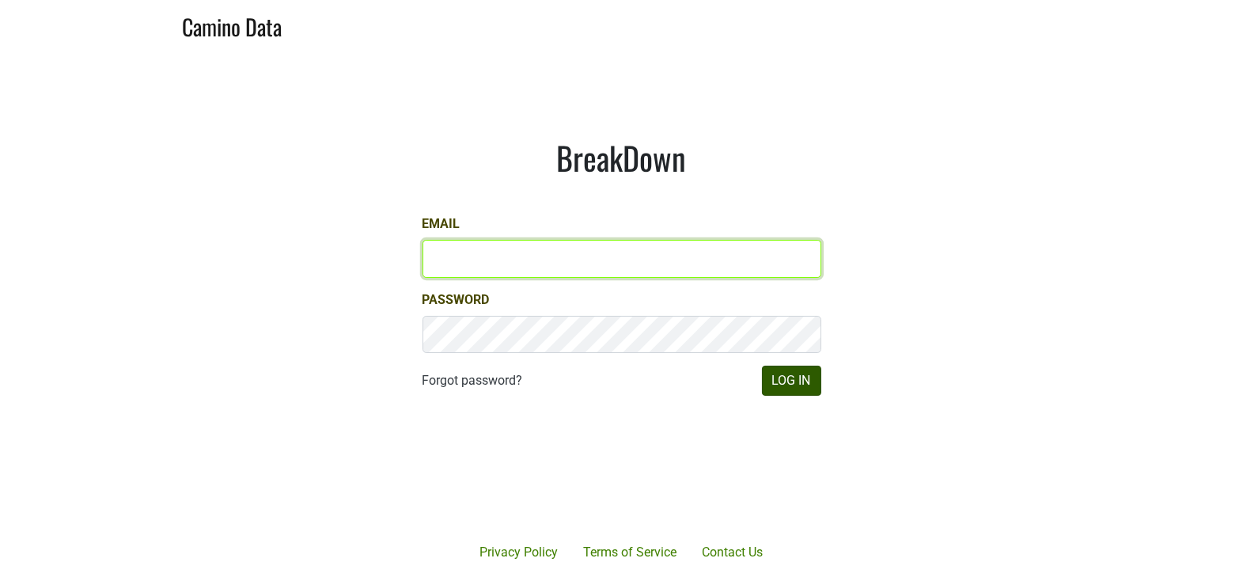
type input "[EMAIL_ADDRESS][DOMAIN_NAME]"
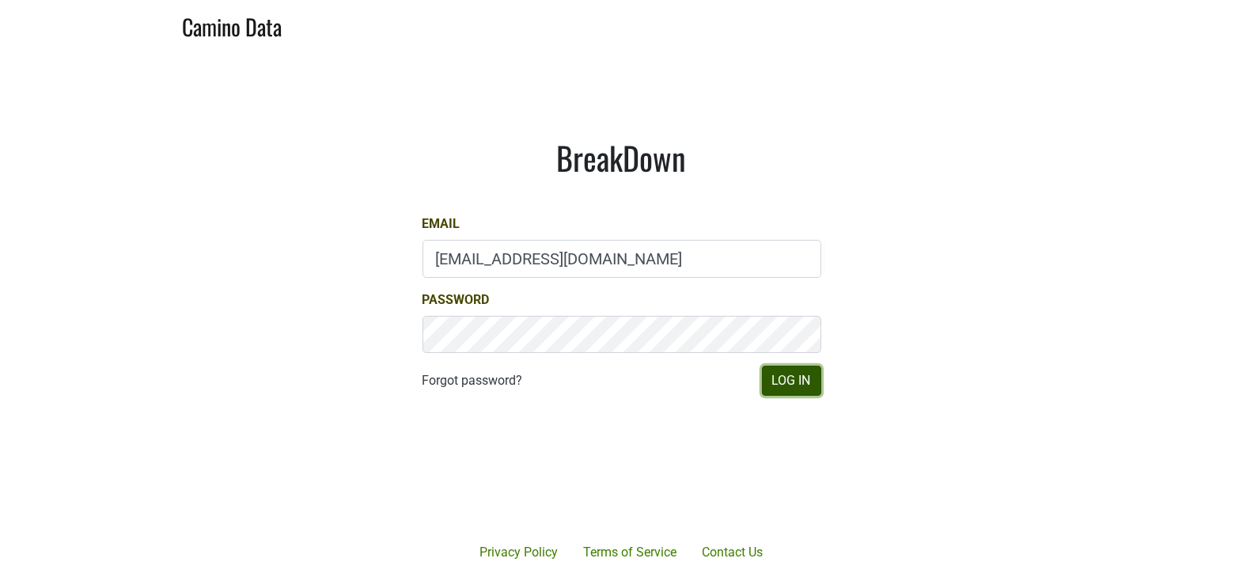
click at [794, 383] on button "Log In" at bounding box center [791, 380] width 59 height 30
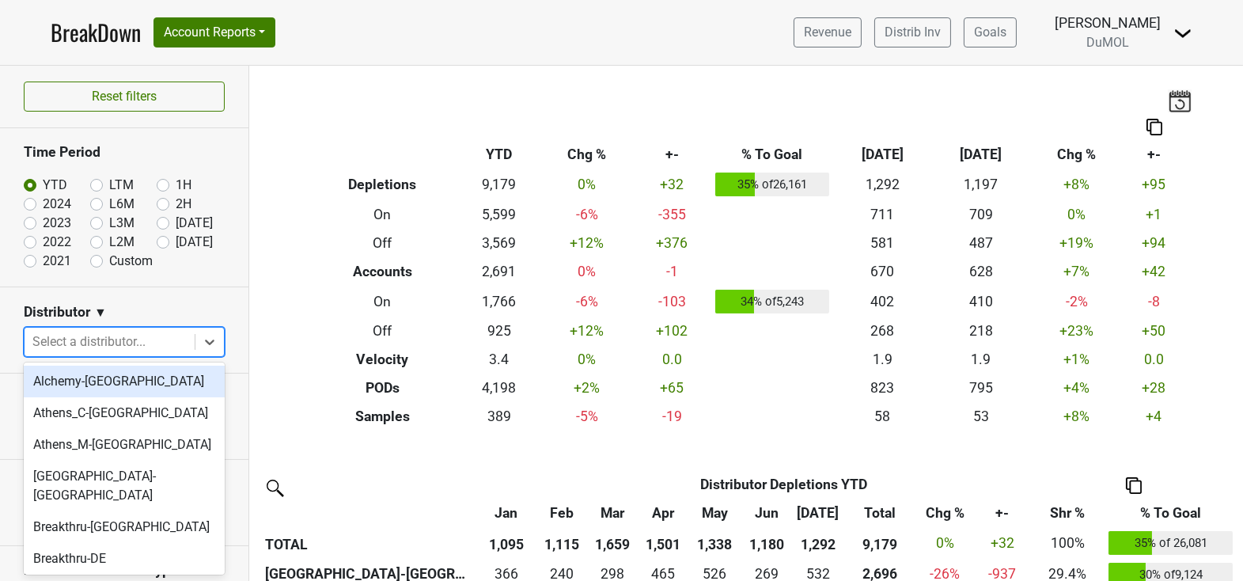
click at [124, 354] on div "Select a distributor..." at bounding box center [110, 342] width 170 height 28
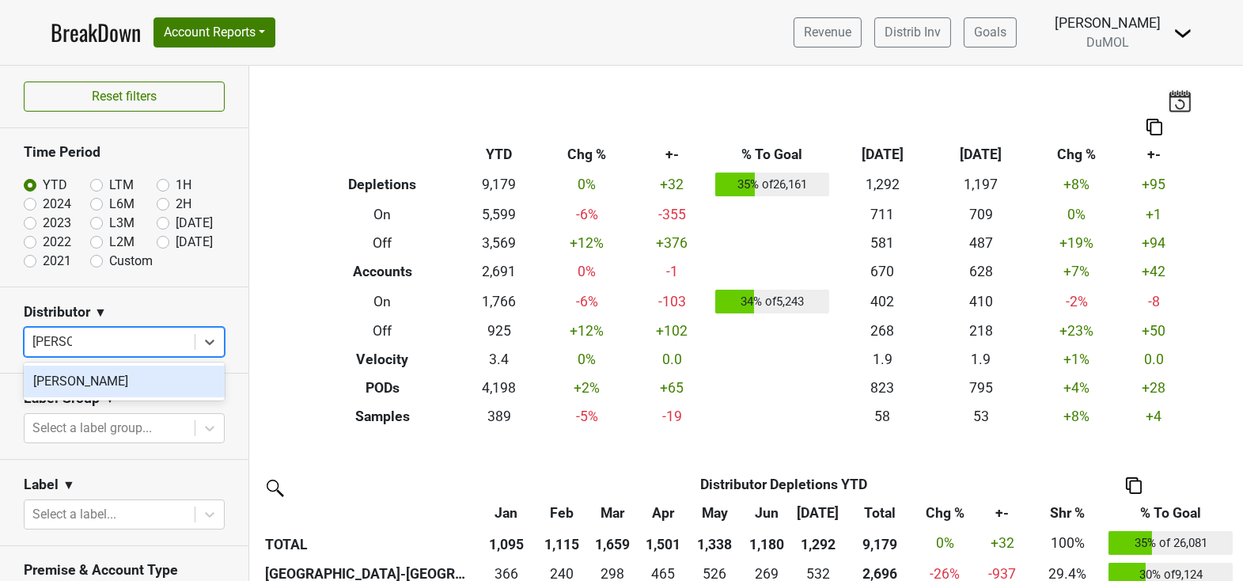
type input "[PERSON_NAME]"
click at [89, 396] on div "Wilson Daniels" at bounding box center [124, 381] width 201 height 32
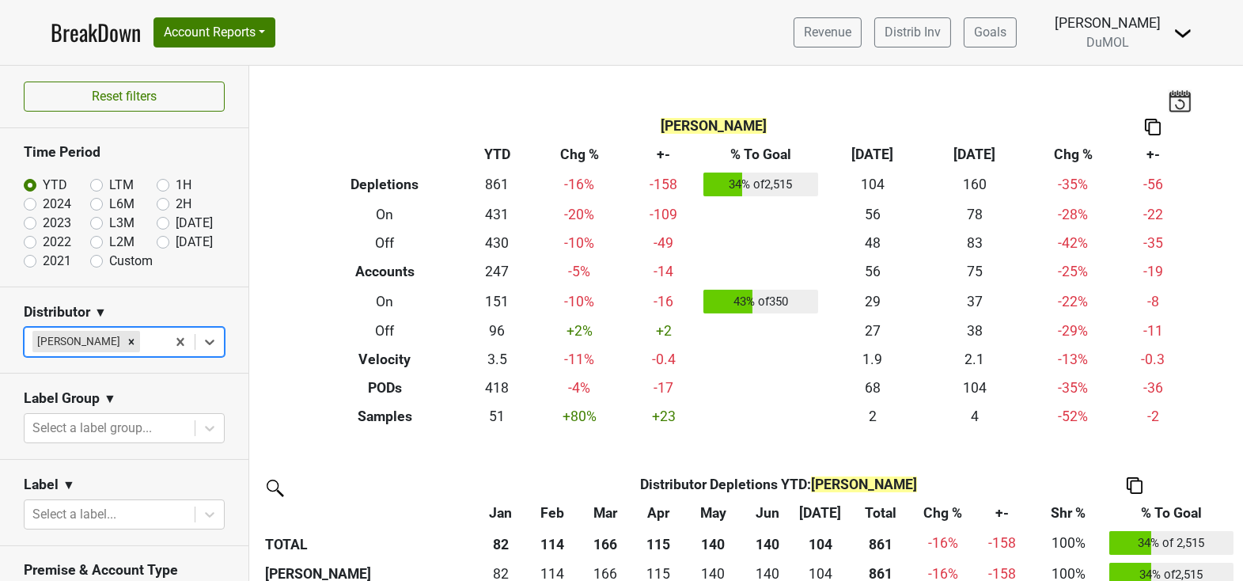
click at [43, 207] on label "2024" at bounding box center [57, 204] width 28 height 19
click at [30, 207] on input "2024" at bounding box center [55, 203] width 63 height 16
radio input "true"
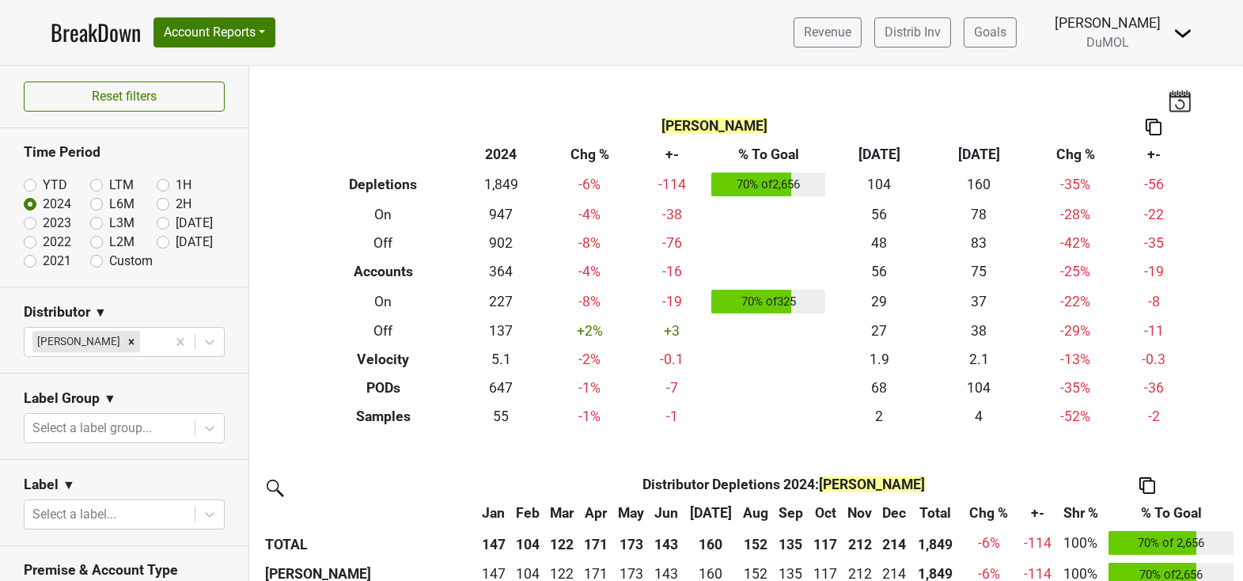
click at [43, 223] on label "2023" at bounding box center [57, 223] width 28 height 19
click at [32, 223] on input "2023" at bounding box center [55, 222] width 63 height 16
radio input "true"
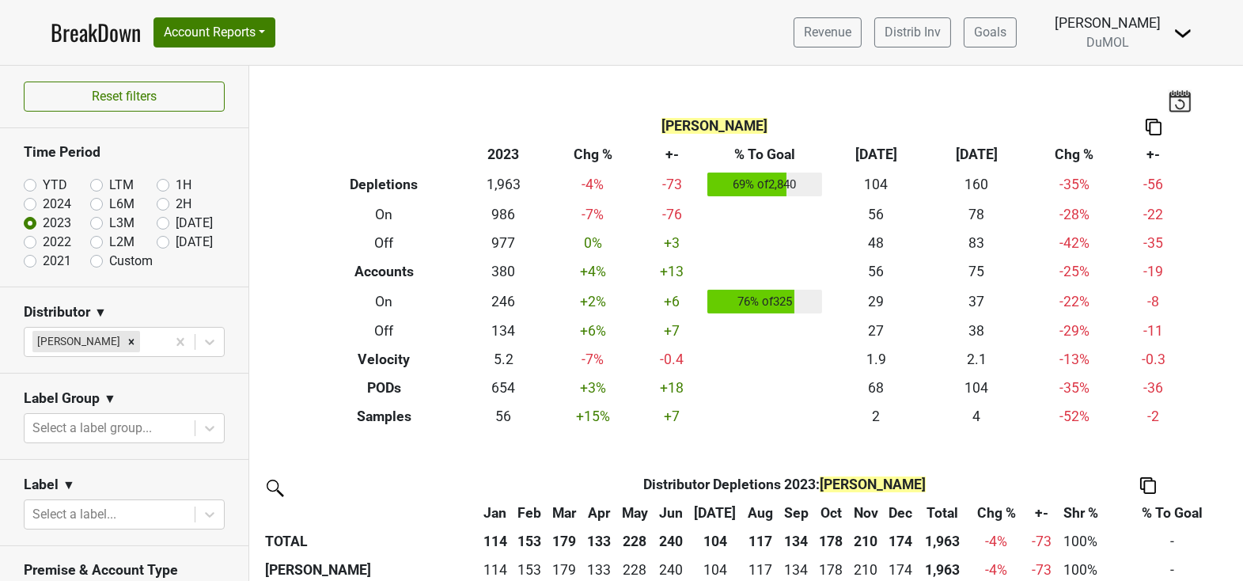
click at [43, 243] on label "2022" at bounding box center [57, 242] width 28 height 19
click at [28, 243] on input "2022" at bounding box center [55, 241] width 63 height 16
radio input "true"
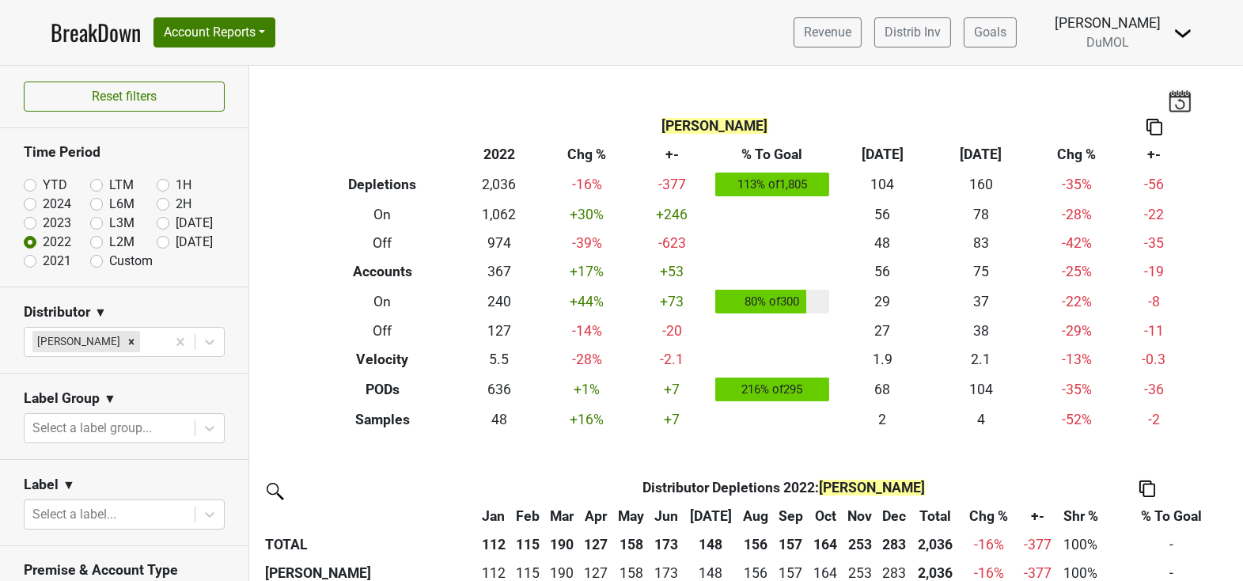
click at [43, 258] on label "2021" at bounding box center [57, 261] width 28 height 19
click at [28, 258] on input "2021" at bounding box center [55, 260] width 63 height 16
radio input "true"
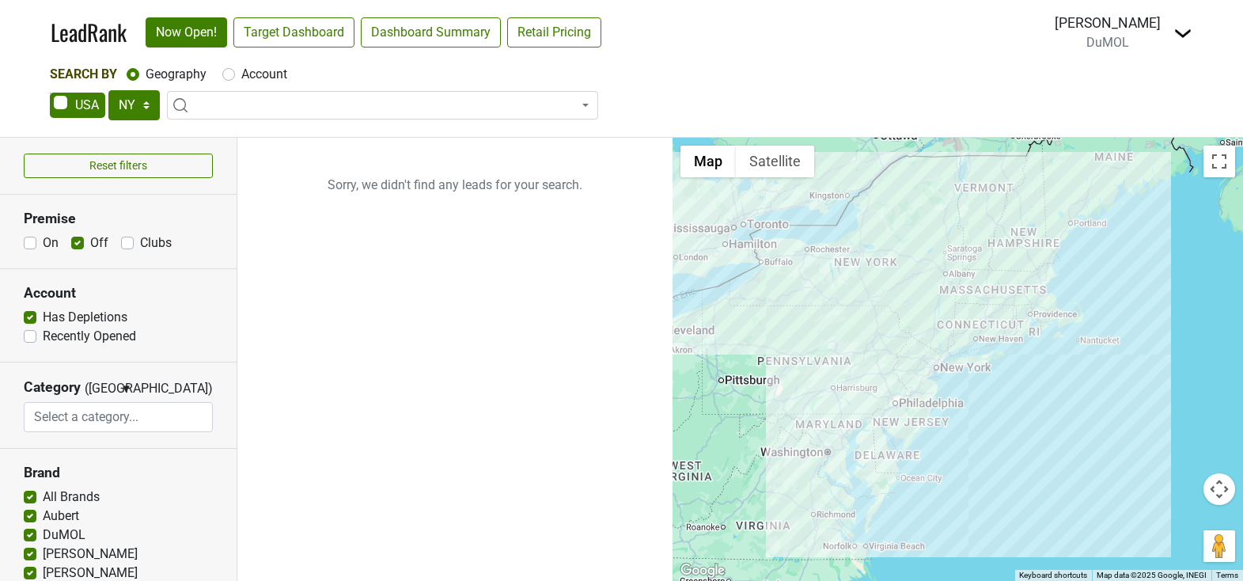
select select "NY"
select select
click at [43, 313] on label "Has Depletions" at bounding box center [85, 317] width 85 height 19
click at [29, 313] on input "Has Depletions" at bounding box center [30, 316] width 13 height 16
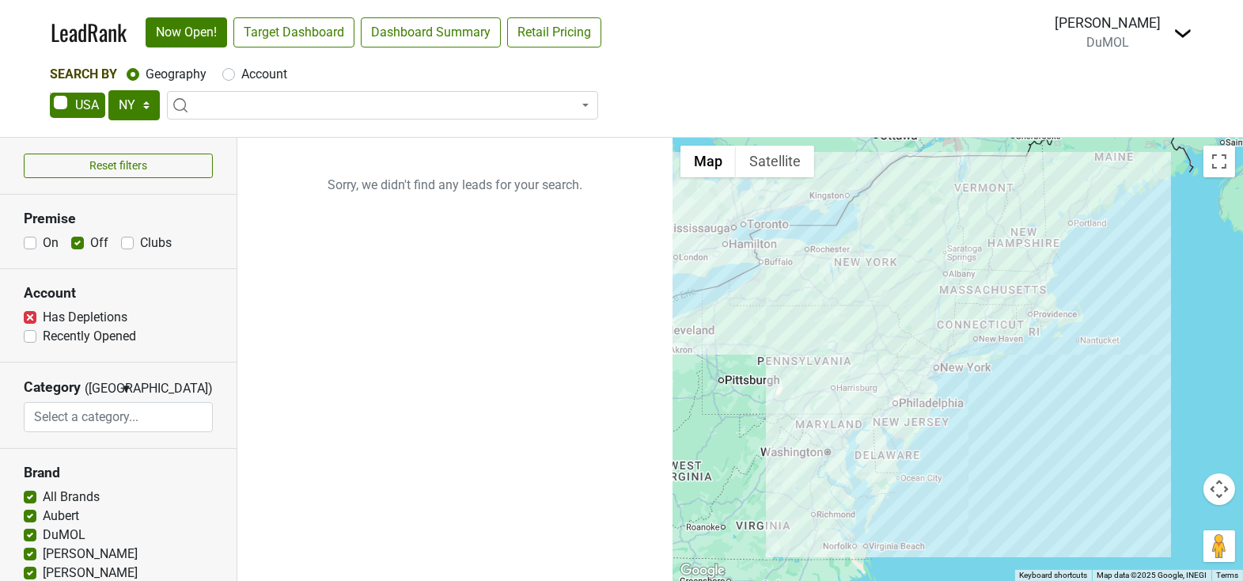
click at [43, 318] on label "Has Depletions" at bounding box center [85, 317] width 85 height 19
click at [32, 318] on input "Has Depletions" at bounding box center [30, 316] width 13 height 16
checkbox input "false"
click at [90, 244] on label "Off" at bounding box center [99, 242] width 18 height 19
click at [75, 244] on input "Off" at bounding box center [77, 241] width 13 height 16
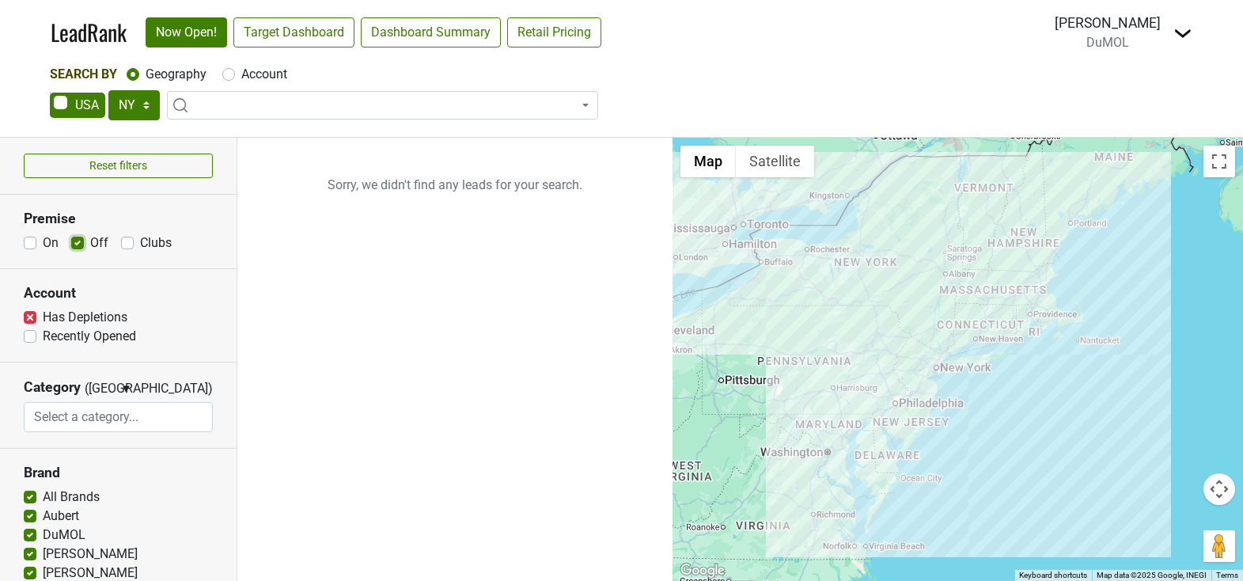
checkbox input "false"
click at [43, 244] on label "On" at bounding box center [51, 242] width 16 height 19
click at [31, 244] on input "On" at bounding box center [30, 241] width 13 height 16
checkbox input "true"
click at [226, 112] on span at bounding box center [382, 105] width 431 height 28
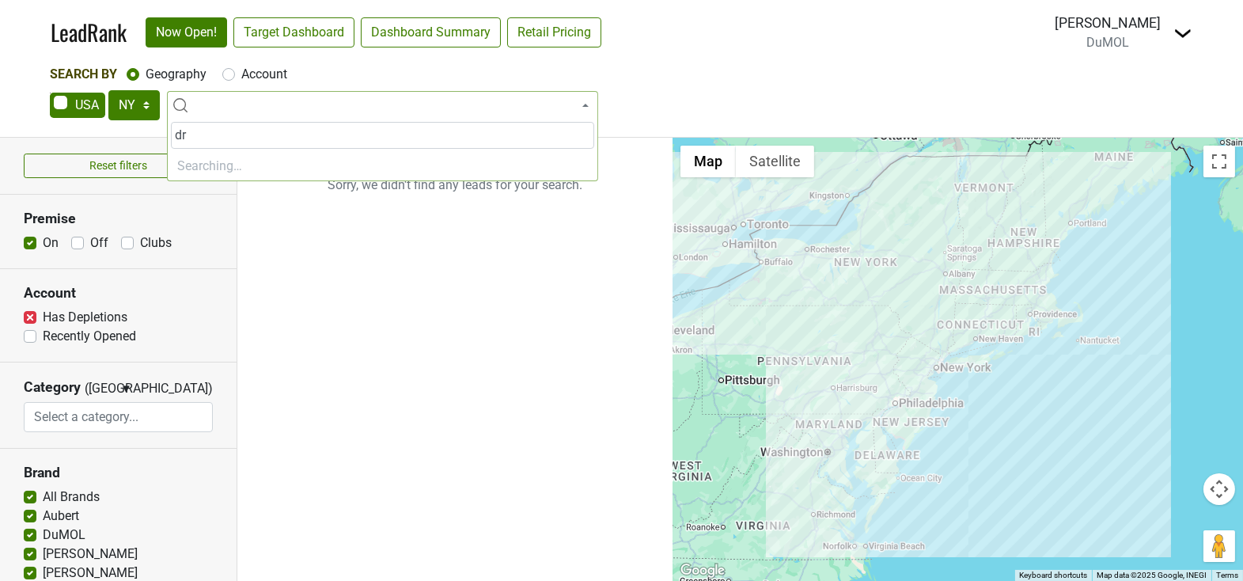
type input "d"
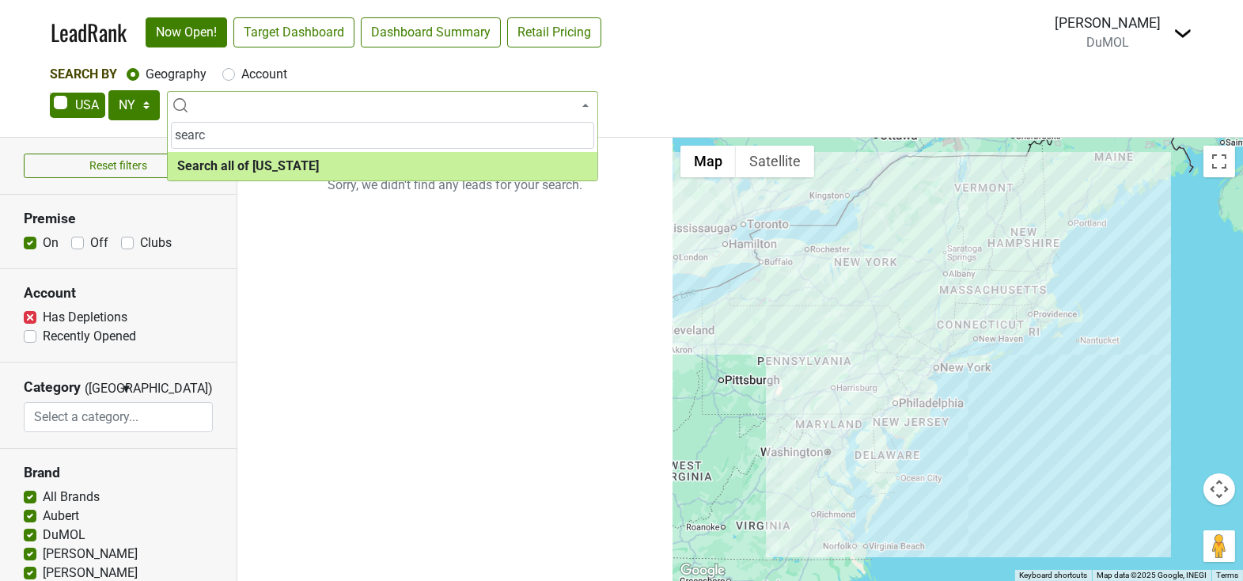
type input "searc"
select select "ALL_NY"
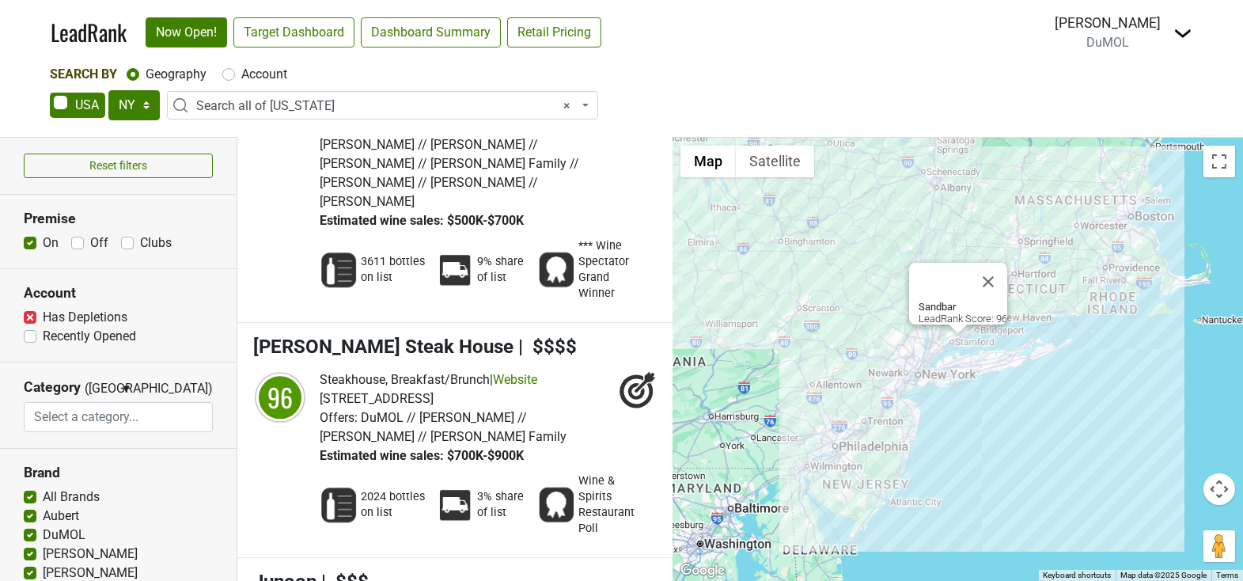
scroll to position [18849, 0]
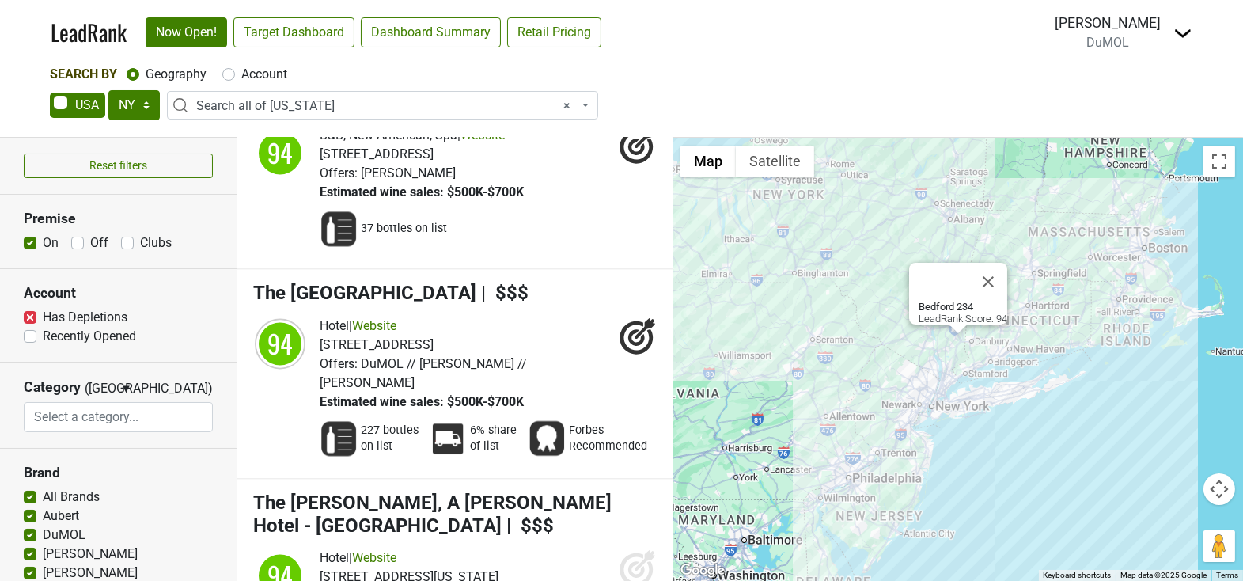
scroll to position [28438, 0]
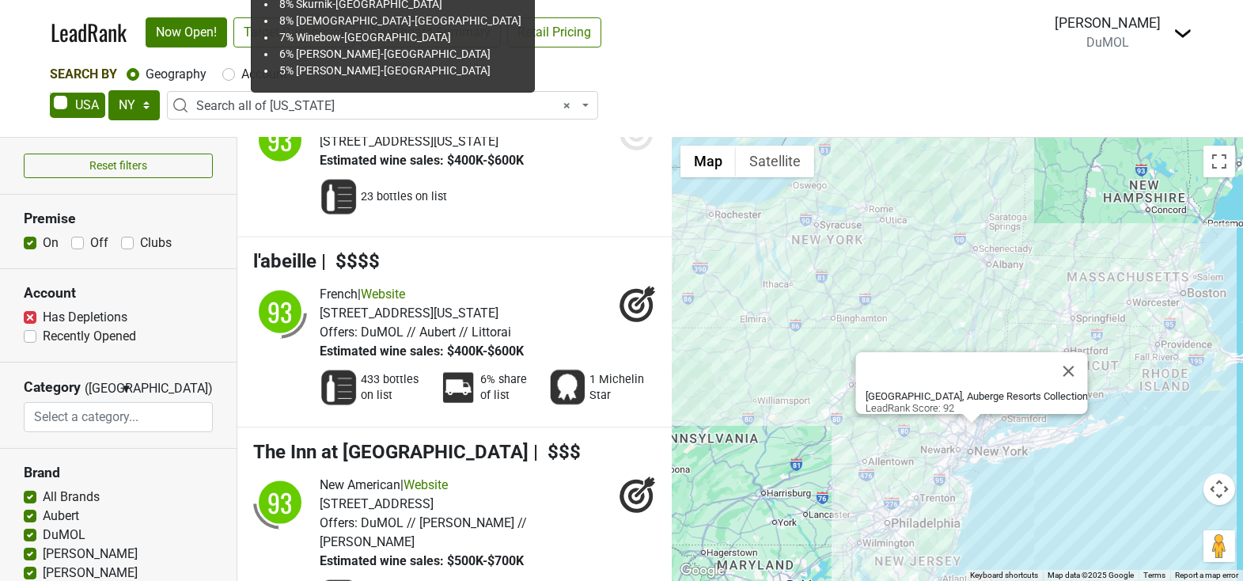
scroll to position [37629, 0]
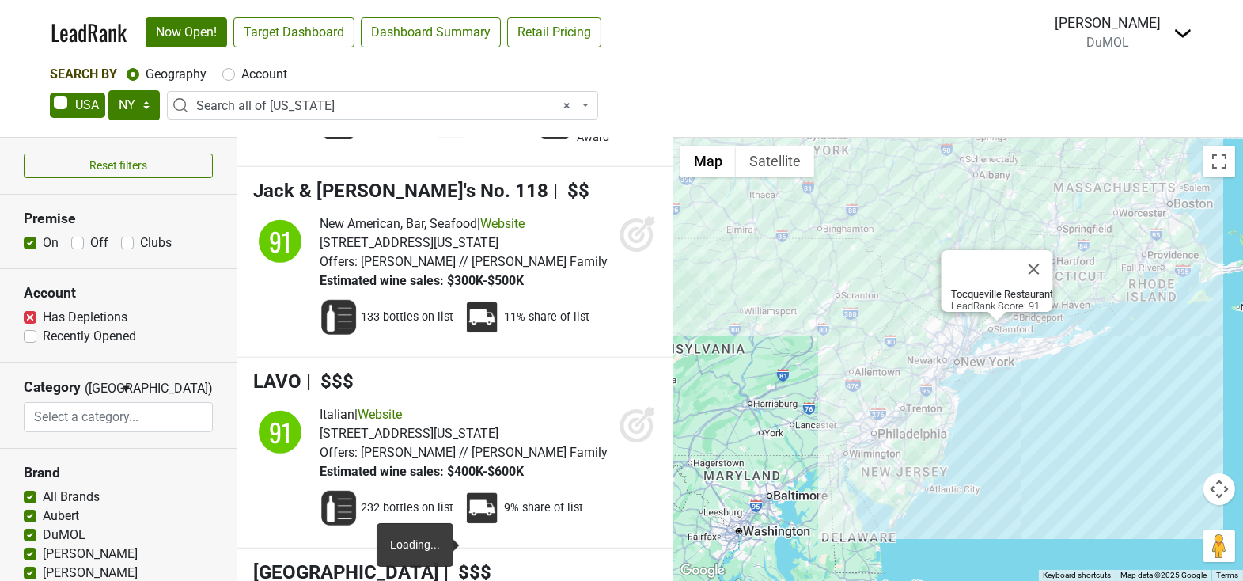
scroll to position [46776, 0]
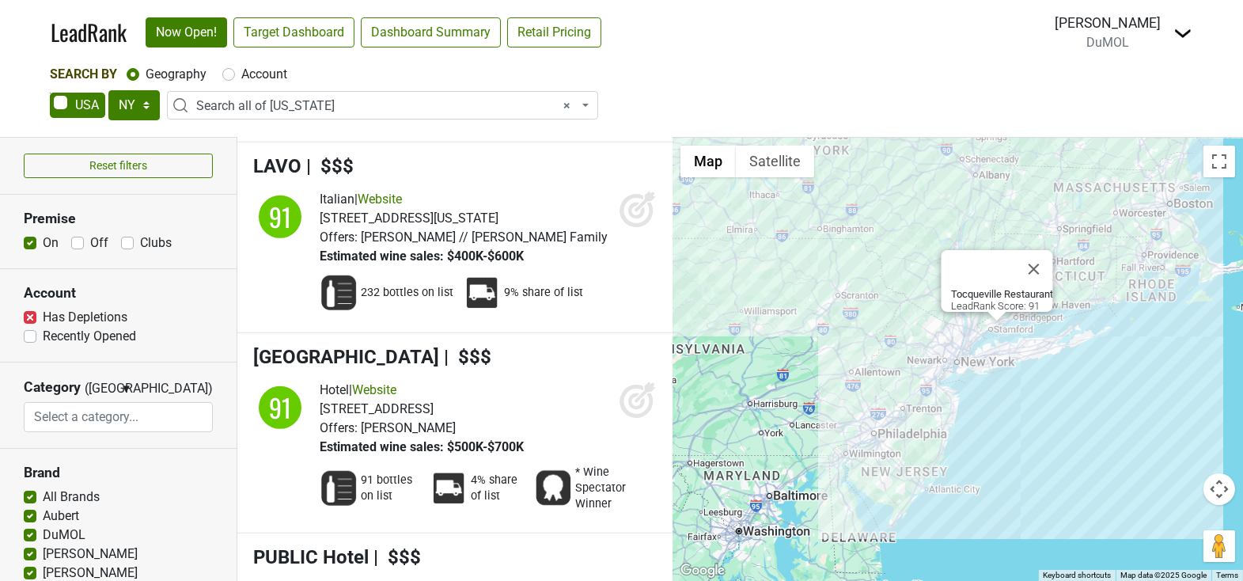
click at [43, 316] on label "Has Depletions" at bounding box center [85, 317] width 85 height 19
click at [32, 316] on input "Has Depletions" at bounding box center [30, 316] width 13 height 16
checkbox input "true"
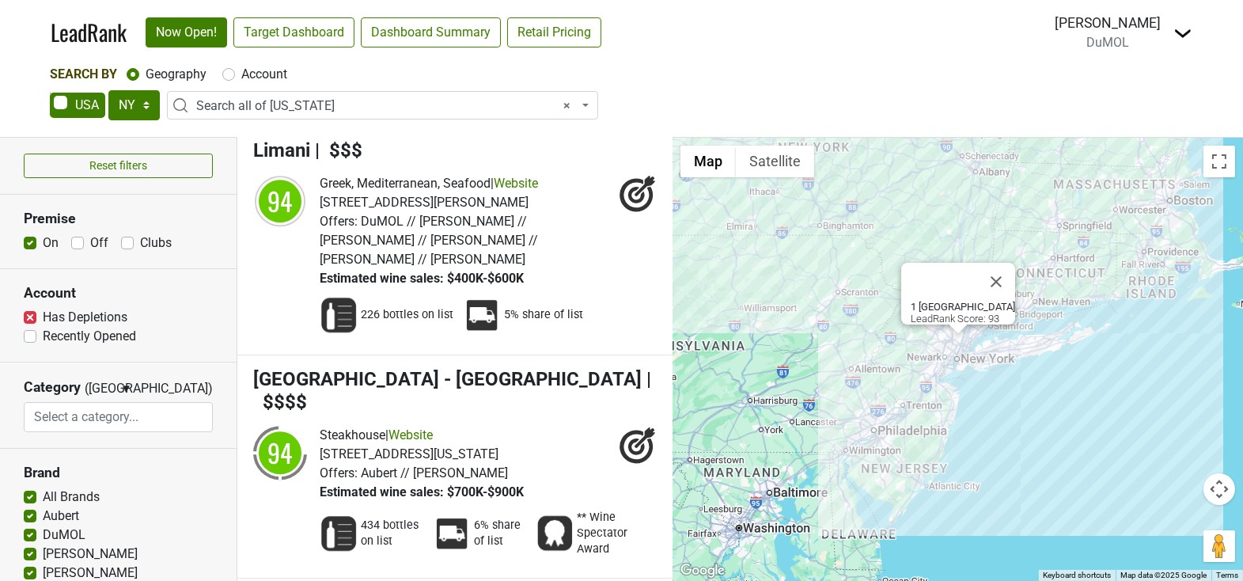
scroll to position [19384, 0]
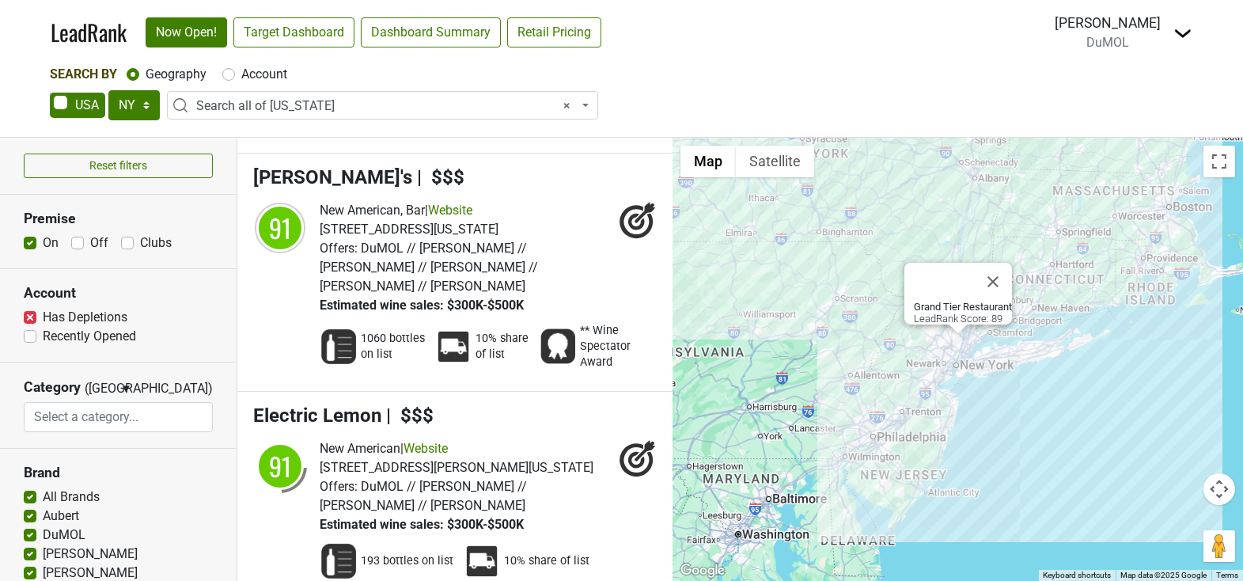
scroll to position [27634, 0]
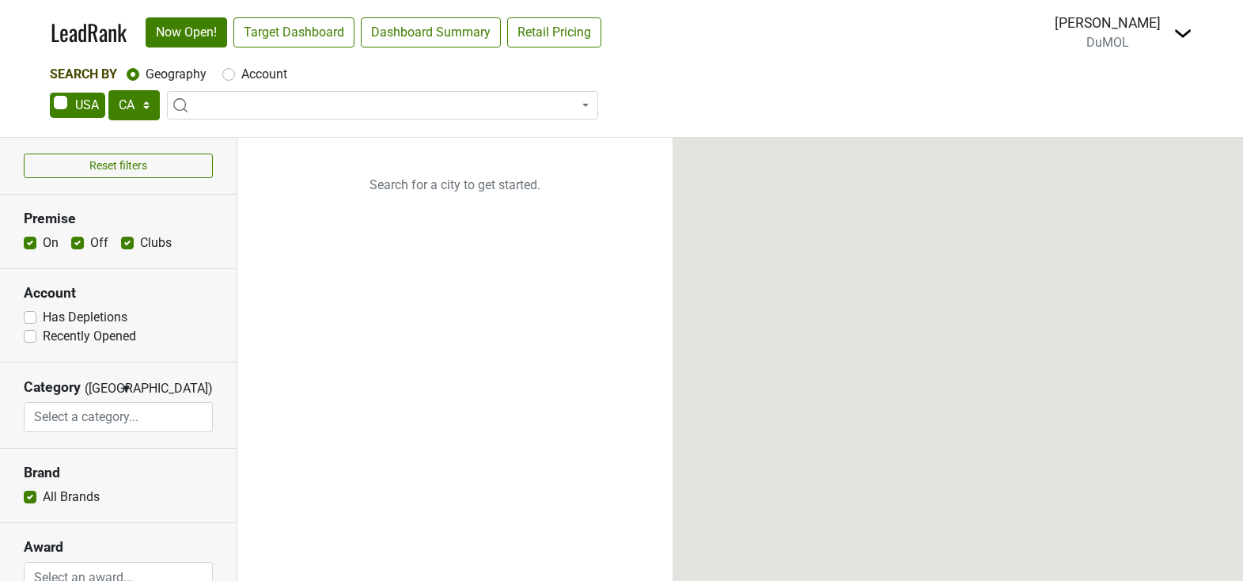
select select "CA"
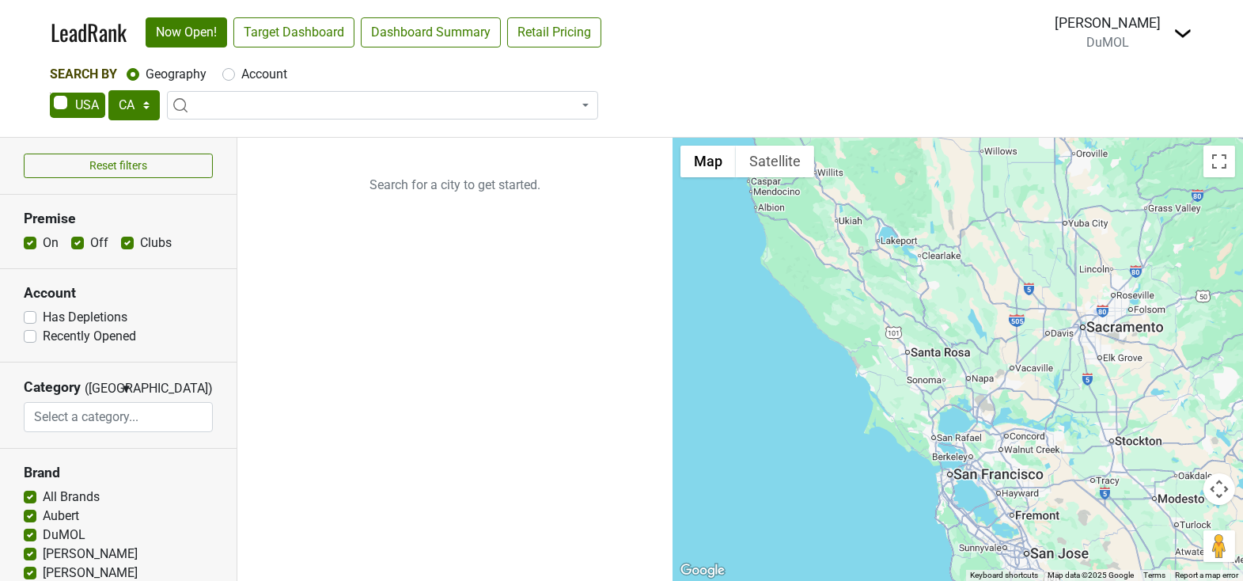
click at [314, 96] on span at bounding box center [382, 105] width 431 height 28
click at [140, 246] on label "Clubs" at bounding box center [156, 242] width 32 height 19
click at [131, 246] on input "Clubs" at bounding box center [127, 241] width 13 height 16
checkbox input "false"
click at [90, 244] on label "Off" at bounding box center [99, 242] width 18 height 19
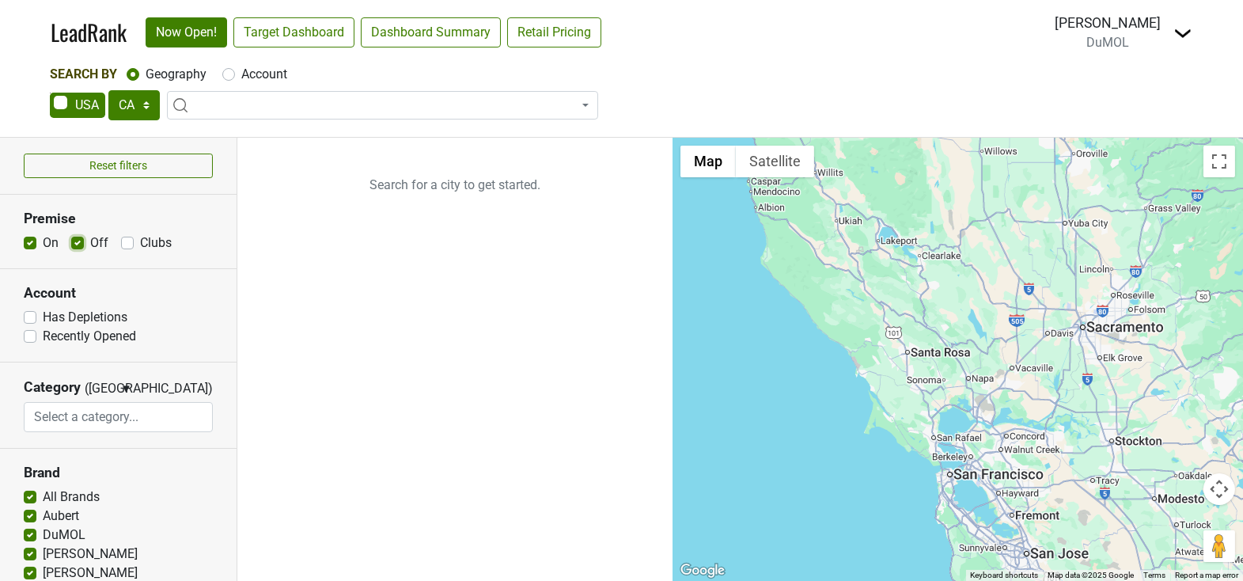
click at [76, 244] on input "Off" at bounding box center [77, 241] width 13 height 16
checkbox input "false"
click at [43, 317] on label "Has Depletions" at bounding box center [85, 317] width 85 height 19
click at [26, 317] on input "Has Depletions" at bounding box center [30, 316] width 13 height 16
checkbox input "true"
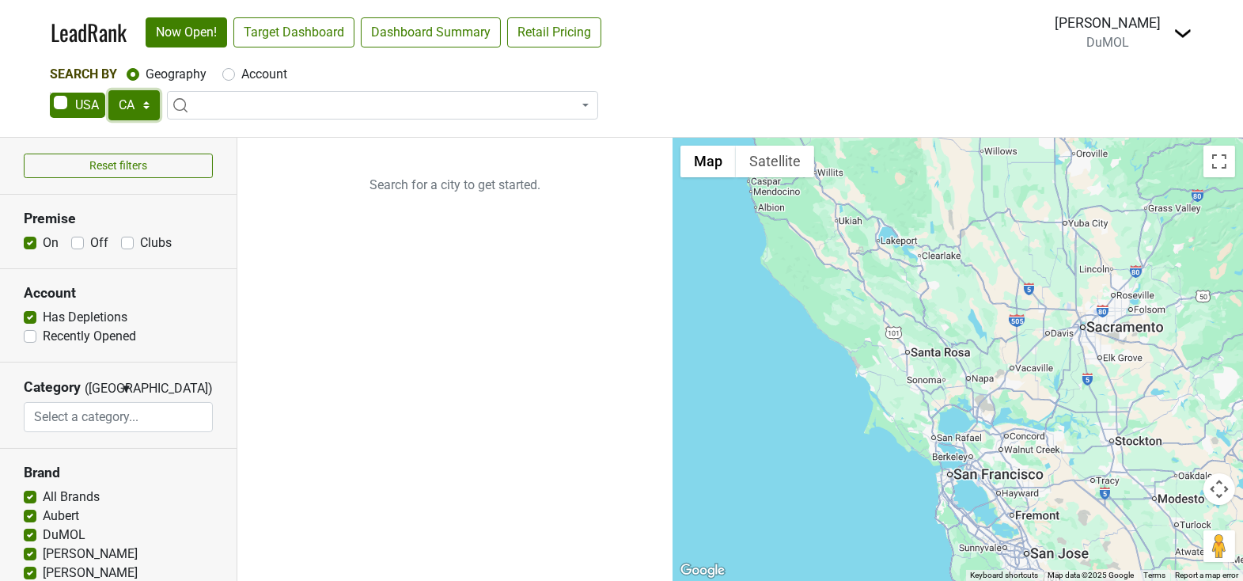
click at [149, 105] on select "AK AL AR AZ CA CO CT DC DE FL [GEOGRAPHIC_DATA] HI IA ID IL IN KS [GEOGRAPHIC_D…" at bounding box center [133, 105] width 51 height 30
select select "NY"
click at [108, 90] on select "AK AL AR AZ CA CO CT DC DE FL [GEOGRAPHIC_DATA] HI IA ID IL IN KS [GEOGRAPHIC_D…" at bounding box center [133, 105] width 51 height 30
click at [256, 138] on input "search" at bounding box center [382, 135] width 423 height 27
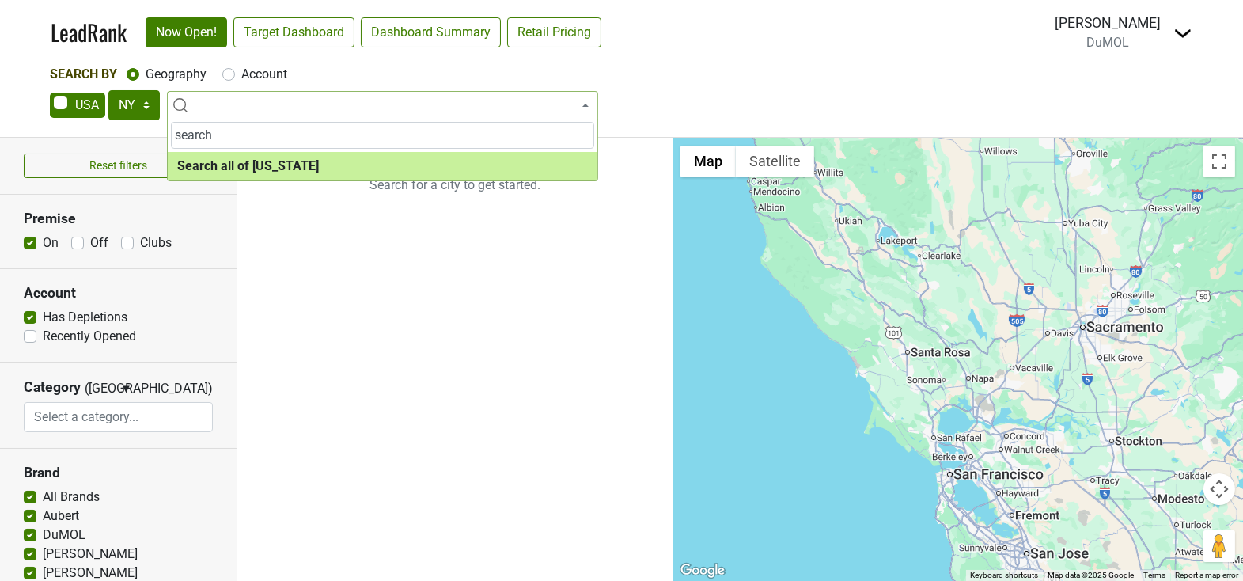
type input "search"
select select "ALL_NY"
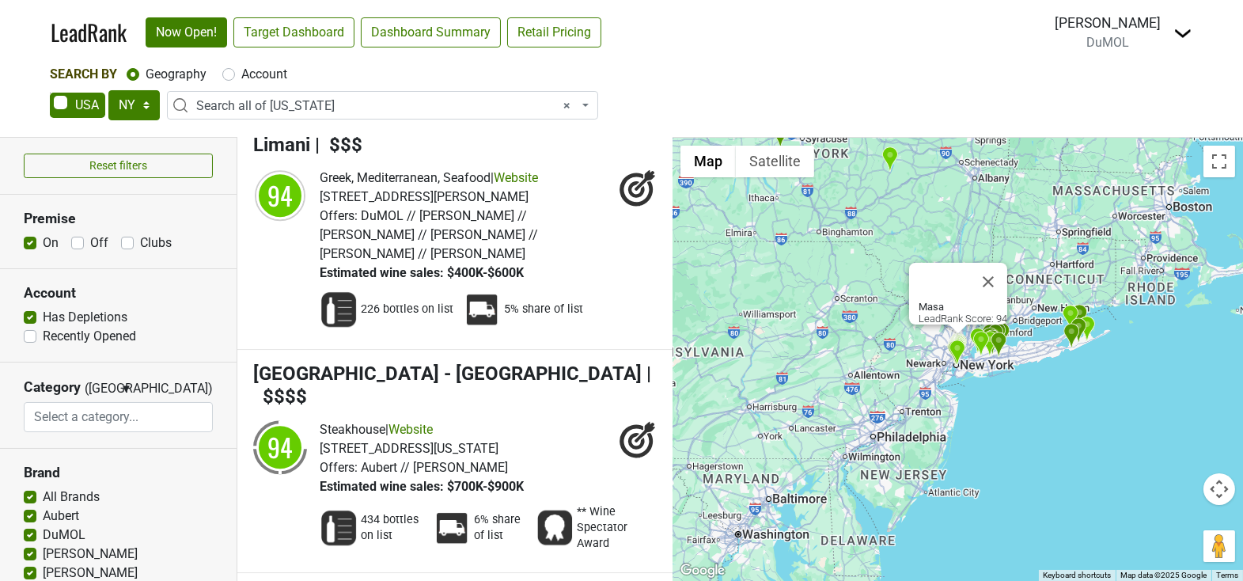
scroll to position [19384, 0]
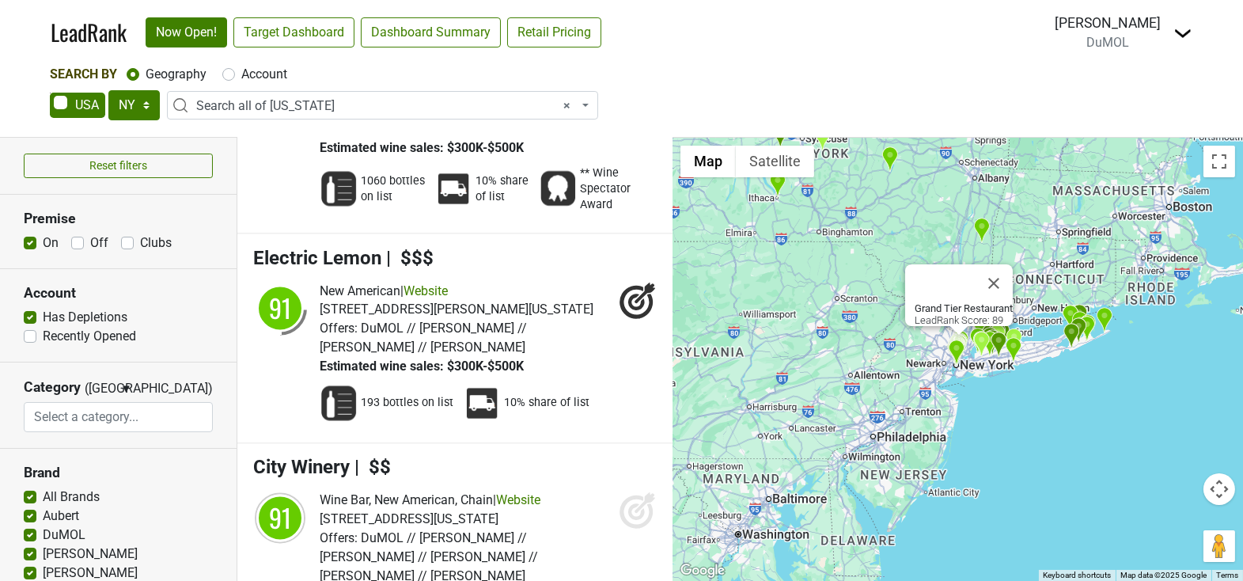
scroll to position [27791, 0]
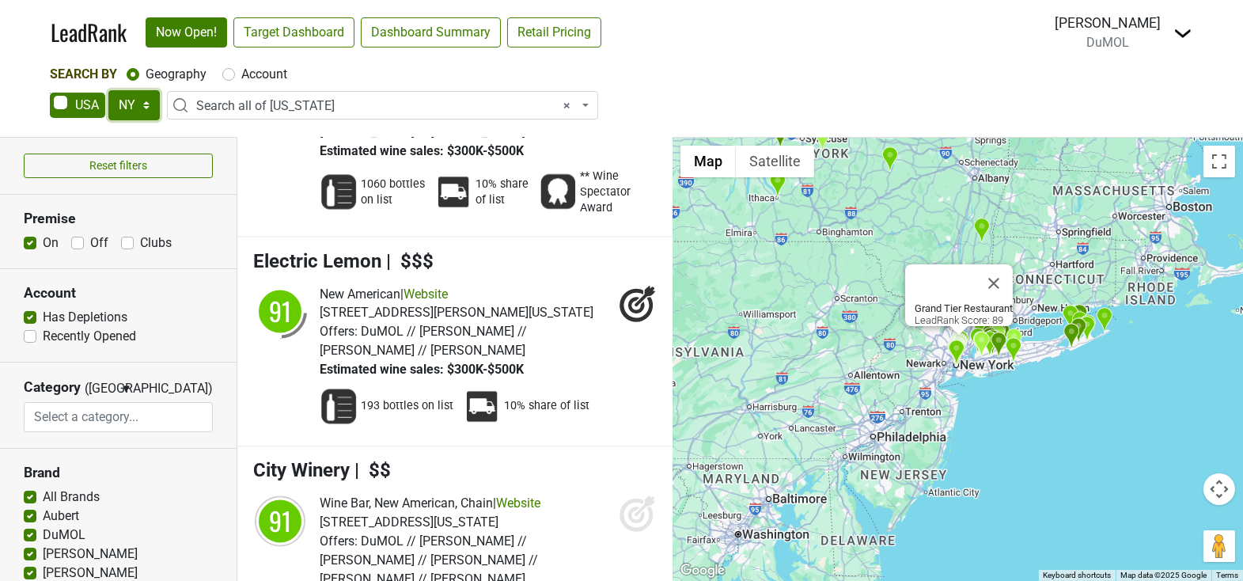
click at [150, 103] on select "AK AL AR AZ CA CO CT DC DE FL [GEOGRAPHIC_DATA] HI IA ID IL IN KS [GEOGRAPHIC_D…" at bounding box center [133, 105] width 51 height 30
click at [108, 90] on select "AK AL AR AZ CA CO CT DC DE FL [GEOGRAPHIC_DATA] HI IA ID IL IN KS [GEOGRAPHIC_D…" at bounding box center [133, 105] width 51 height 30
click at [148, 111] on select "AK AL AR AZ CA CO CT DC DE FL GA HI IA ID IL IN KS KY LA MA MD ME MI MN MO MS M…" at bounding box center [133, 105] width 51 height 30
select select "NJ"
click at [108, 90] on select "AK AL AR AZ CA CO CT DC DE FL [GEOGRAPHIC_DATA] HI IA ID IL IN KS [GEOGRAPHIC_D…" at bounding box center [133, 105] width 51 height 30
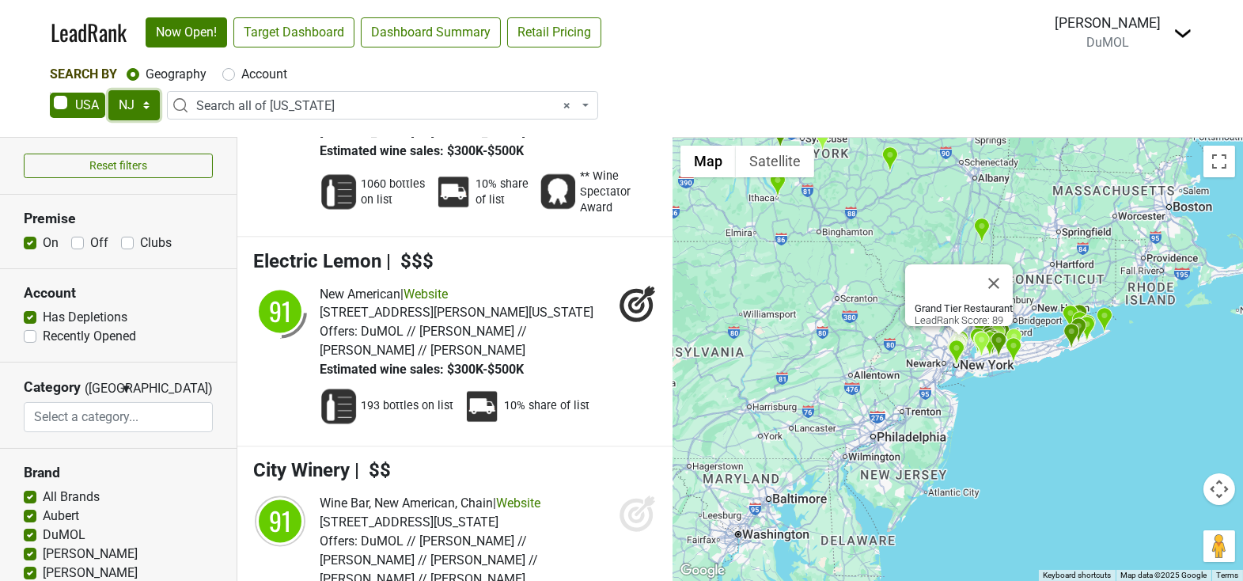
select select
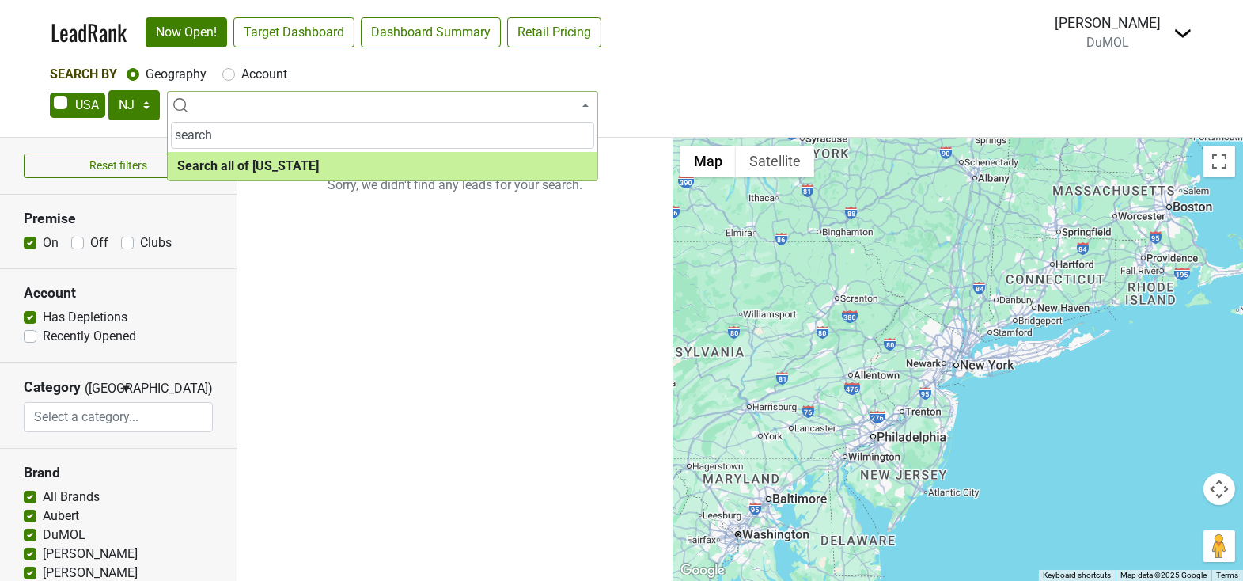
type input "search"
select select "ALL_NJ"
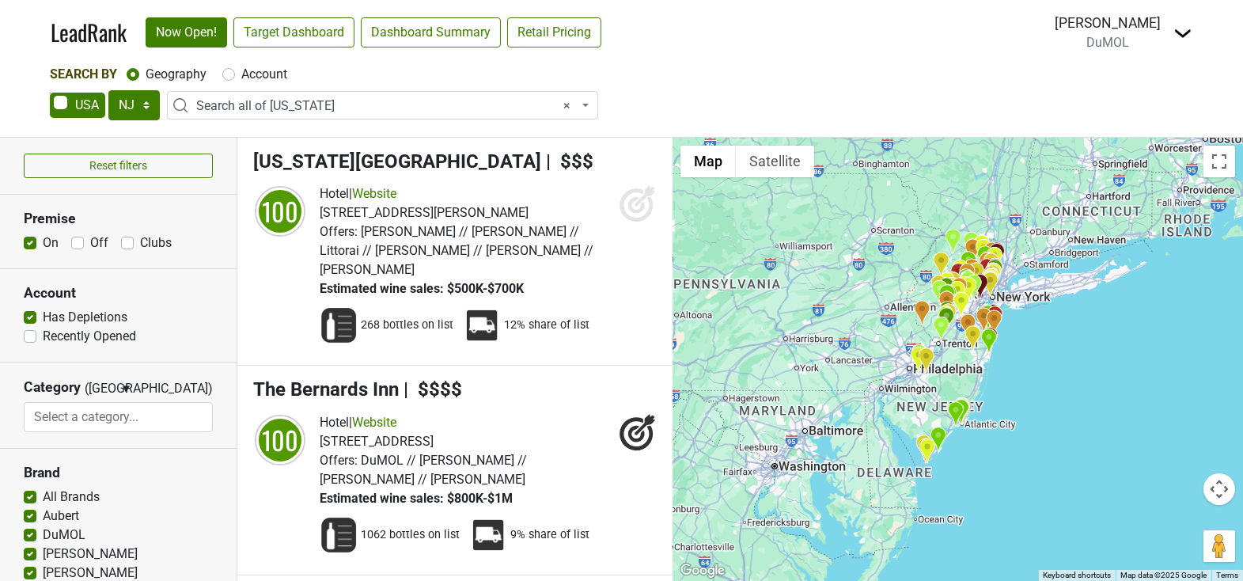
click at [43, 321] on label "Has Depletions" at bounding box center [85, 317] width 85 height 19
click at [35, 321] on input "Has Depletions" at bounding box center [30, 316] width 13 height 16
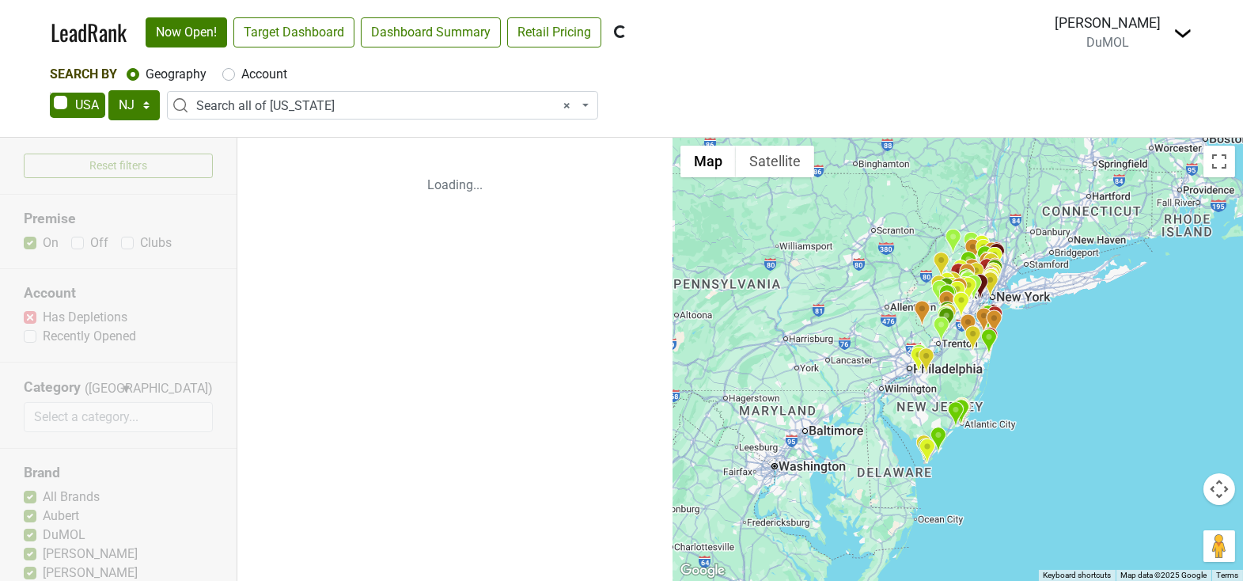
click at [35, 321] on div "Reset filters Premise On Off Clubs Account Has Depletions Recently Opened Categ…" at bounding box center [118, 359] width 237 height 443
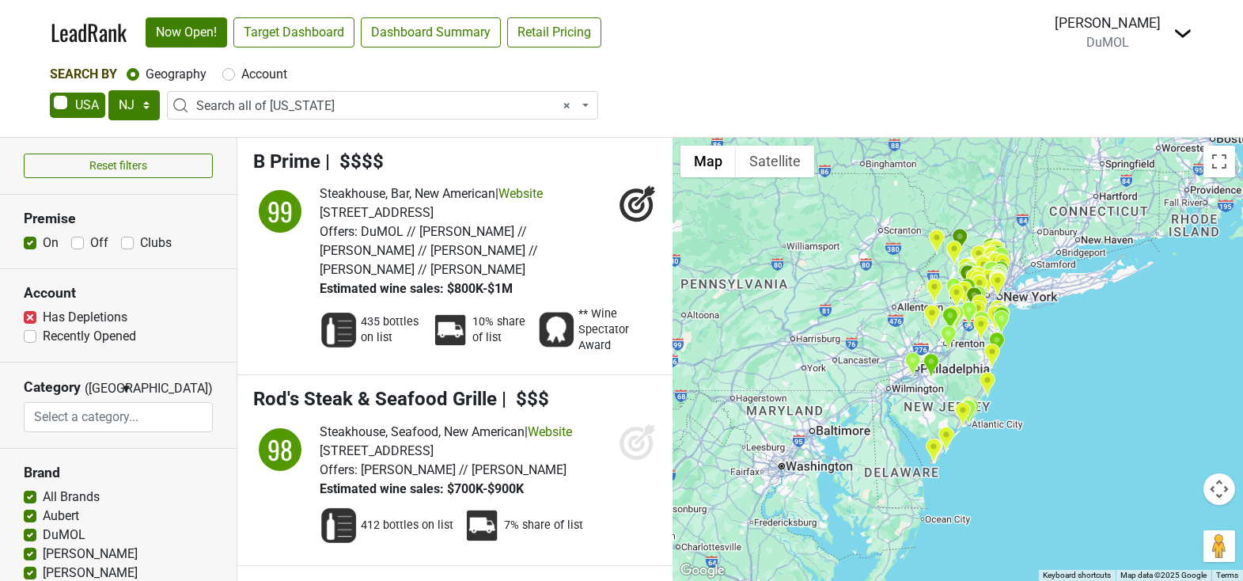
click at [43, 320] on label "Has Depletions" at bounding box center [85, 317] width 85 height 19
click at [32, 320] on input "Has Depletions" at bounding box center [30, 316] width 13 height 16
checkbox input "false"
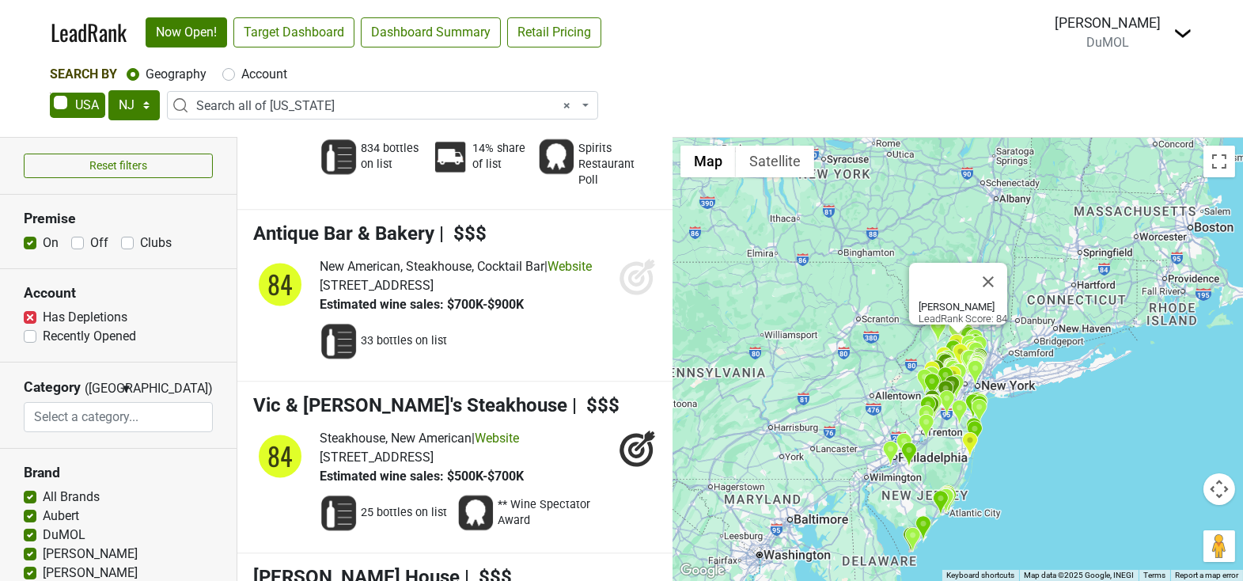
scroll to position [17718, 0]
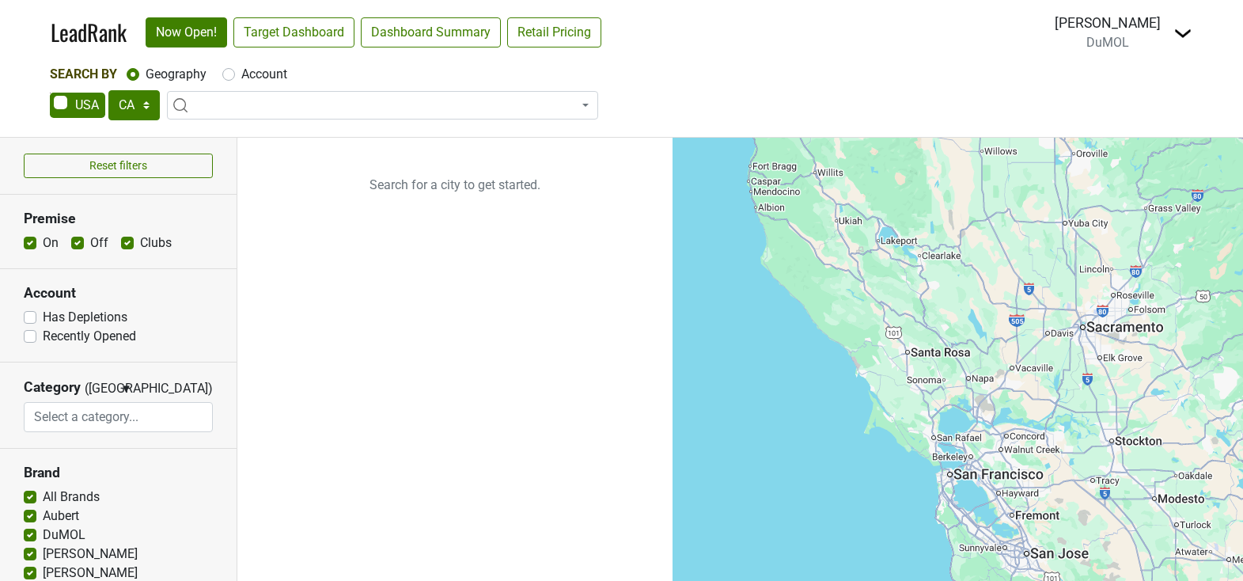
select select "CA"
select select
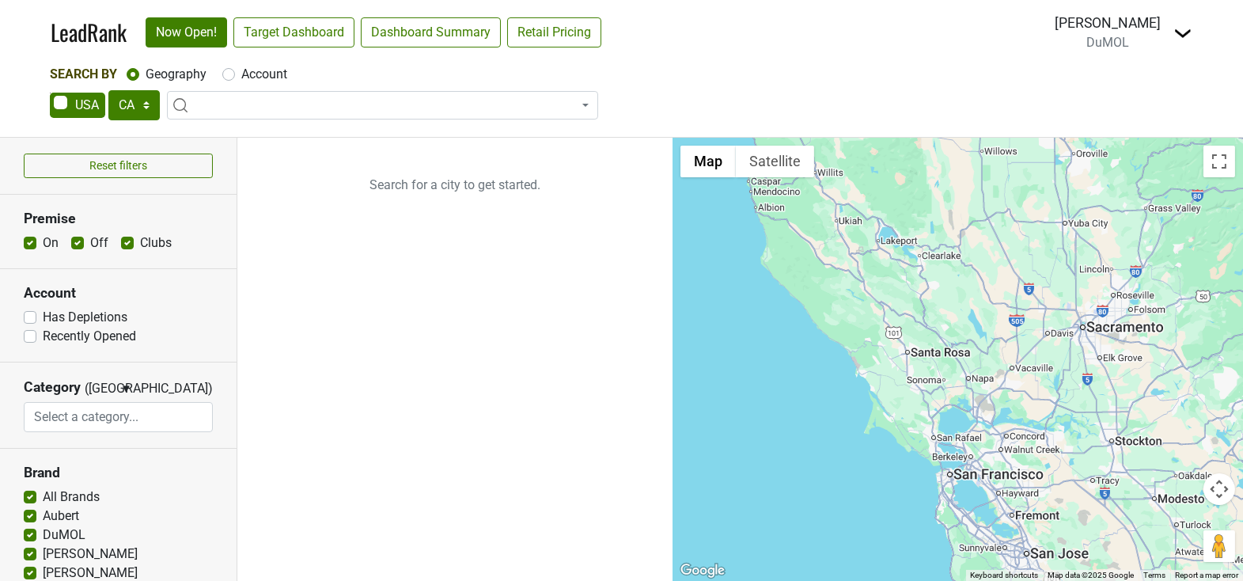
click at [140, 240] on label "Clubs" at bounding box center [156, 242] width 32 height 19
click at [121, 240] on input "Clubs" at bounding box center [127, 241] width 13 height 16
checkbox input "false"
click at [90, 238] on label "Off" at bounding box center [99, 242] width 18 height 19
click at [76, 238] on input "Off" at bounding box center [77, 241] width 13 height 16
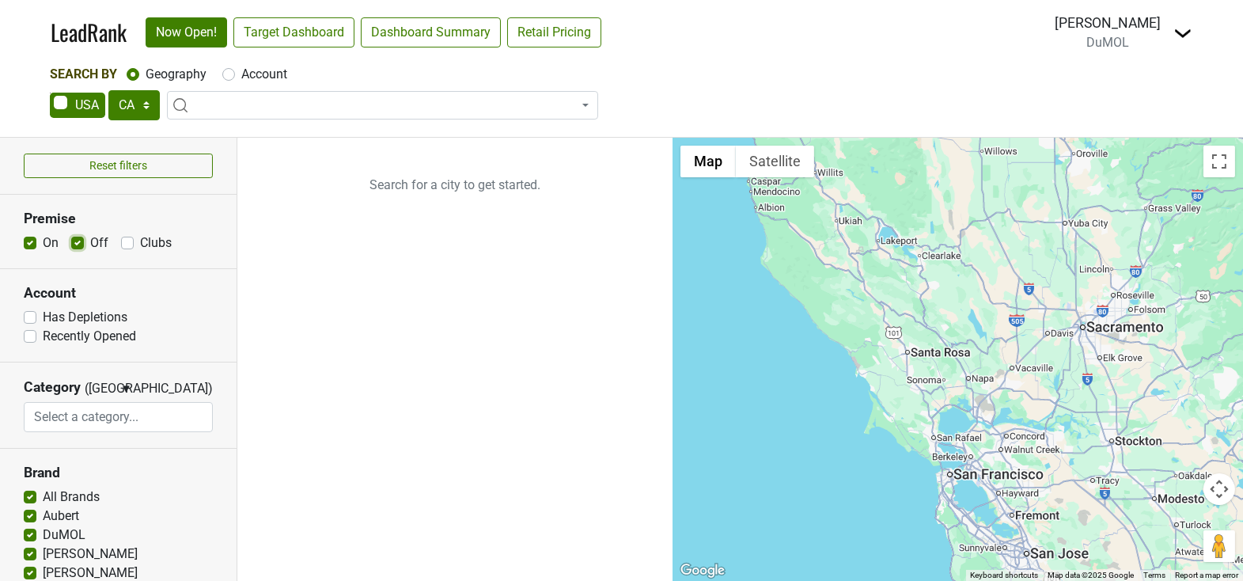
checkbox input "false"
click at [198, 106] on span at bounding box center [382, 105] width 431 height 28
click at [126, 107] on select "AK AL AR AZ CA CO CT DC DE FL [GEOGRAPHIC_DATA] HI IA ID IL IN KS [GEOGRAPHIC_D…" at bounding box center [133, 105] width 51 height 30
select select "NJ"
click at [108, 90] on select "AK AL AR AZ CA CO CT DC DE FL [GEOGRAPHIC_DATA] HI IA ID IL IN KS [GEOGRAPHIC_D…" at bounding box center [133, 105] width 51 height 30
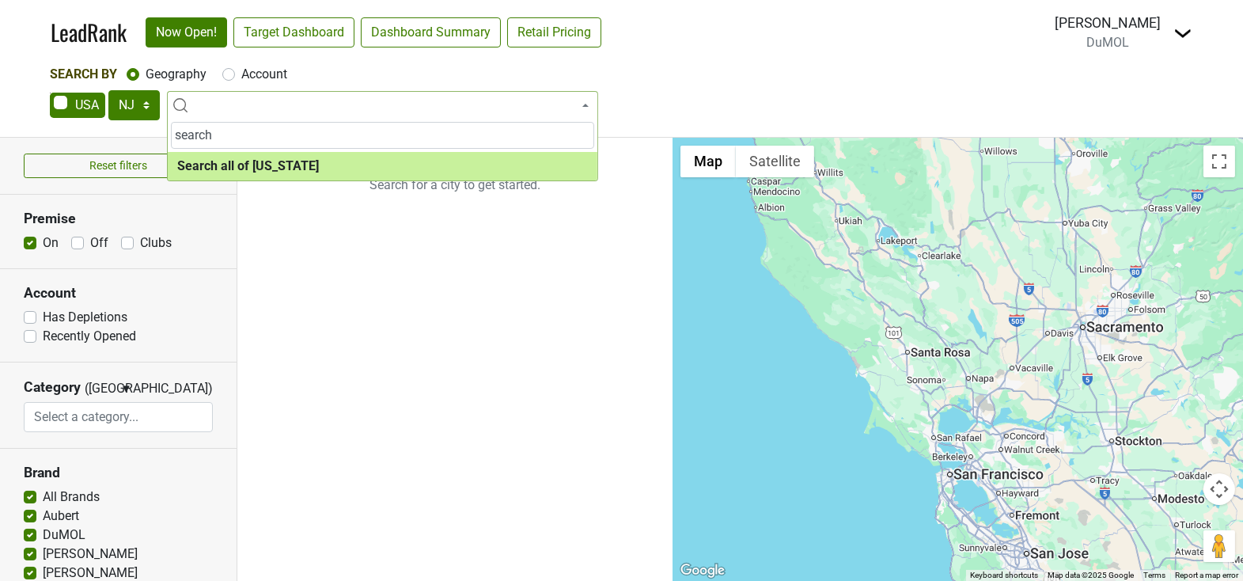
type input "search"
select select "ALL_NJ"
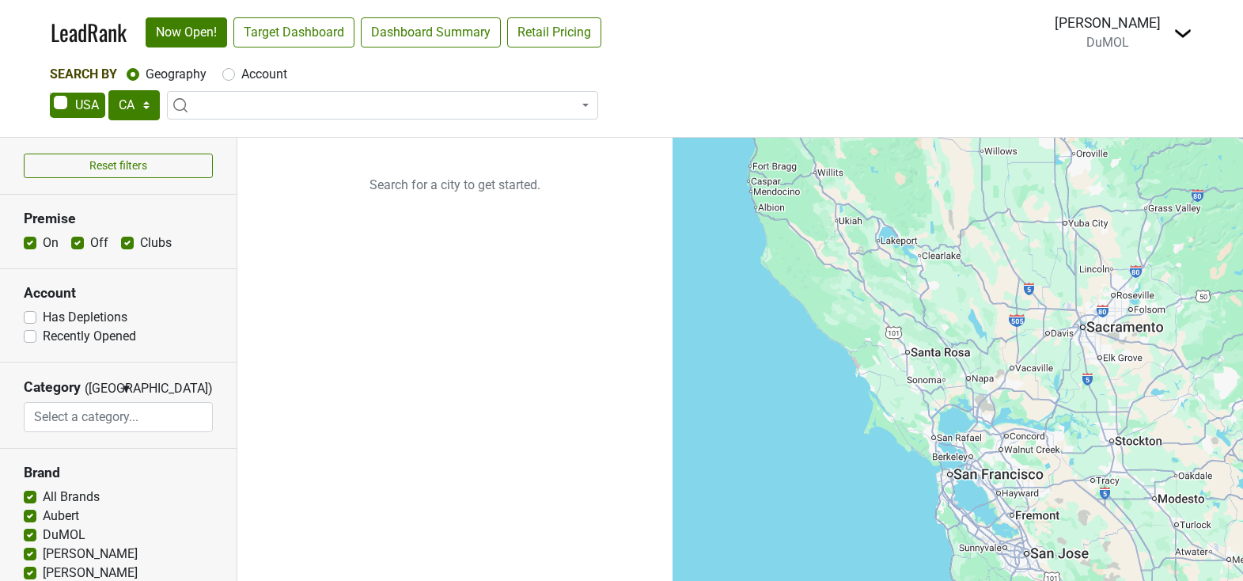
select select "CA"
select select
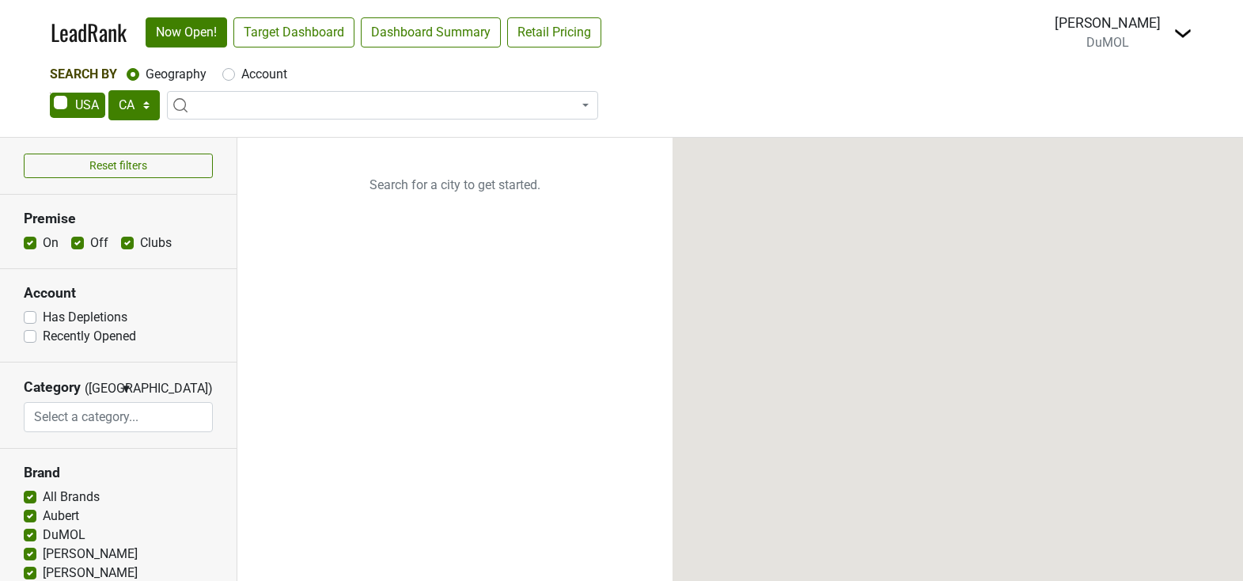
select select "CA"
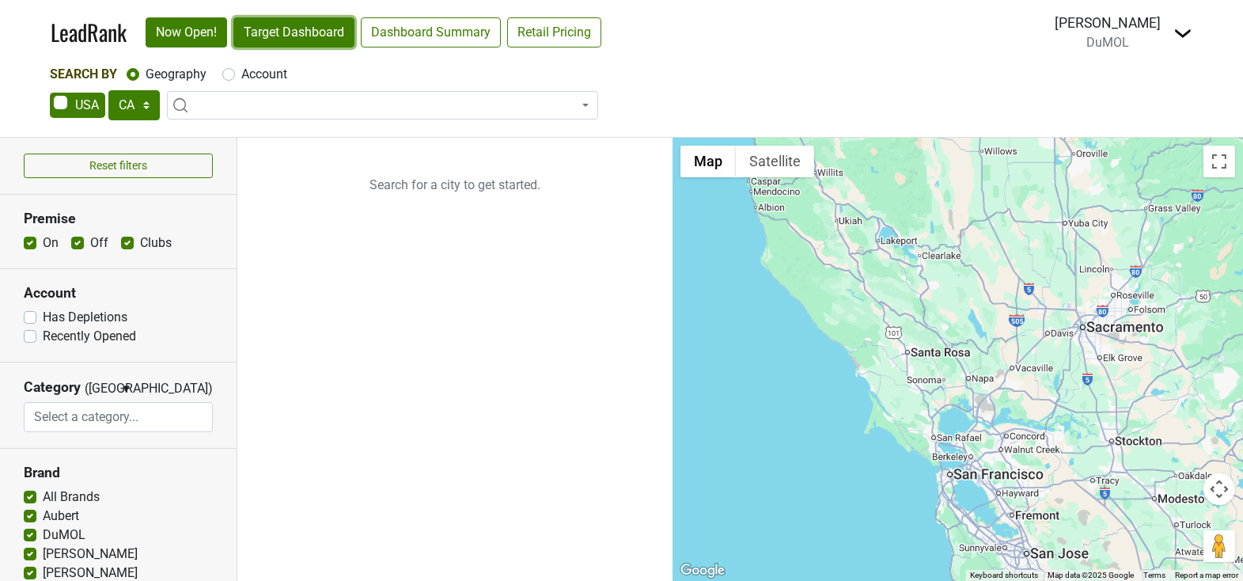
click at [294, 22] on link "Target Dashboard" at bounding box center [293, 32] width 121 height 30
click at [150, 106] on select "AK AL AR AZ CA CO CT DC DE FL GA HI IA ID IL IN KS KY LA MA MD ME MI MN MO MS M…" at bounding box center [133, 105] width 51 height 30
select select "NJ"
click at [108, 90] on select "AK AL AR AZ CA CO CT DC DE FL GA HI IA ID IL IN KS KY LA MA MD ME MI MN MO MS M…" at bounding box center [133, 105] width 51 height 30
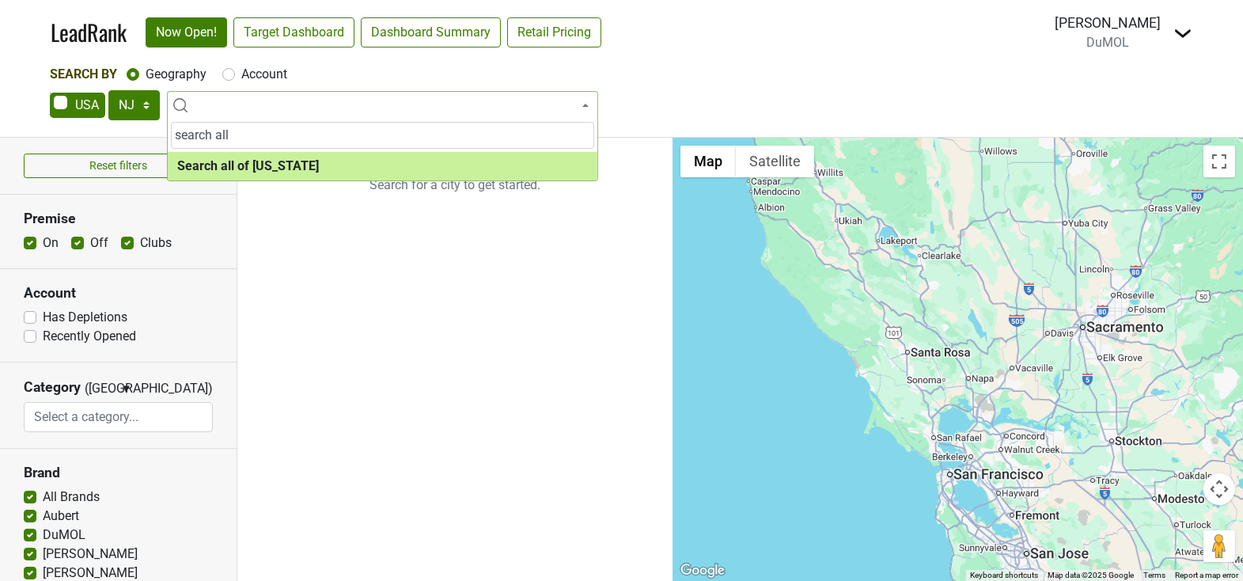
type input "search all"
select select "ALL_NJ"
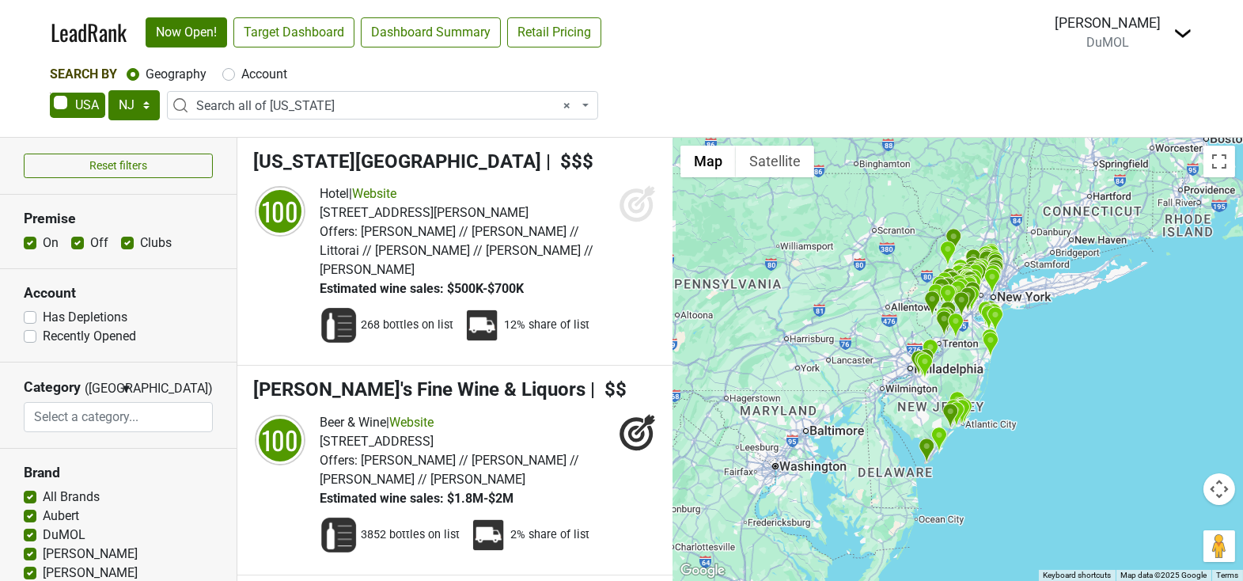
click at [140, 244] on label "Clubs" at bounding box center [156, 242] width 32 height 19
click at [121, 244] on input "Clubs" at bounding box center [127, 241] width 13 height 16
checkbox input "false"
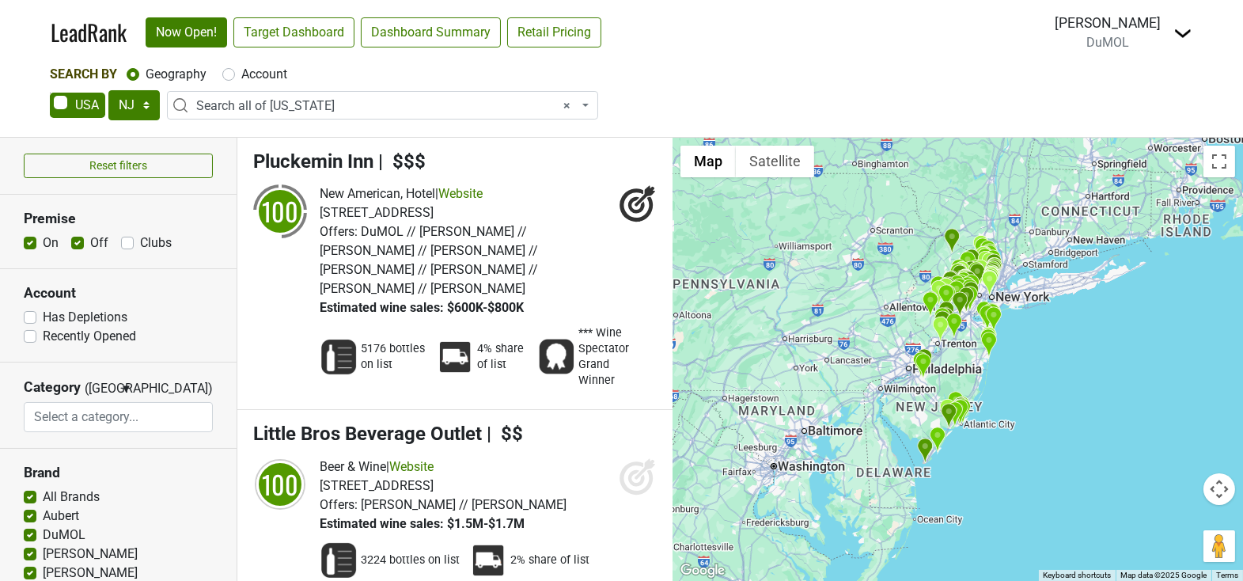
click at [90, 247] on label "Off" at bounding box center [99, 242] width 18 height 19
click at [75, 247] on input "Off" at bounding box center [77, 241] width 13 height 16
checkbox input "false"
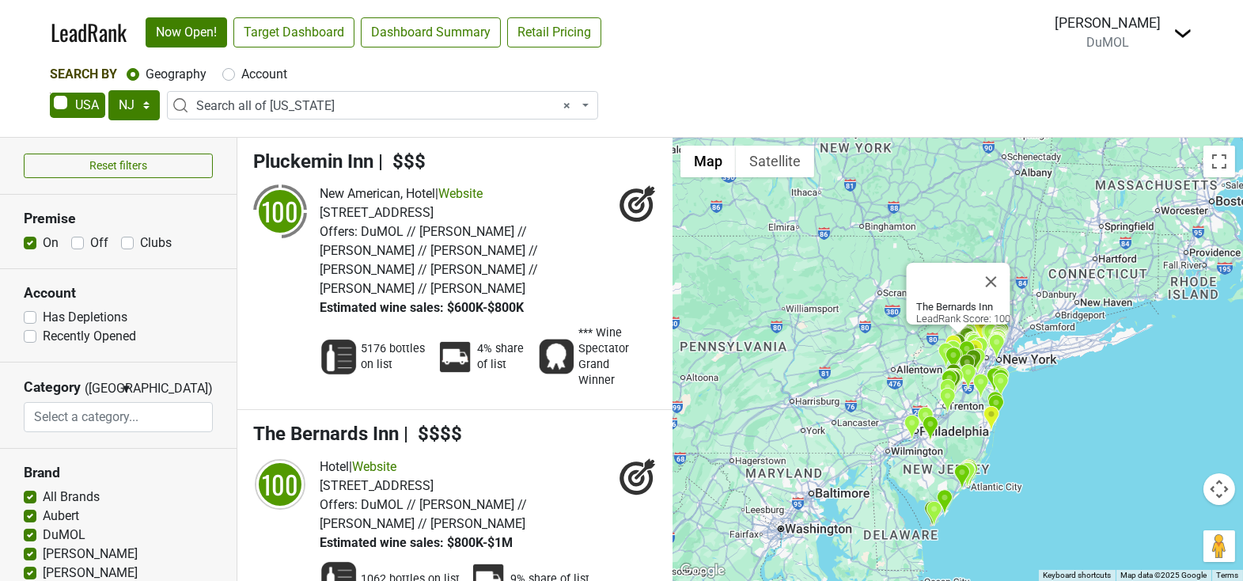
click at [43, 315] on label "Has Depletions" at bounding box center [85, 317] width 85 height 19
click at [32, 315] on input "Has Depletions" at bounding box center [30, 316] width 13 height 16
checkbox input "true"
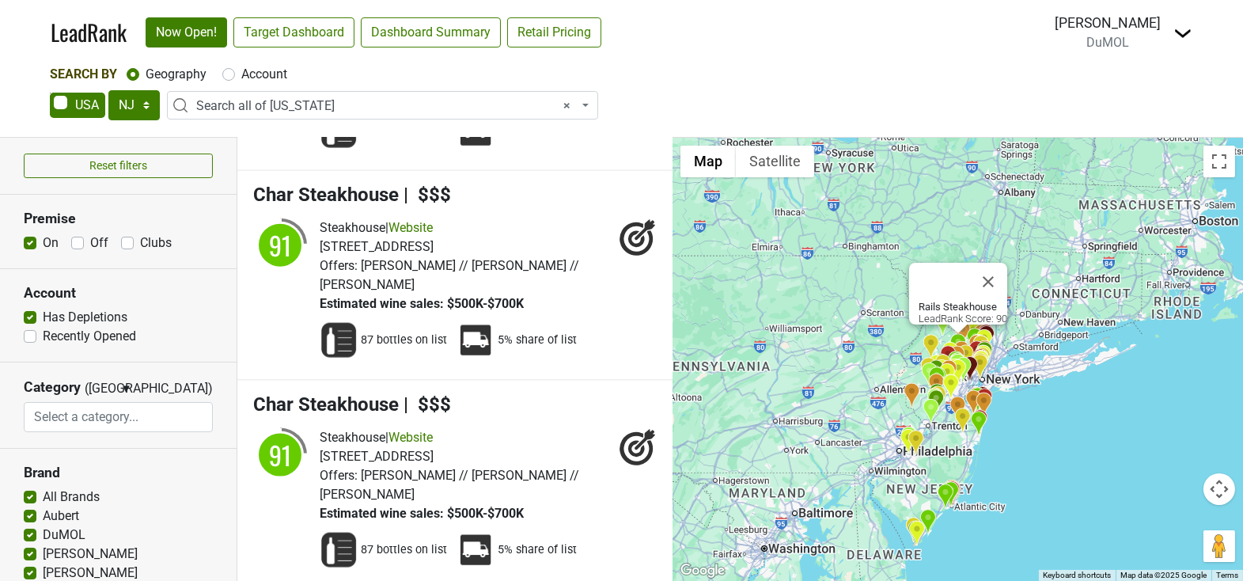
scroll to position [3996, 0]
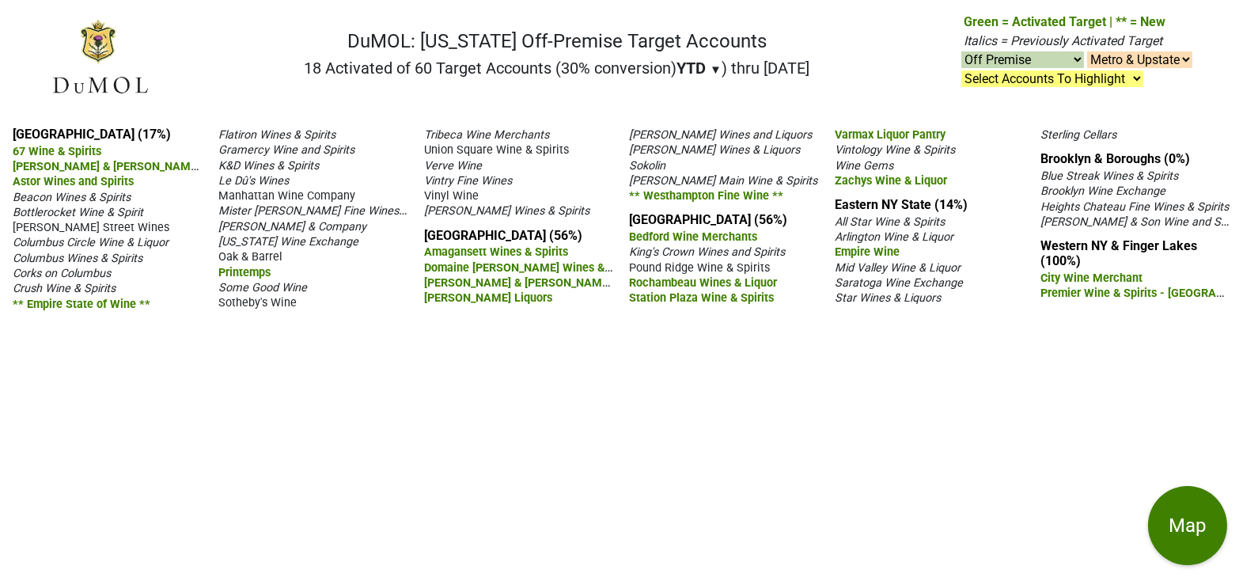
click at [1020, 58] on select "On & Off Premise On Premise Off Premise Country Clubs Only" at bounding box center [1022, 59] width 123 height 17
select select "on"
click at [961, 52] on select "On & Off Premise On Premise Off Premise Country Clubs Only" at bounding box center [1022, 59] width 123 height 17
click at [713, 355] on div "Manhattan (17%) 67 Wine & Spirits Acker Merrall & Condit Company Astor Wines an…" at bounding box center [621, 347] width 1243 height 467
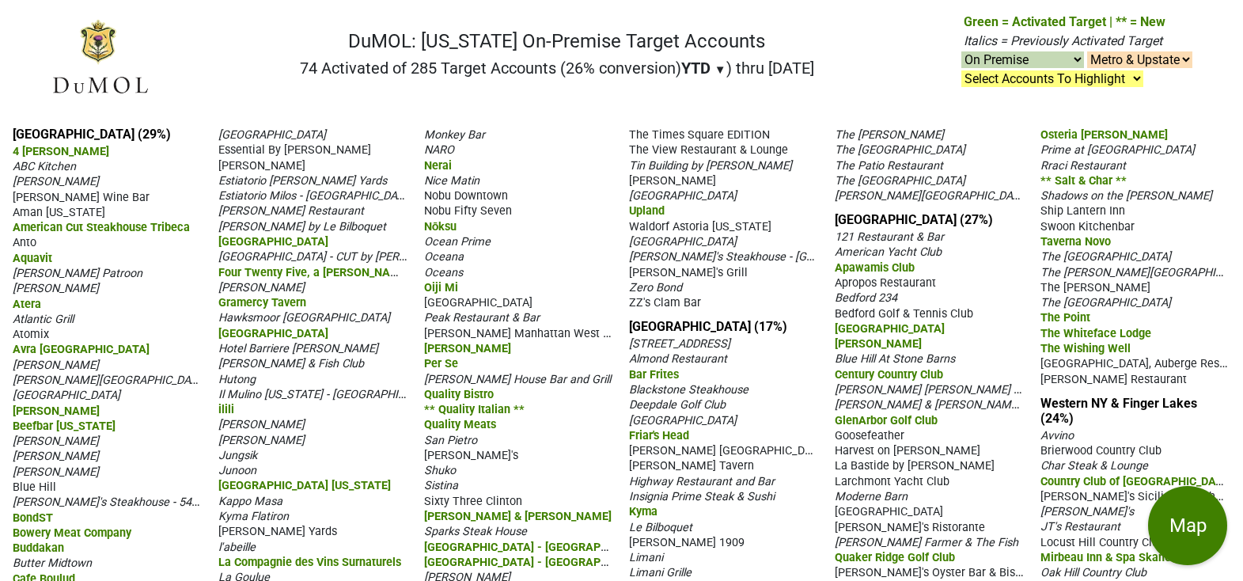
select select "on"
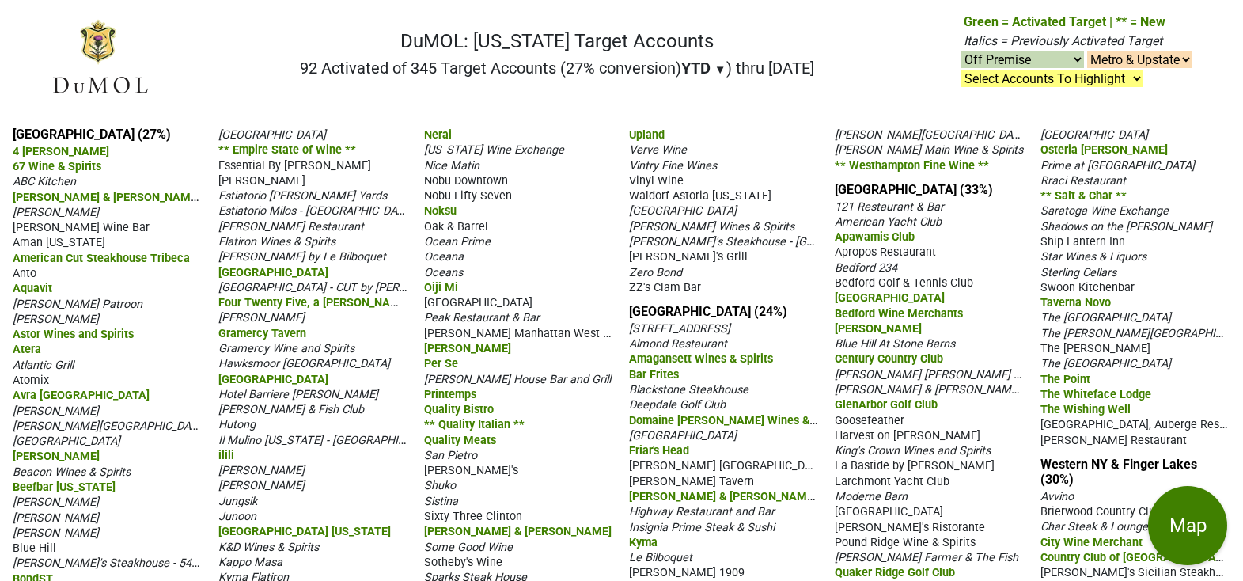
select select "off"
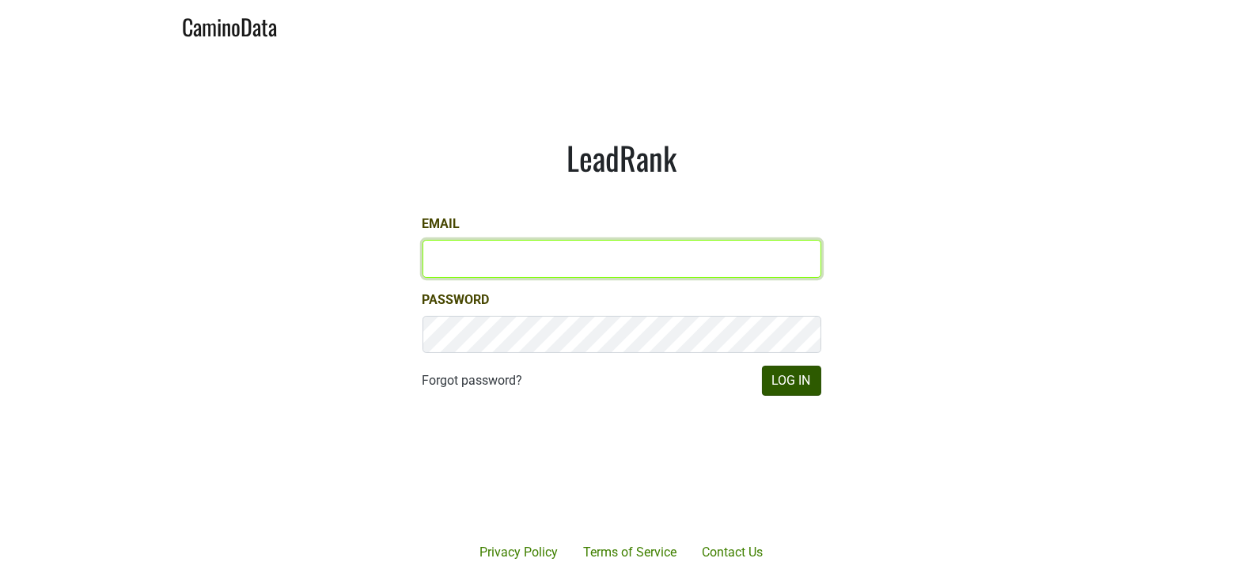
type input "matt@dumol.com"
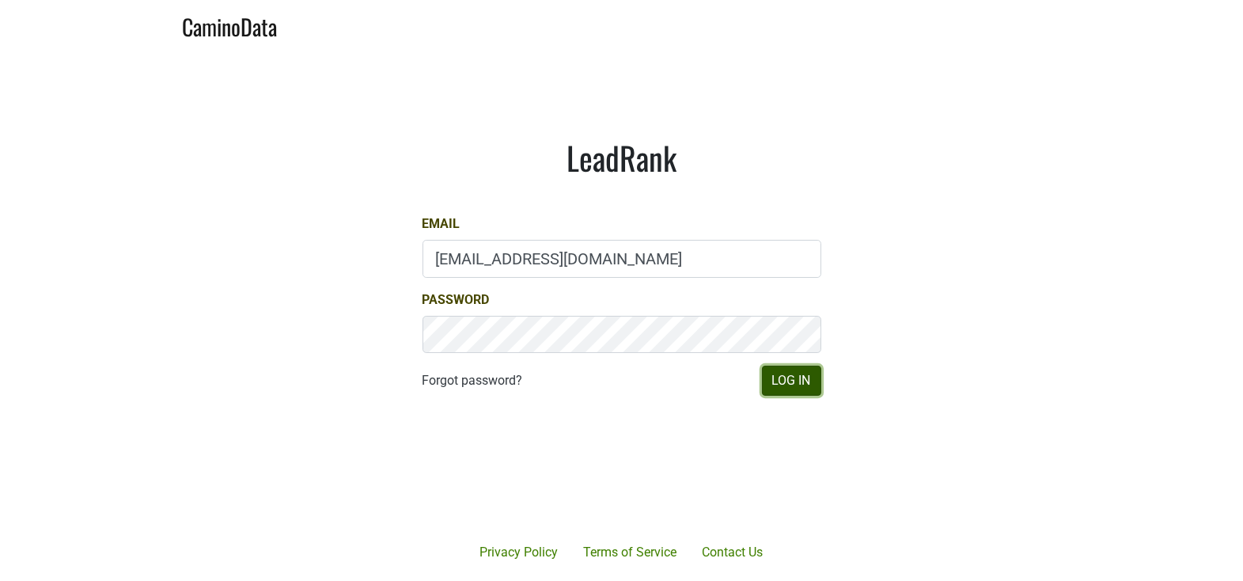
click at [792, 382] on button "Log In" at bounding box center [791, 380] width 59 height 30
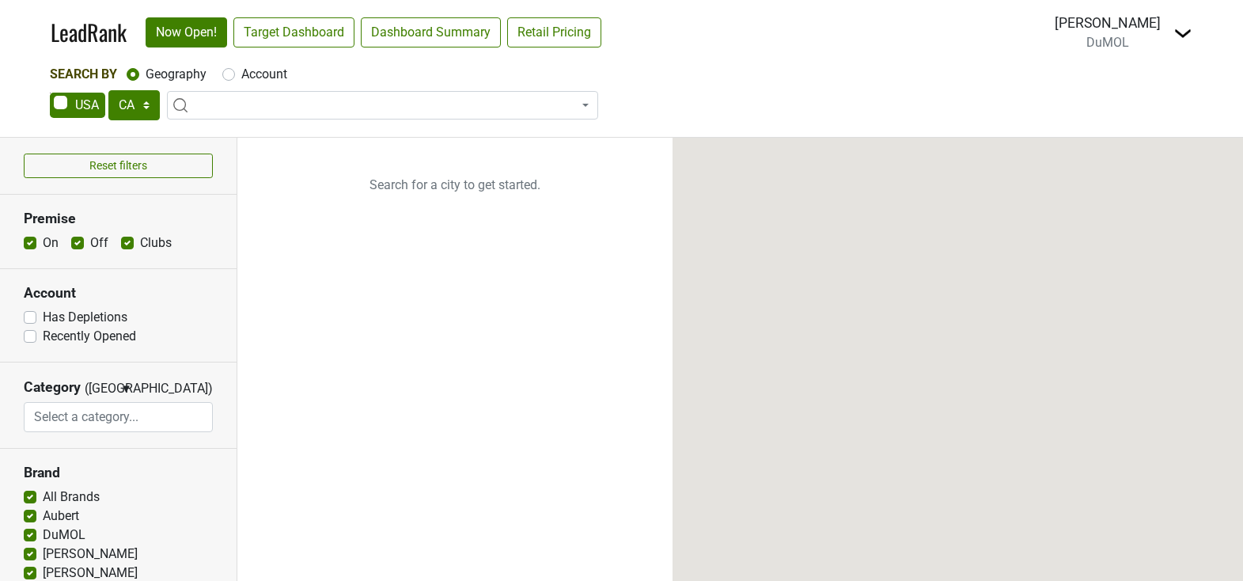
select select "CA"
select select
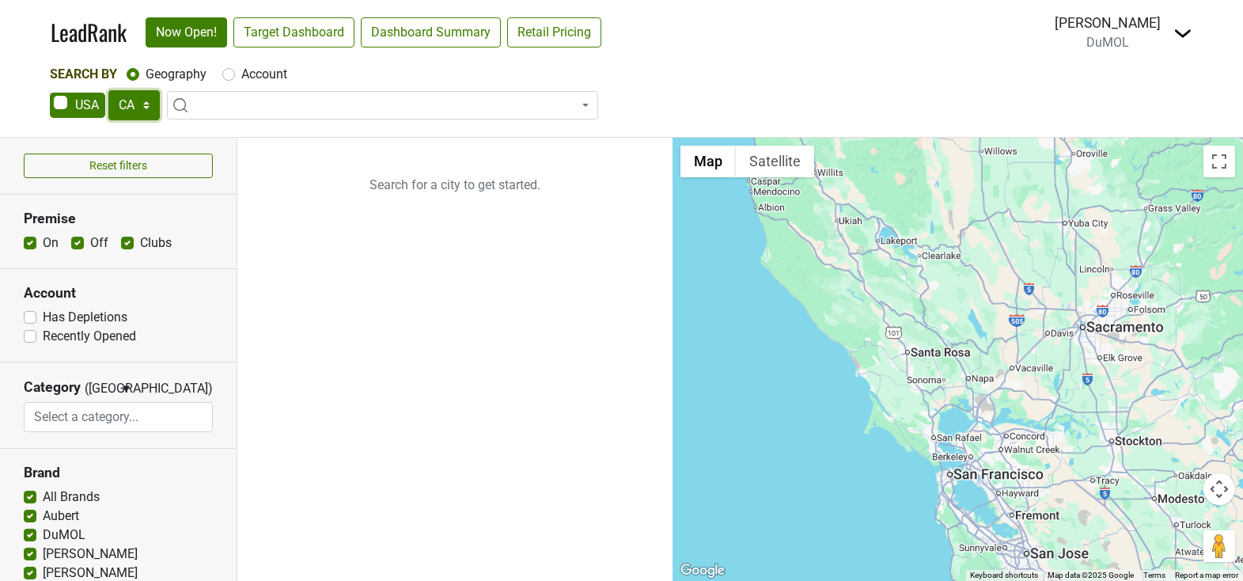
click at [142, 109] on select "AK AL AR AZ CA CO CT DC DE FL GA HI IA ID IL IN KS KY LA MA MD ME MI MN MO MS M…" at bounding box center [133, 105] width 51 height 30
select select "NJ"
click at [108, 90] on select "AK AL AR AZ CA CO CT DC DE FL GA HI IA ID IL IN KS KY LA MA MD ME MI MN MO MS M…" at bounding box center [133, 105] width 51 height 30
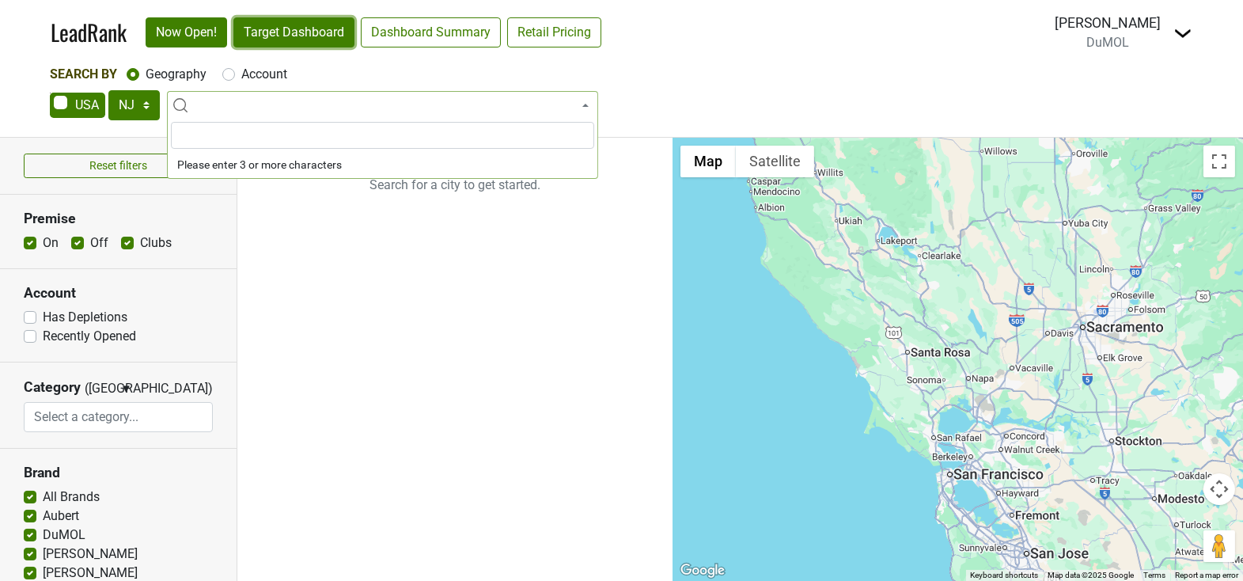
click at [290, 42] on link "Target Dashboard" at bounding box center [293, 32] width 121 height 30
